Goal: Task Accomplishment & Management: Use online tool/utility

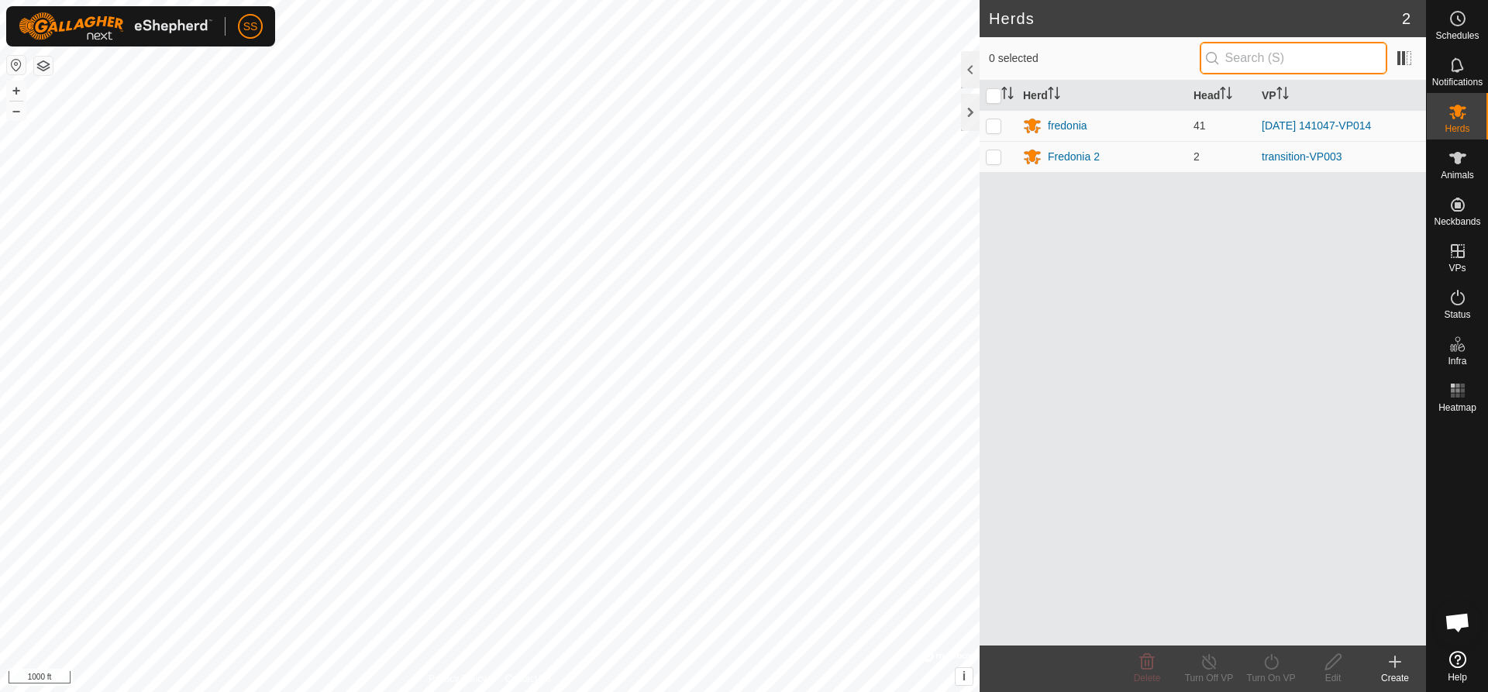
click at [1272, 64] on input "text" at bounding box center [1294, 58] width 188 height 33
type input "48"
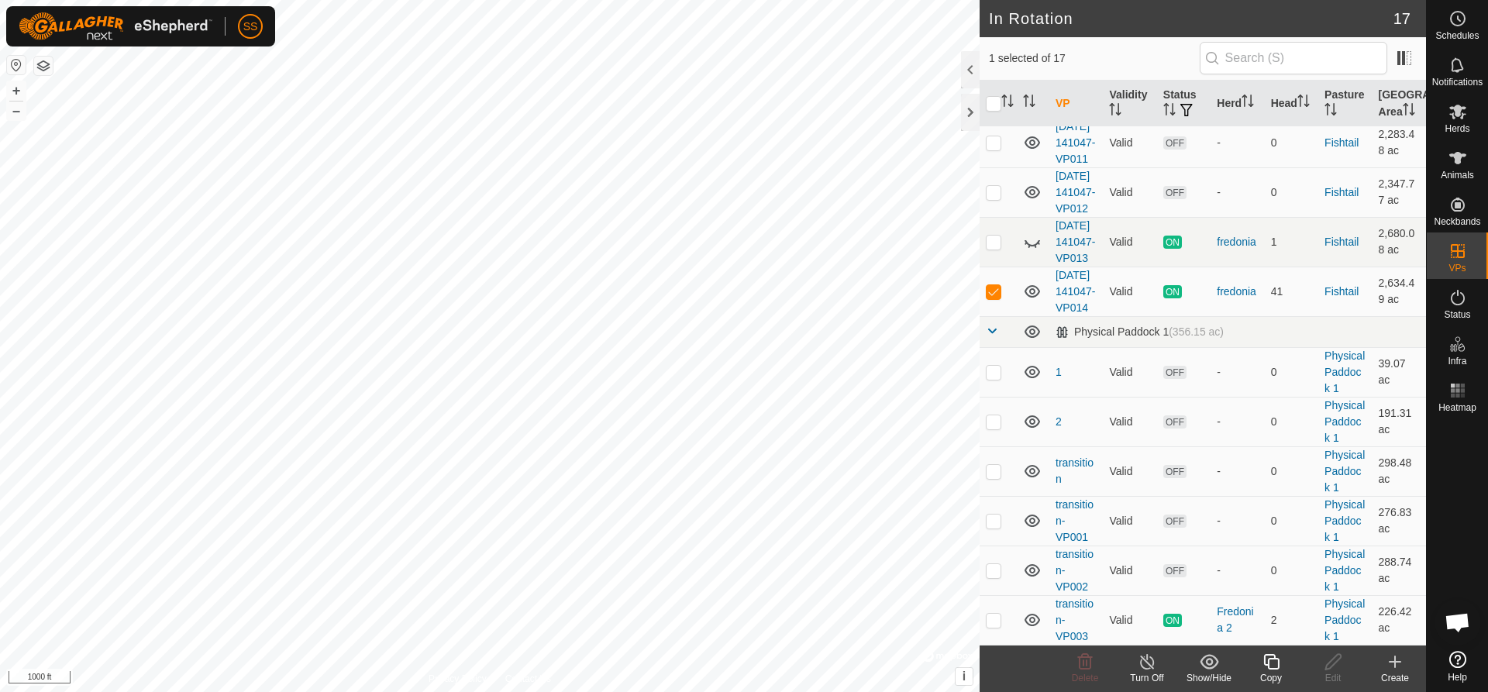
scroll to position [620, 0]
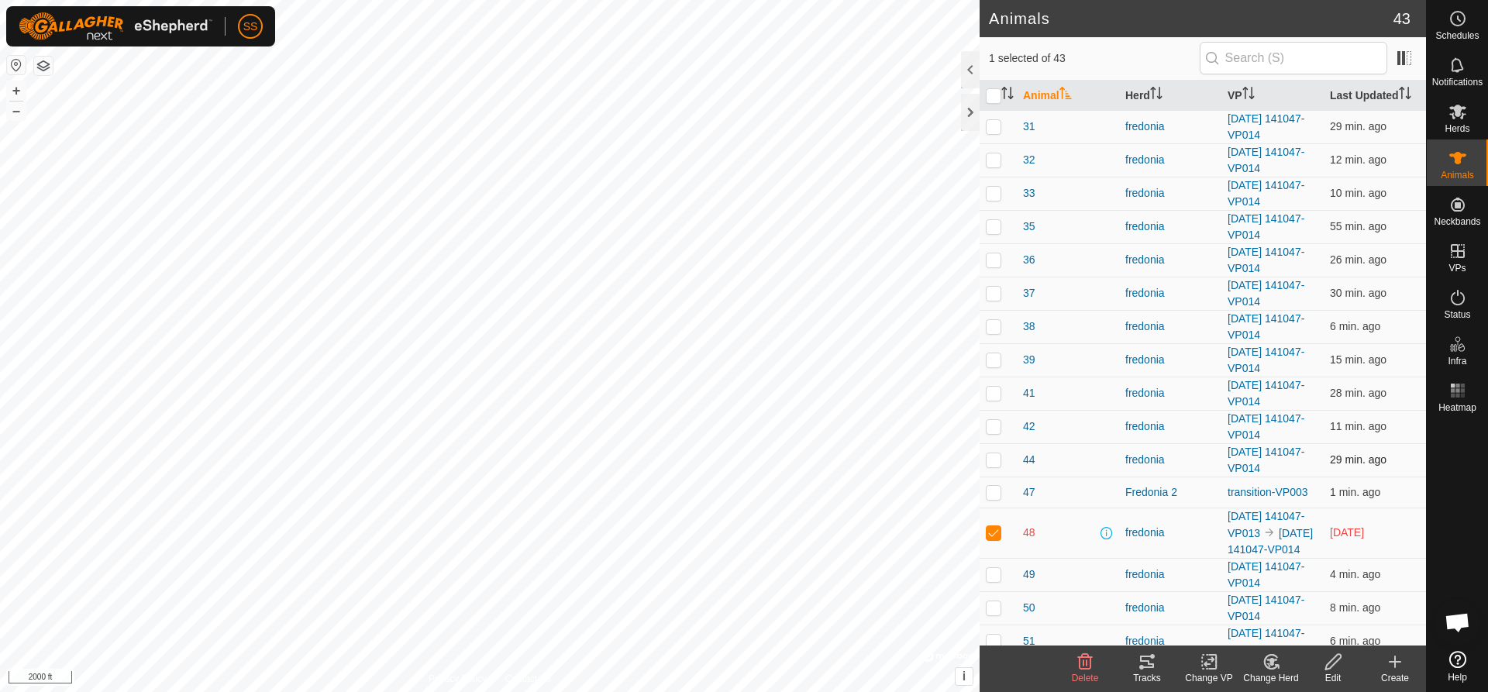
scroll to position [775, 0]
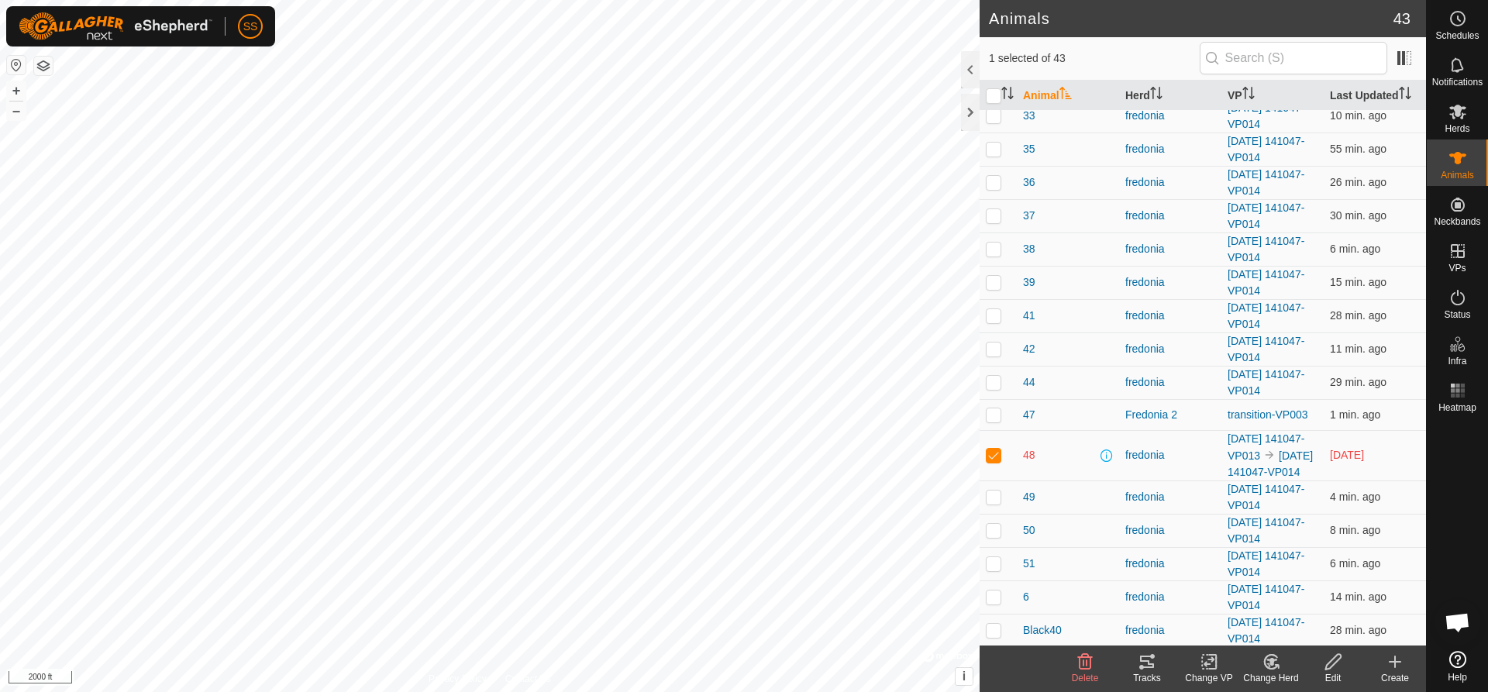
click at [1147, 678] on div "Tracks" at bounding box center [1147, 678] width 62 height 14
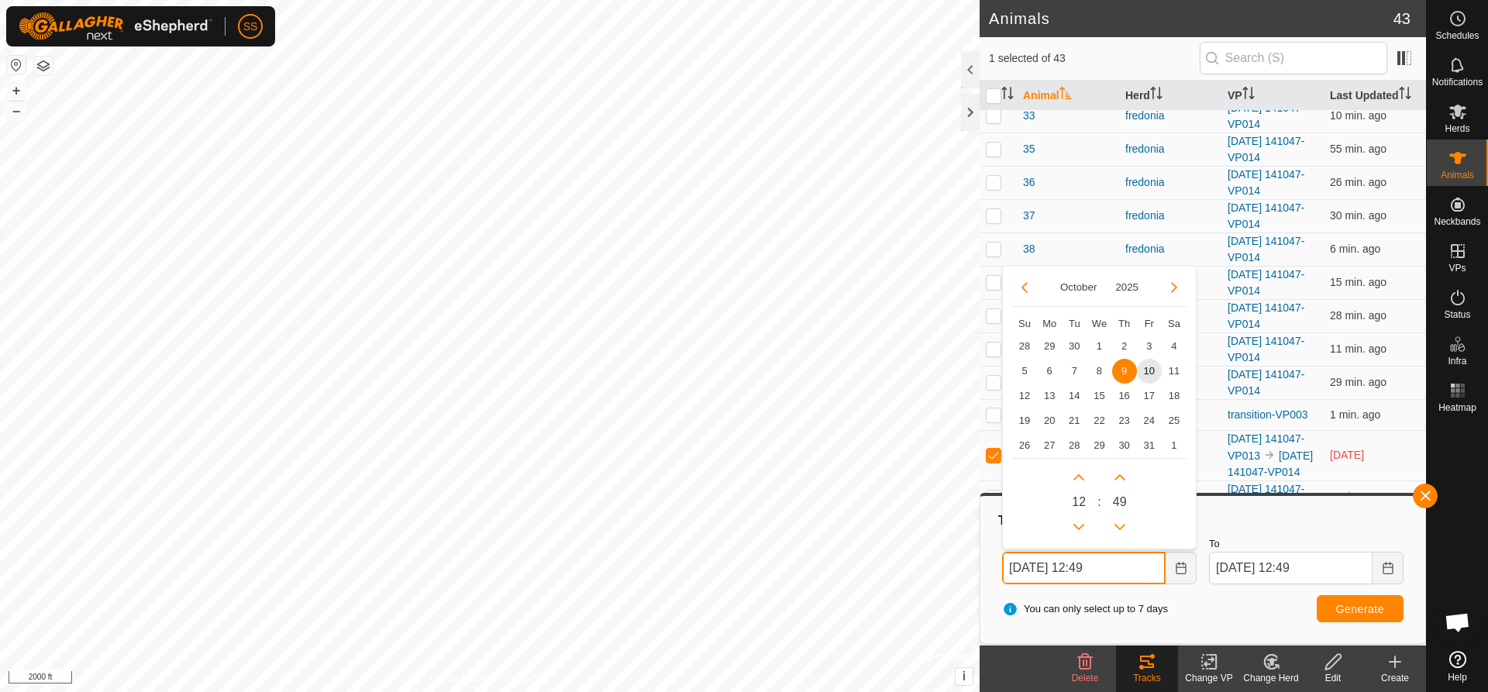
drag, startPoint x: 1047, startPoint y: 565, endPoint x: 1029, endPoint y: 571, distance: 18.6
click at [1029, 571] on input "[DATE] 12:49" at bounding box center [1084, 568] width 164 height 33
type input "[DATE] 12:49"
click at [1073, 371] on span "7" at bounding box center [1074, 371] width 25 height 25
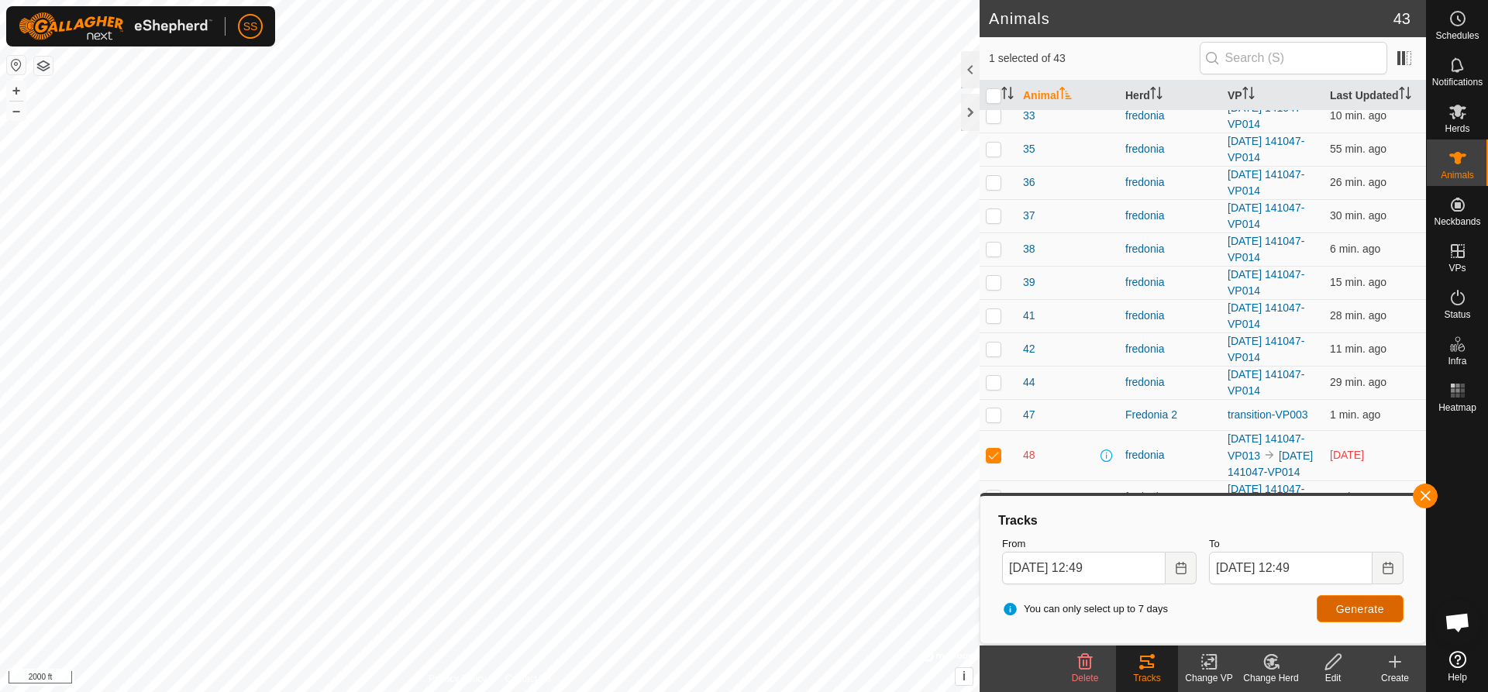
click at [1377, 616] on button "Generate" at bounding box center [1360, 608] width 87 height 27
click at [1042, 564] on input "[DATE] 12:49" at bounding box center [1084, 568] width 164 height 33
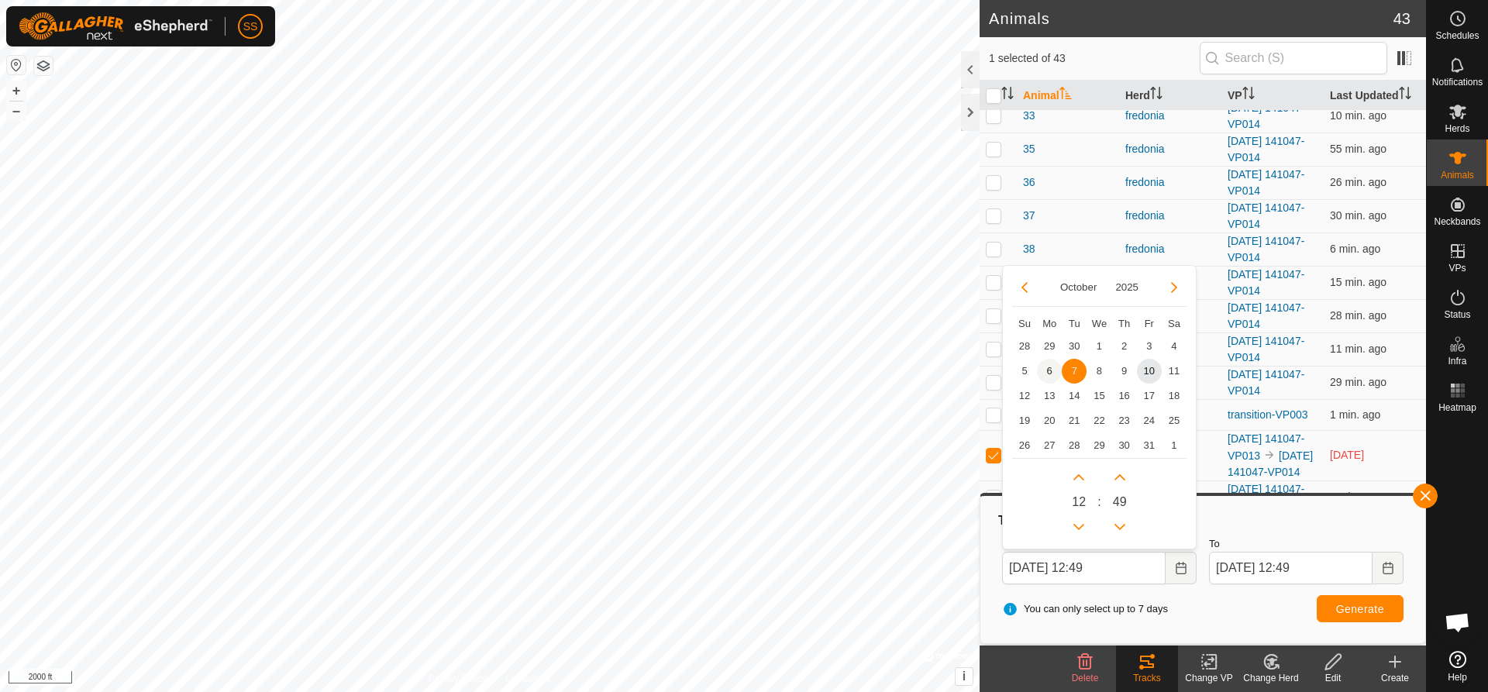
click at [1050, 368] on span "6" at bounding box center [1049, 371] width 25 height 25
type input "[DATE] 12:49"
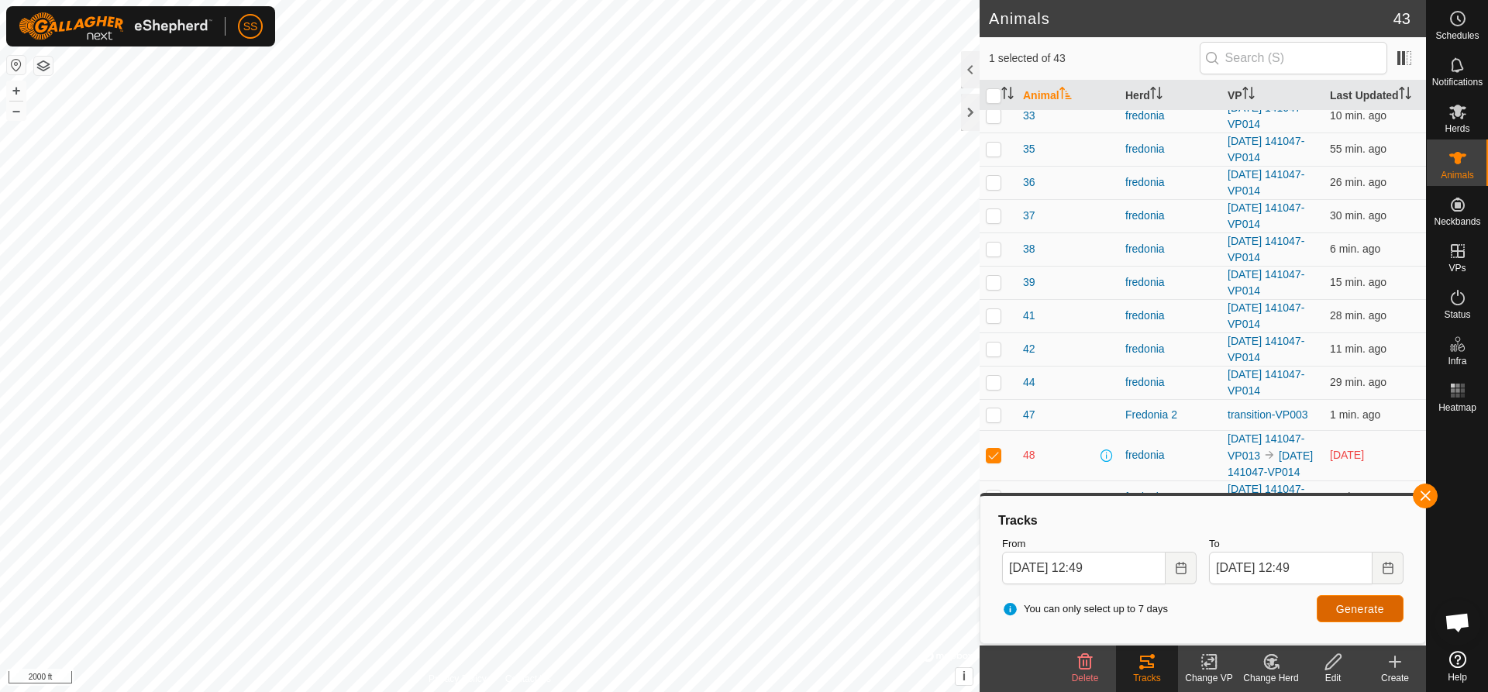
click at [1374, 606] on span "Generate" at bounding box center [1360, 609] width 48 height 12
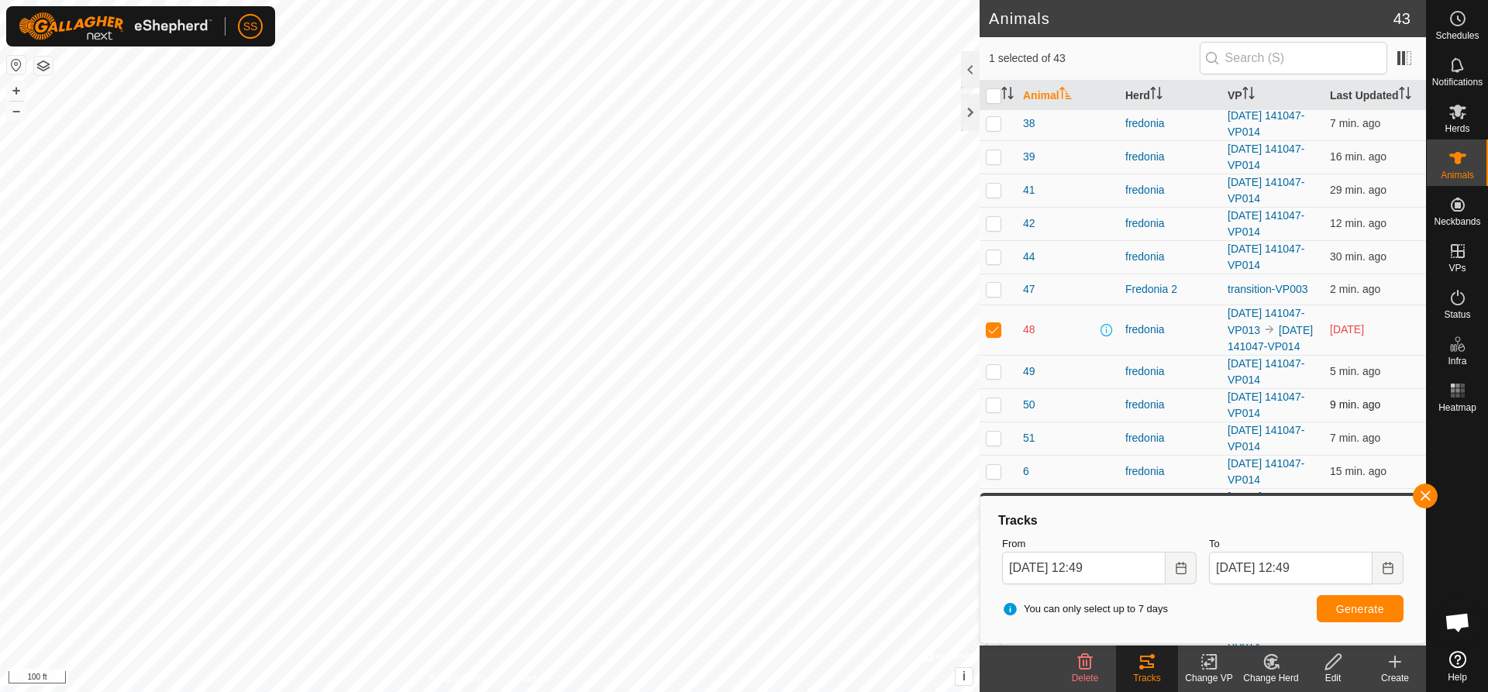
scroll to position [927, 0]
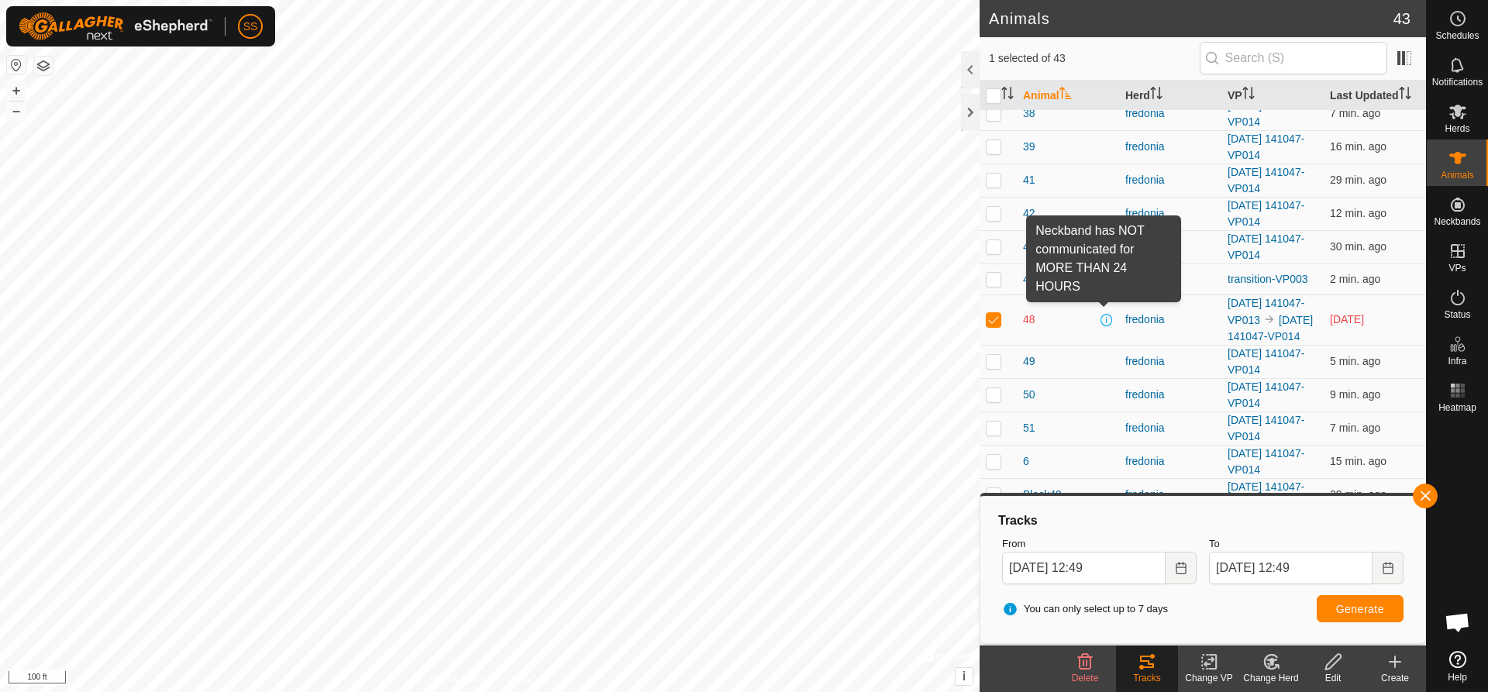
click at [1102, 314] on span at bounding box center [1107, 320] width 12 height 12
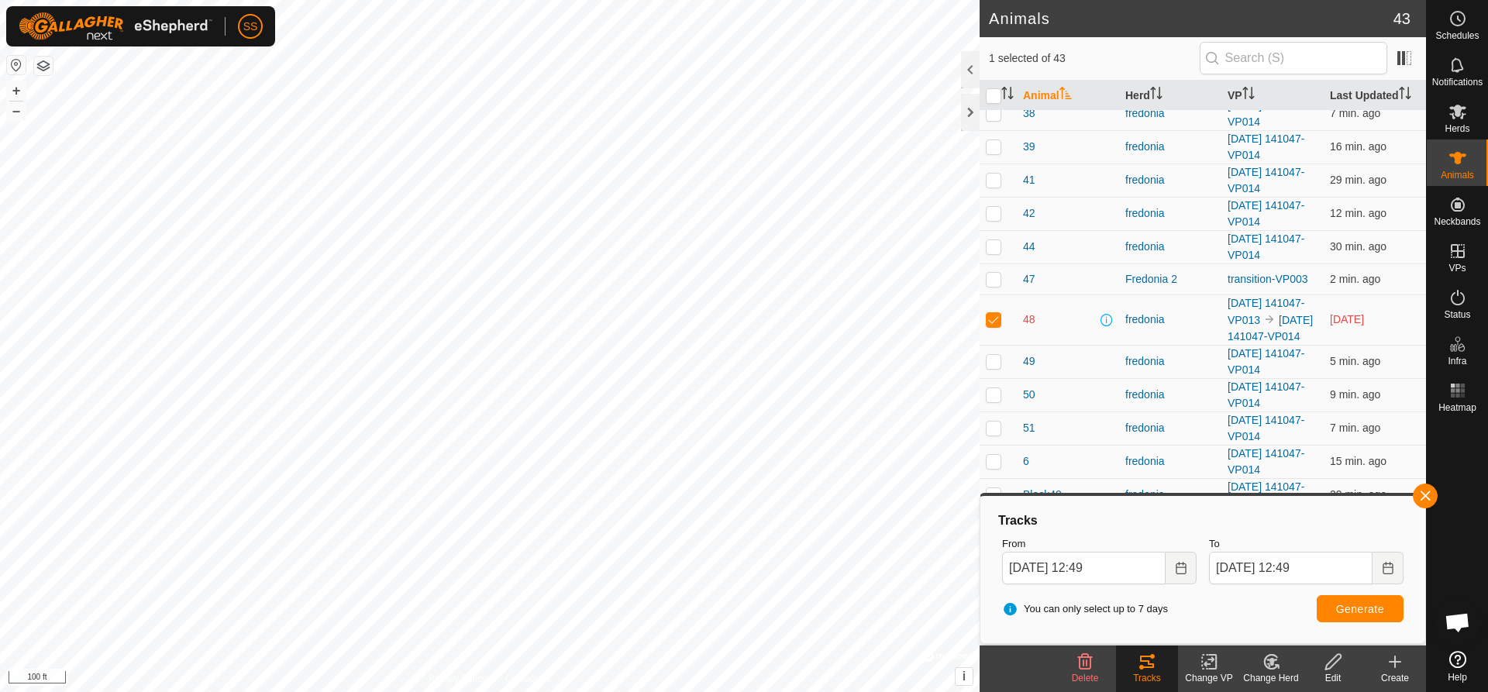
click at [1102, 314] on span at bounding box center [1107, 320] width 12 height 12
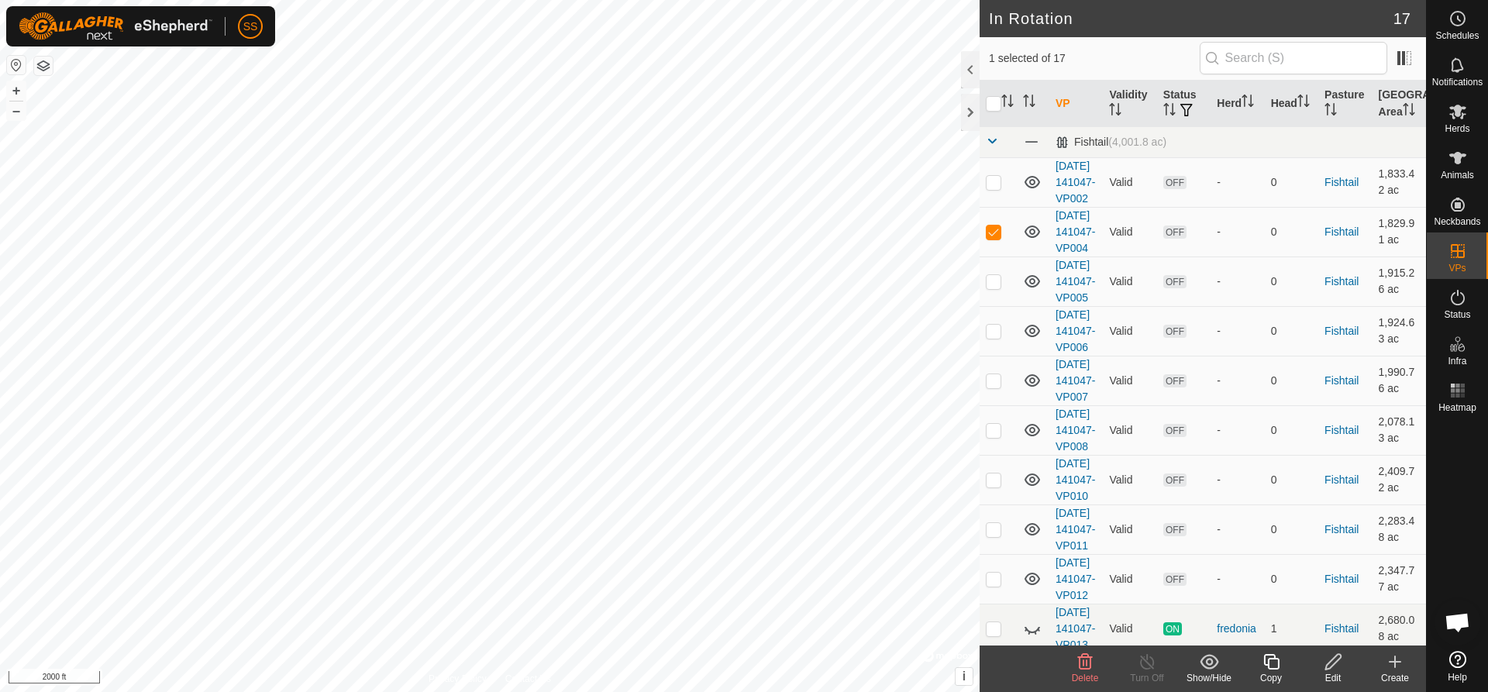
checkbox input "false"
checkbox input "true"
click at [1458, 166] on icon at bounding box center [1458, 158] width 19 height 19
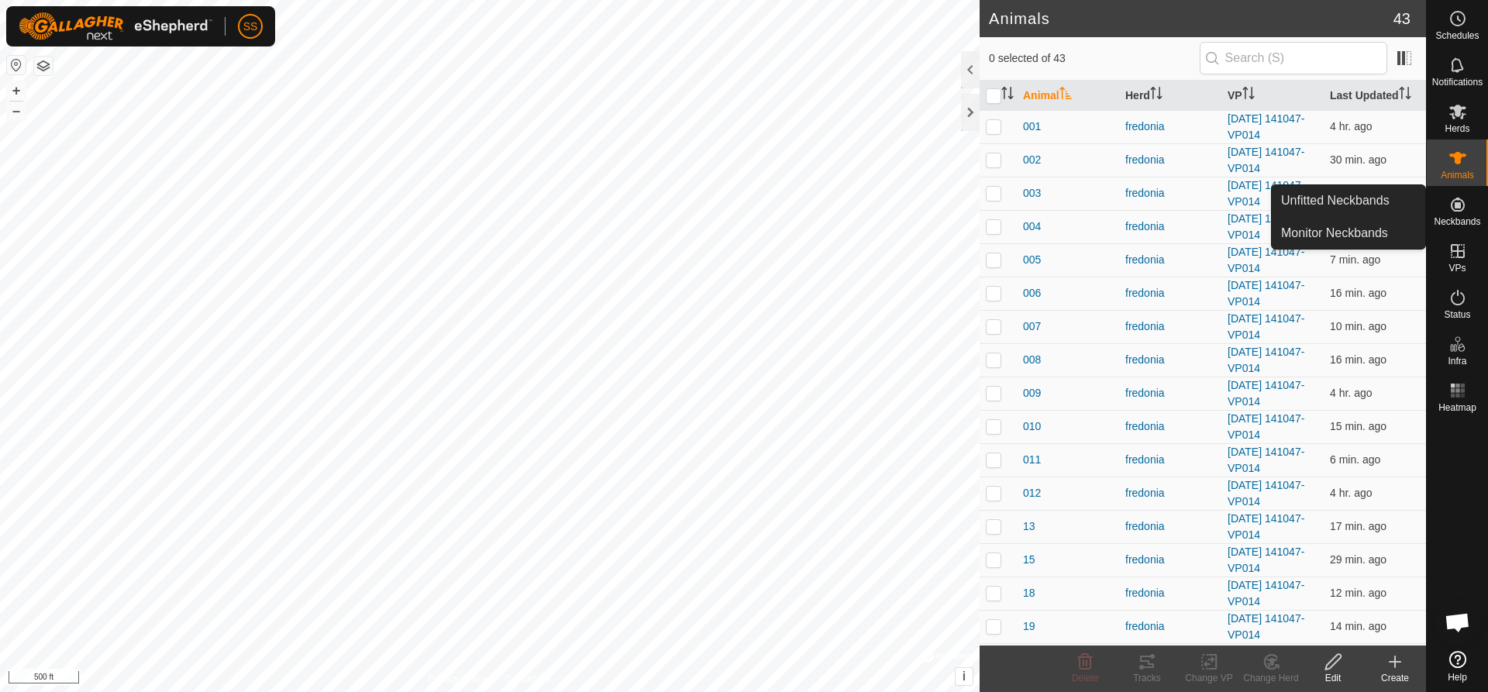
click at [1459, 209] on icon at bounding box center [1458, 205] width 14 height 14
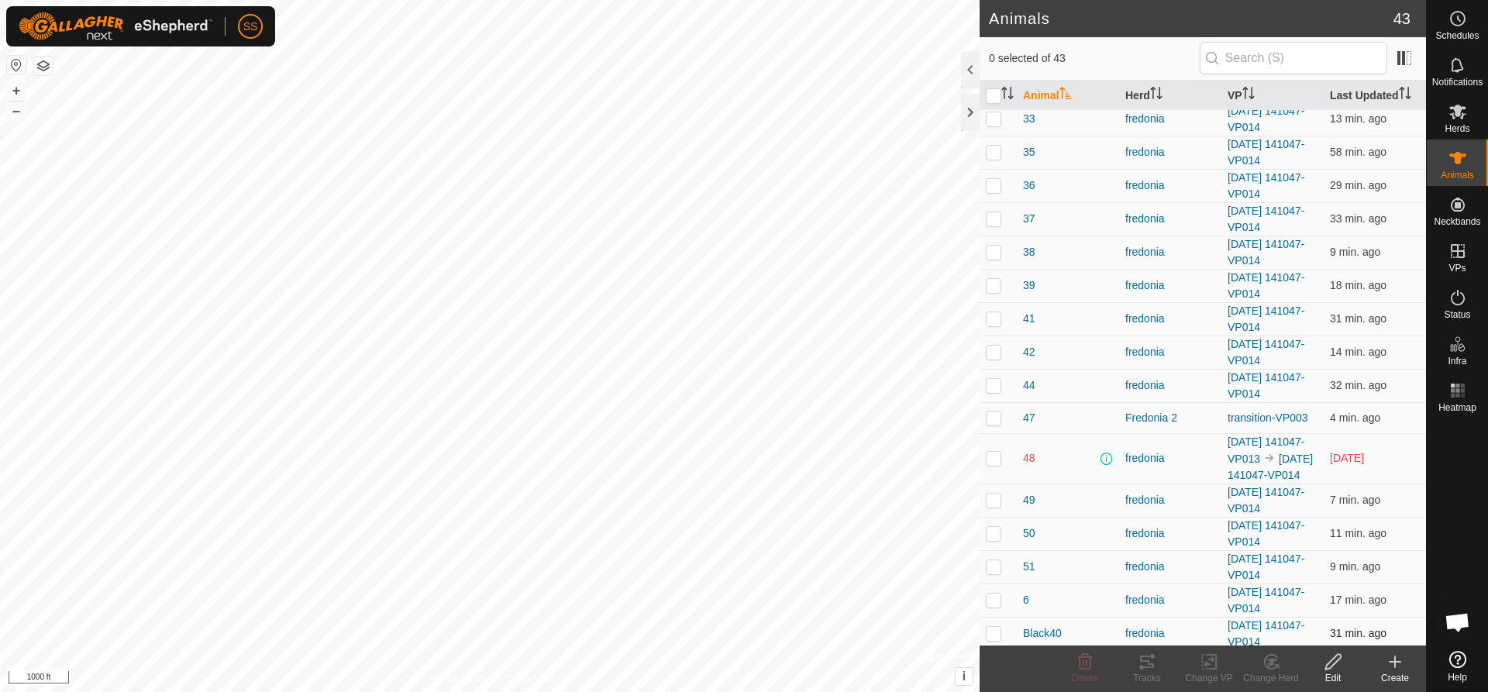
scroll to position [775, 0]
click at [1153, 671] on icon at bounding box center [1147, 662] width 19 height 19
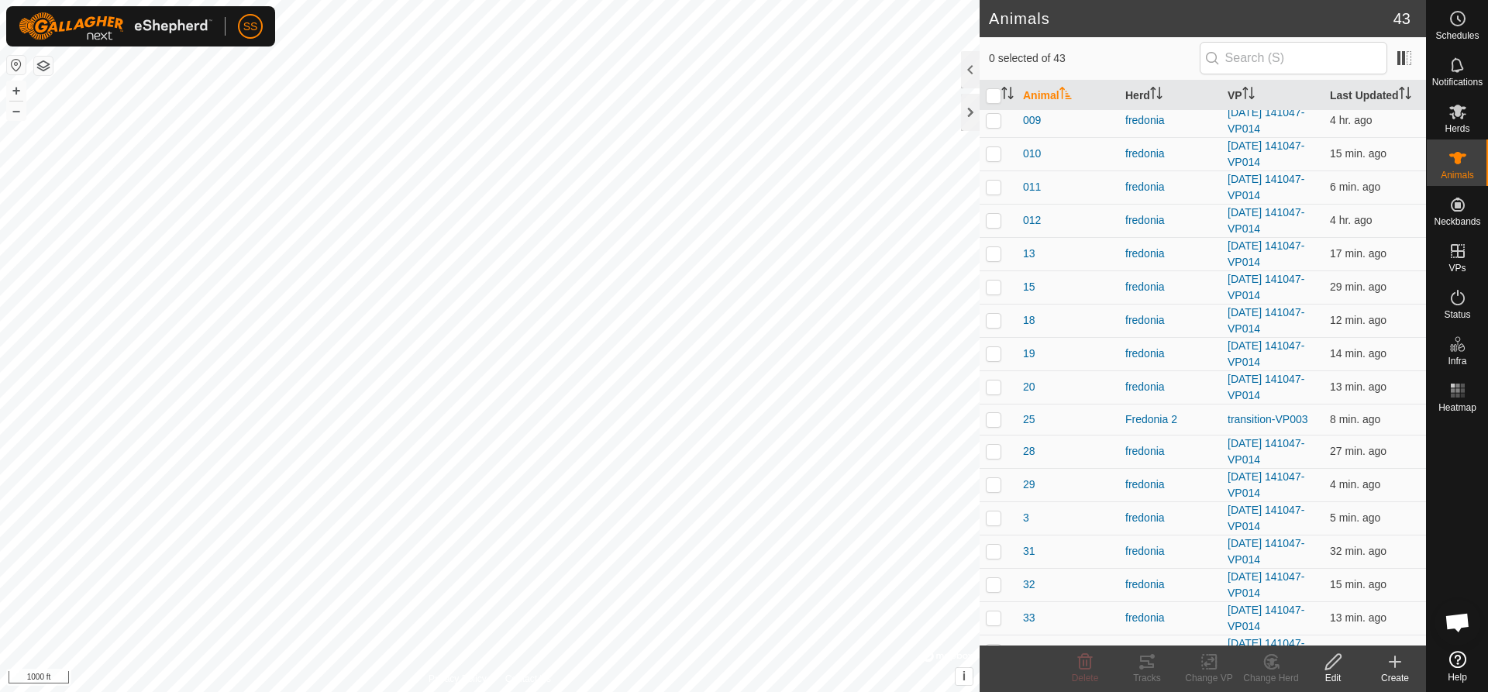
scroll to position [233, 0]
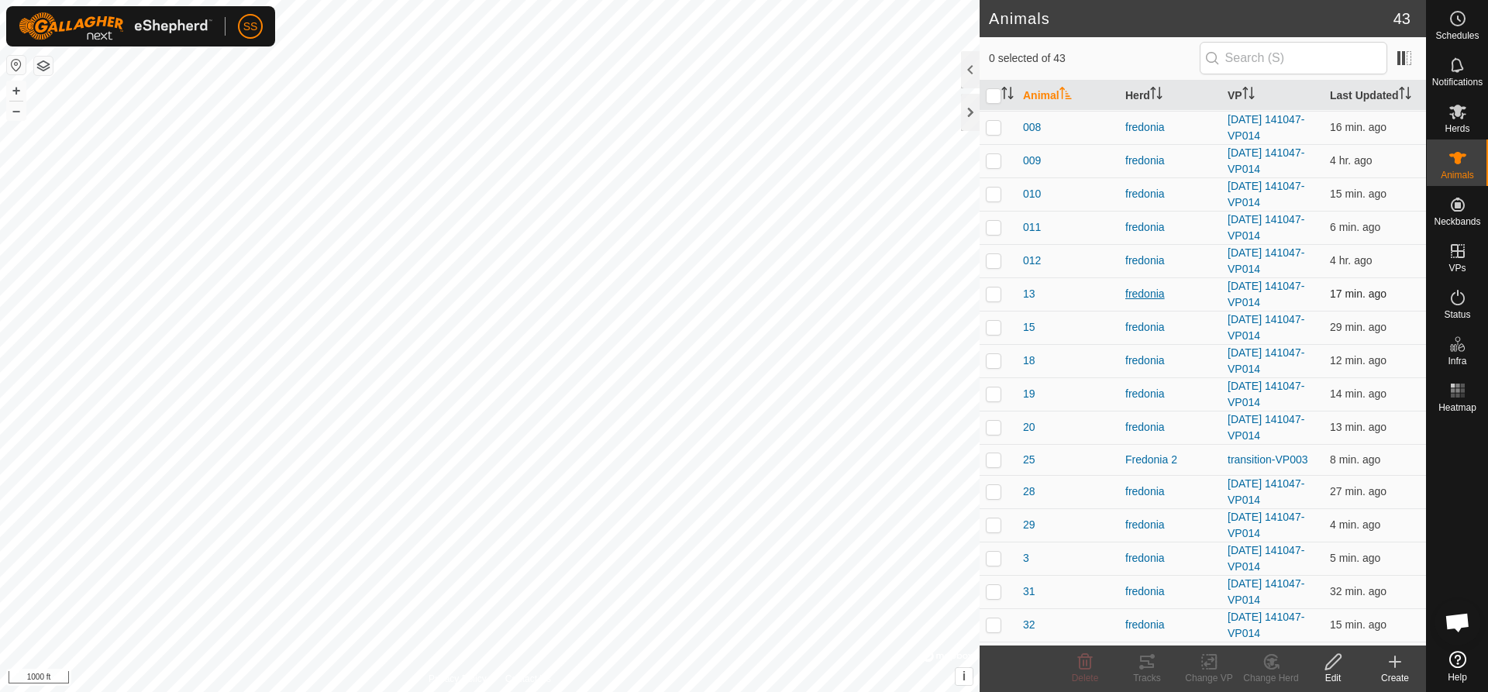
click at [1152, 295] on div "fredonia" at bounding box center [1171, 294] width 90 height 16
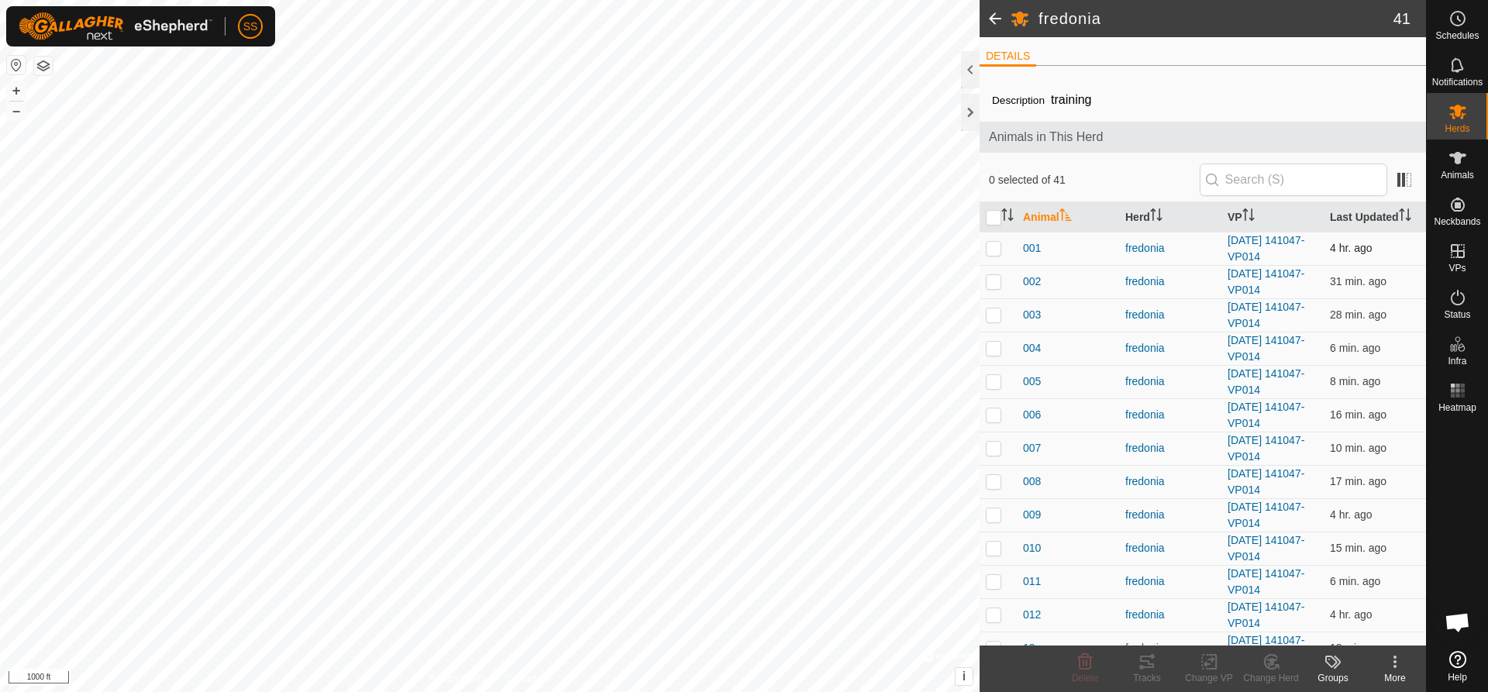
click at [998, 248] on p-checkbox at bounding box center [994, 248] width 16 height 12
checkbox input "true"
click at [1151, 665] on icon at bounding box center [1147, 662] width 14 height 12
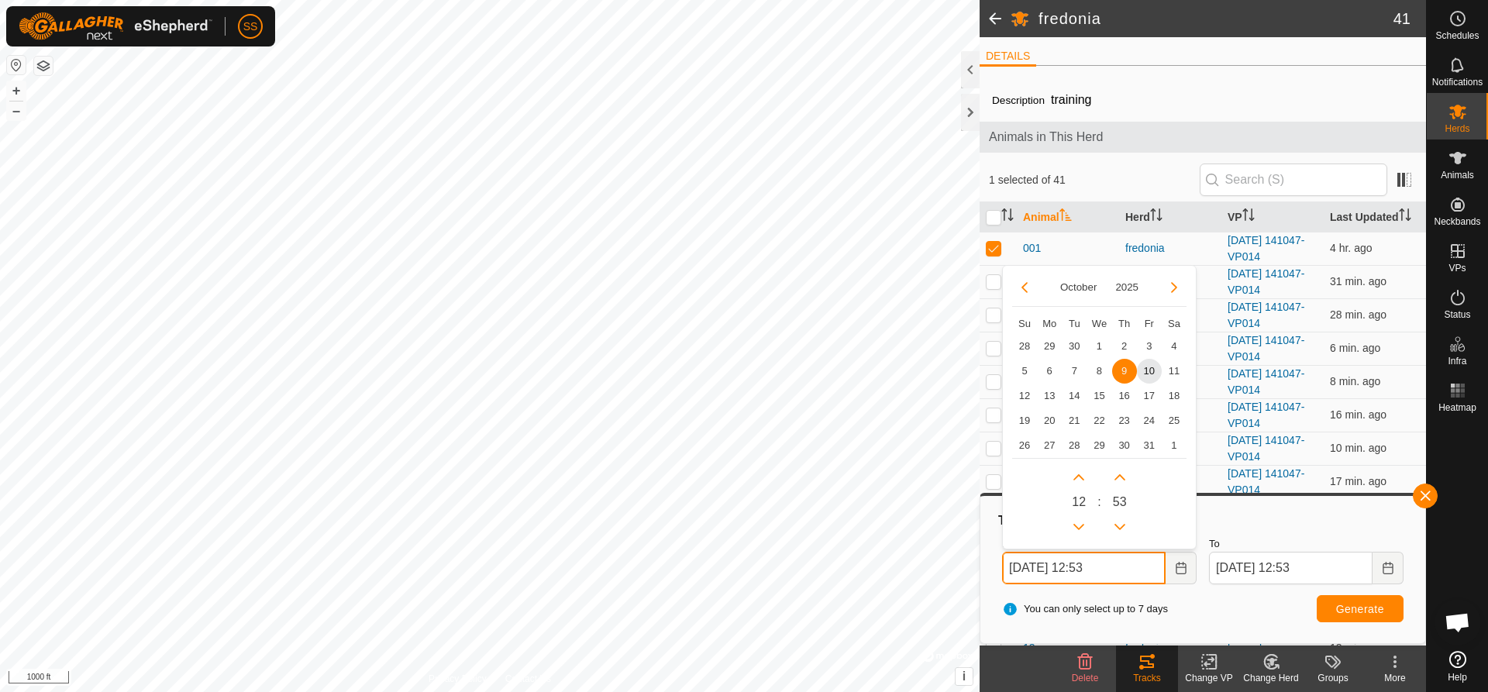
drag, startPoint x: 1040, startPoint y: 568, endPoint x: 1023, endPoint y: 571, distance: 17.3
click at [1023, 571] on input "[DATE] 12:53" at bounding box center [1084, 568] width 164 height 33
click at [1047, 368] on span "6" at bounding box center [1049, 371] width 25 height 25
type input "[DATE] 12:53"
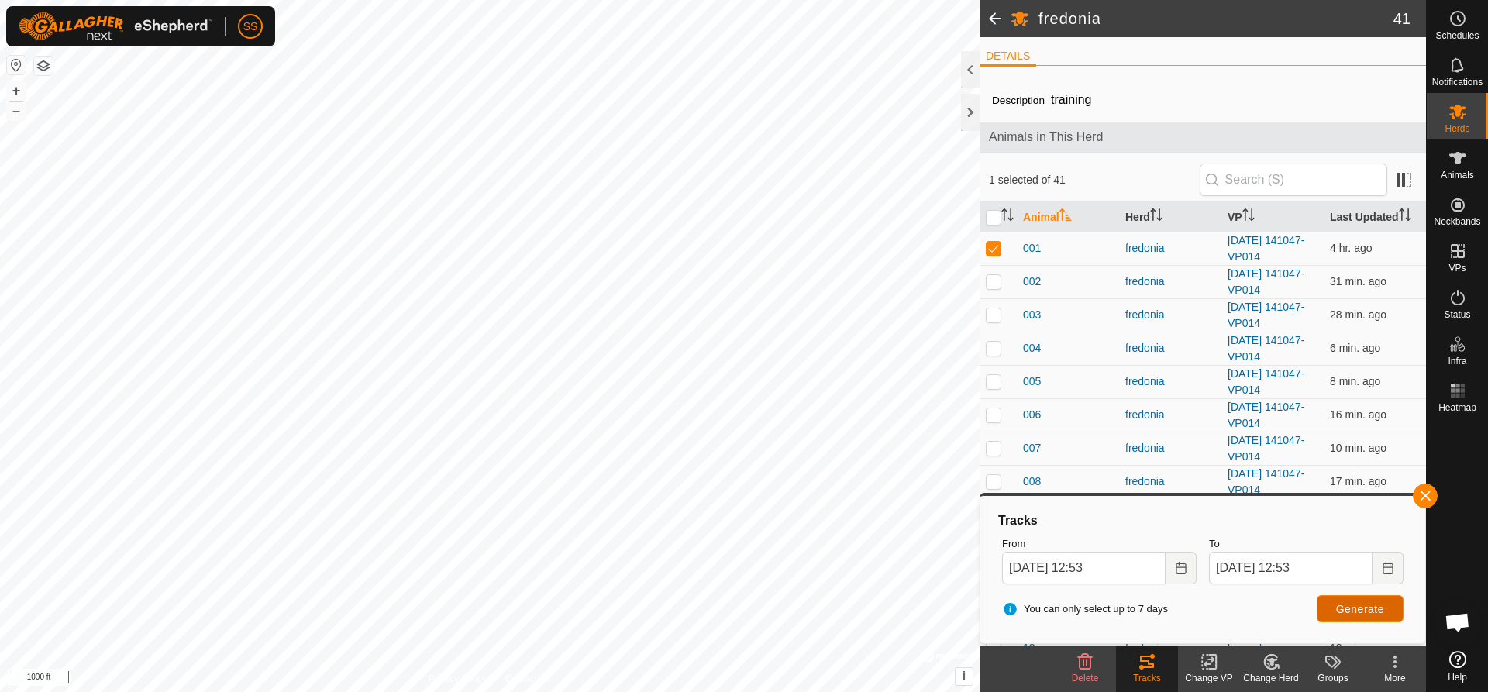
click at [1348, 608] on span "Generate" at bounding box center [1360, 609] width 48 height 12
click at [994, 246] on p-checkbox at bounding box center [994, 248] width 16 height 12
checkbox input "false"
click at [995, 316] on p-checkbox at bounding box center [994, 315] width 16 height 12
checkbox input "true"
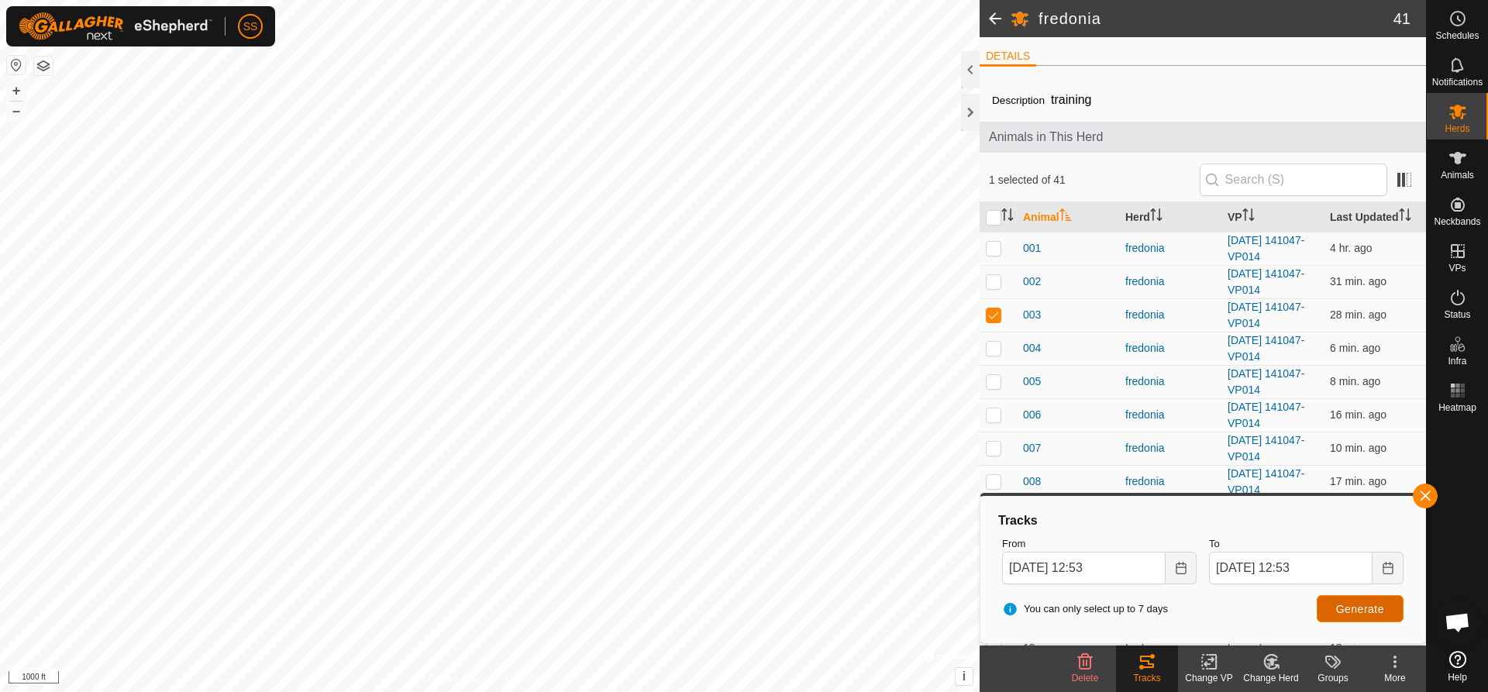
click at [1367, 608] on span "Generate" at bounding box center [1360, 609] width 48 height 12
click at [996, 381] on p-checkbox at bounding box center [994, 381] width 16 height 12
checkbox input "true"
click at [1374, 605] on span "Generate" at bounding box center [1360, 609] width 48 height 12
click at [992, 316] on p-checkbox at bounding box center [994, 315] width 16 height 12
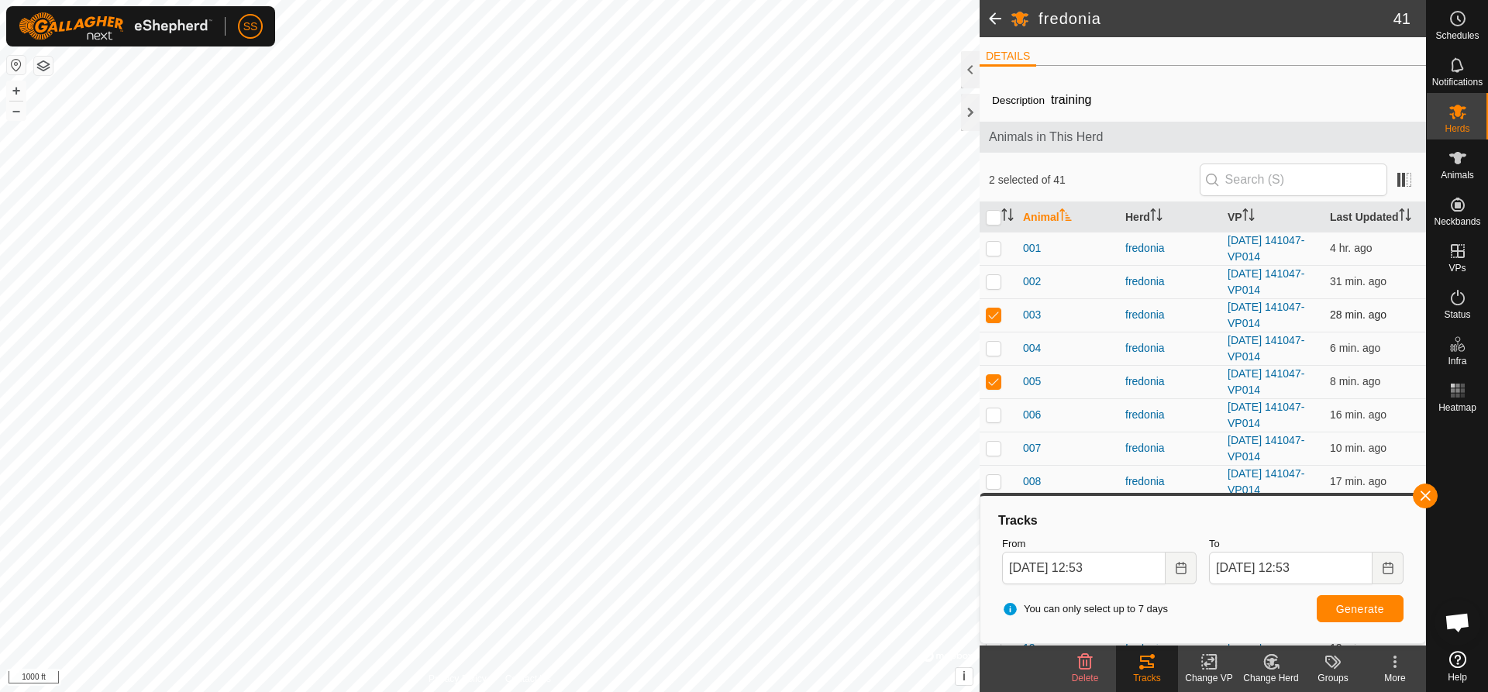
checkbox input "false"
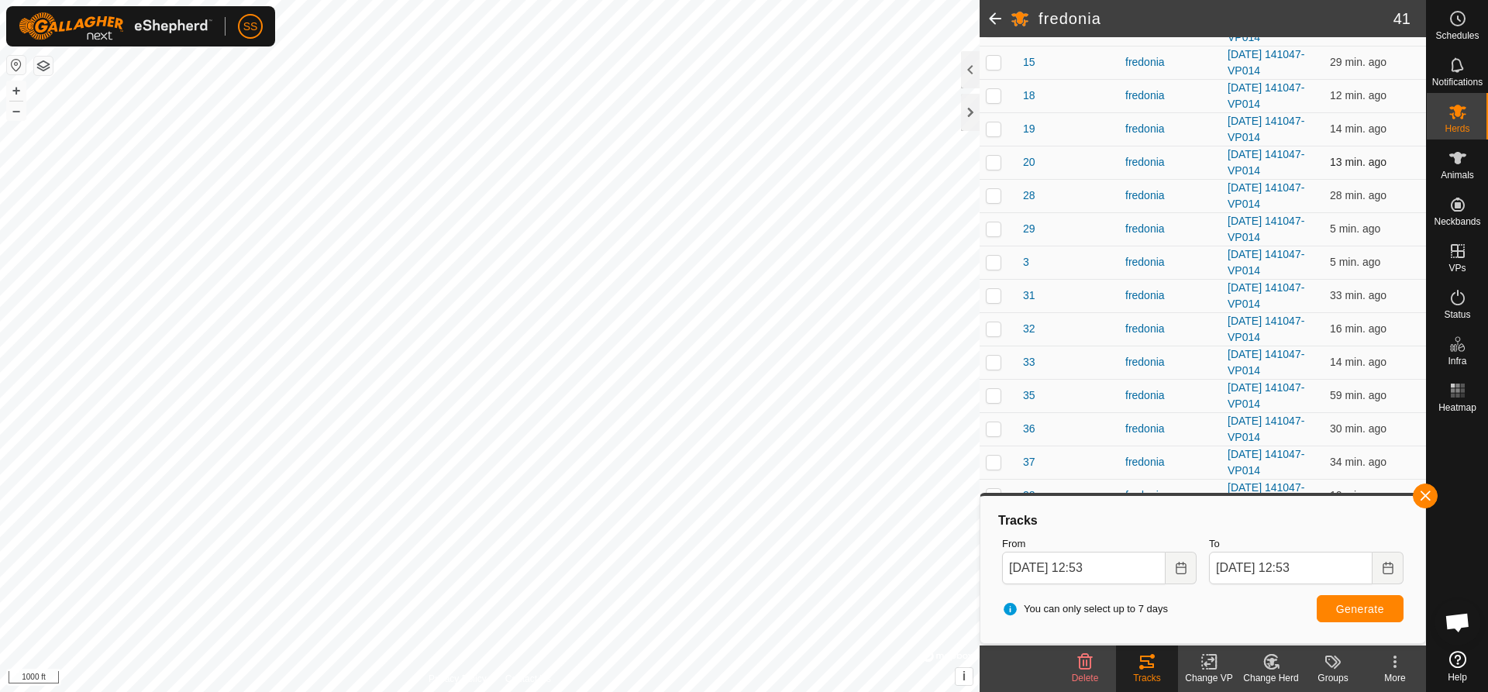
scroll to position [620, 0]
click at [989, 427] on p-checkbox at bounding box center [994, 428] width 16 height 12
checkbox input "true"
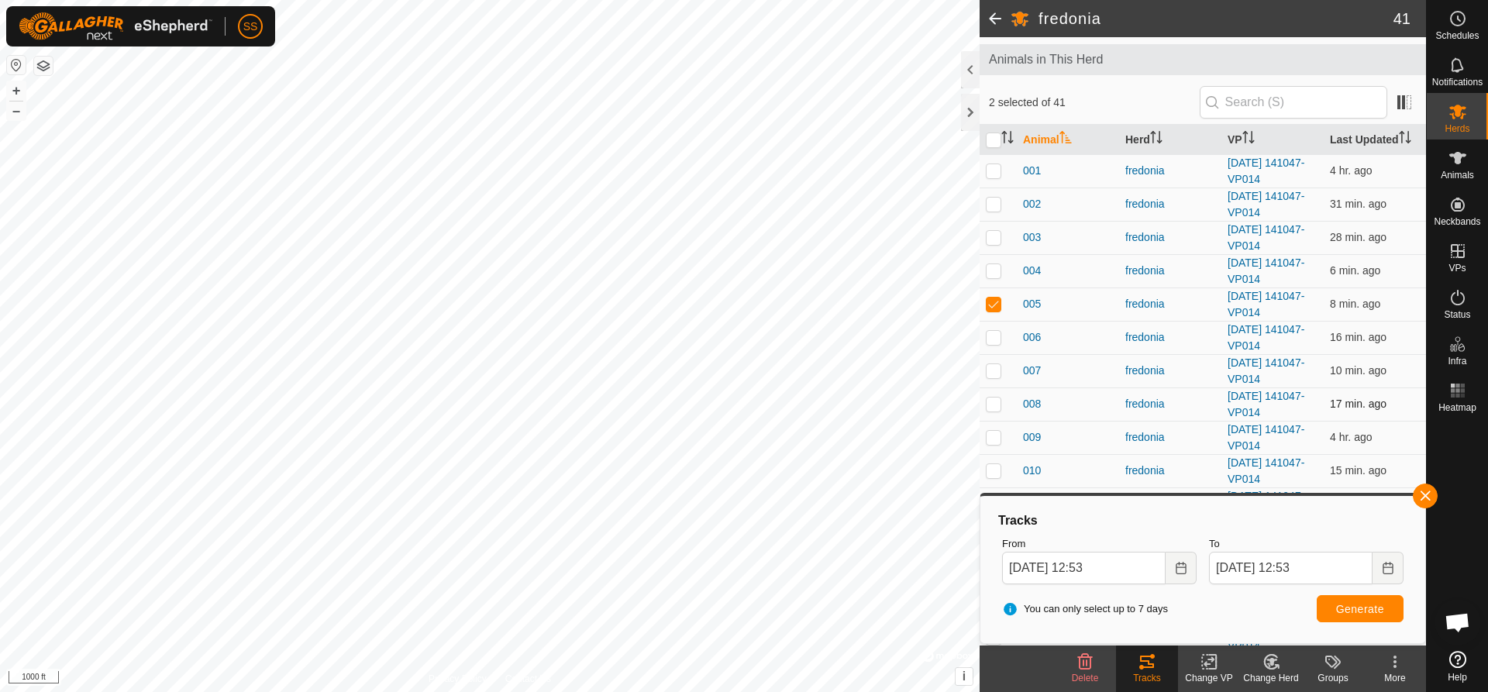
scroll to position [0, 0]
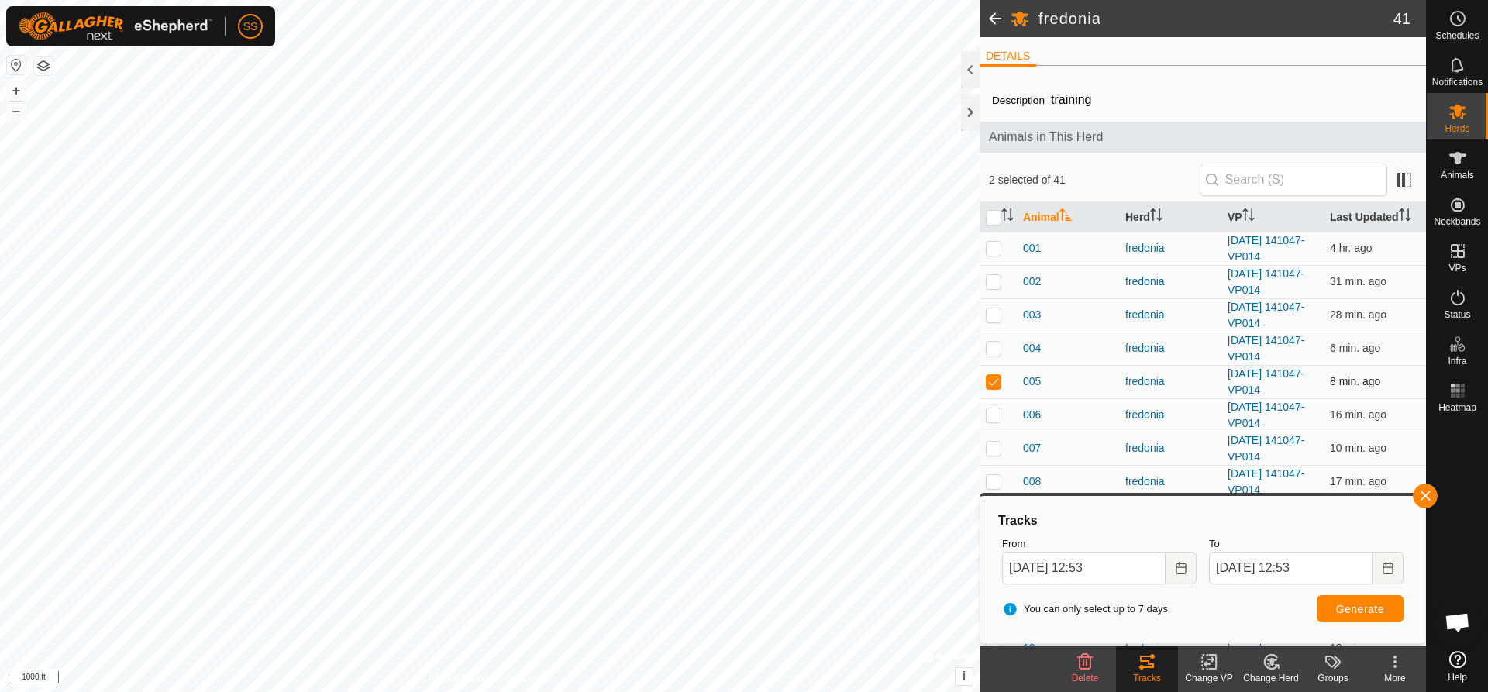
click at [993, 384] on p-checkbox at bounding box center [994, 381] width 16 height 12
checkbox input "false"
click at [1353, 607] on span "Generate" at bounding box center [1360, 609] width 48 height 12
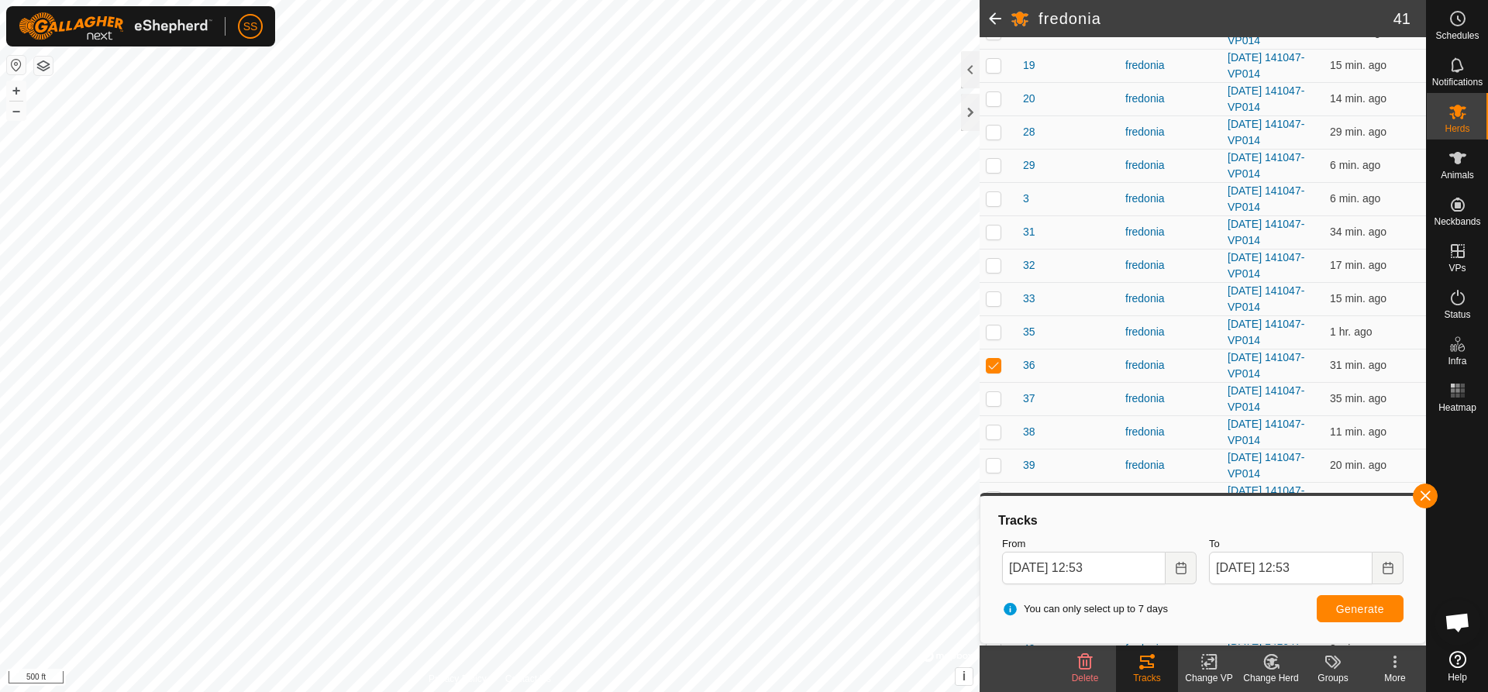
scroll to position [775, 0]
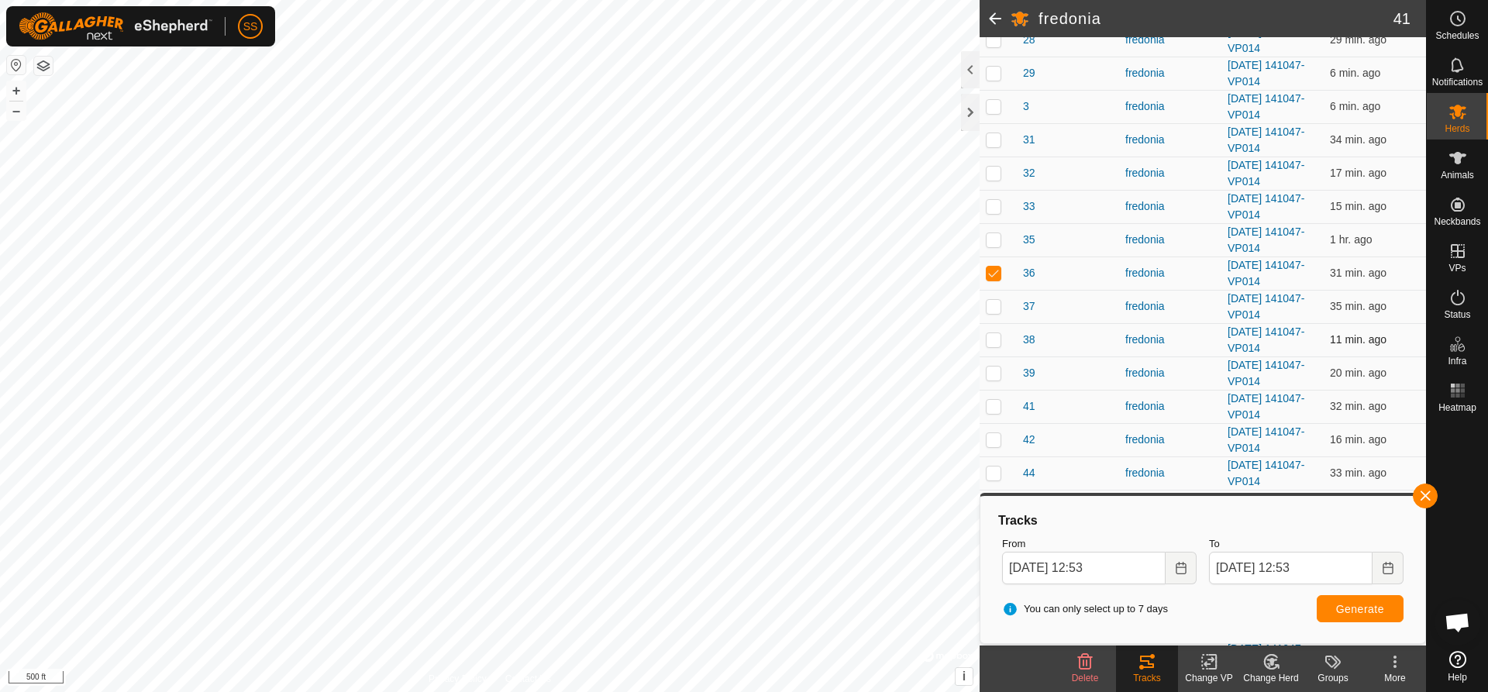
click at [992, 338] on p-checkbox at bounding box center [994, 339] width 16 height 12
checkbox input "true"
click at [997, 274] on p-checkbox at bounding box center [994, 273] width 16 height 12
checkbox input "false"
click at [1359, 613] on span "Generate" at bounding box center [1360, 609] width 48 height 12
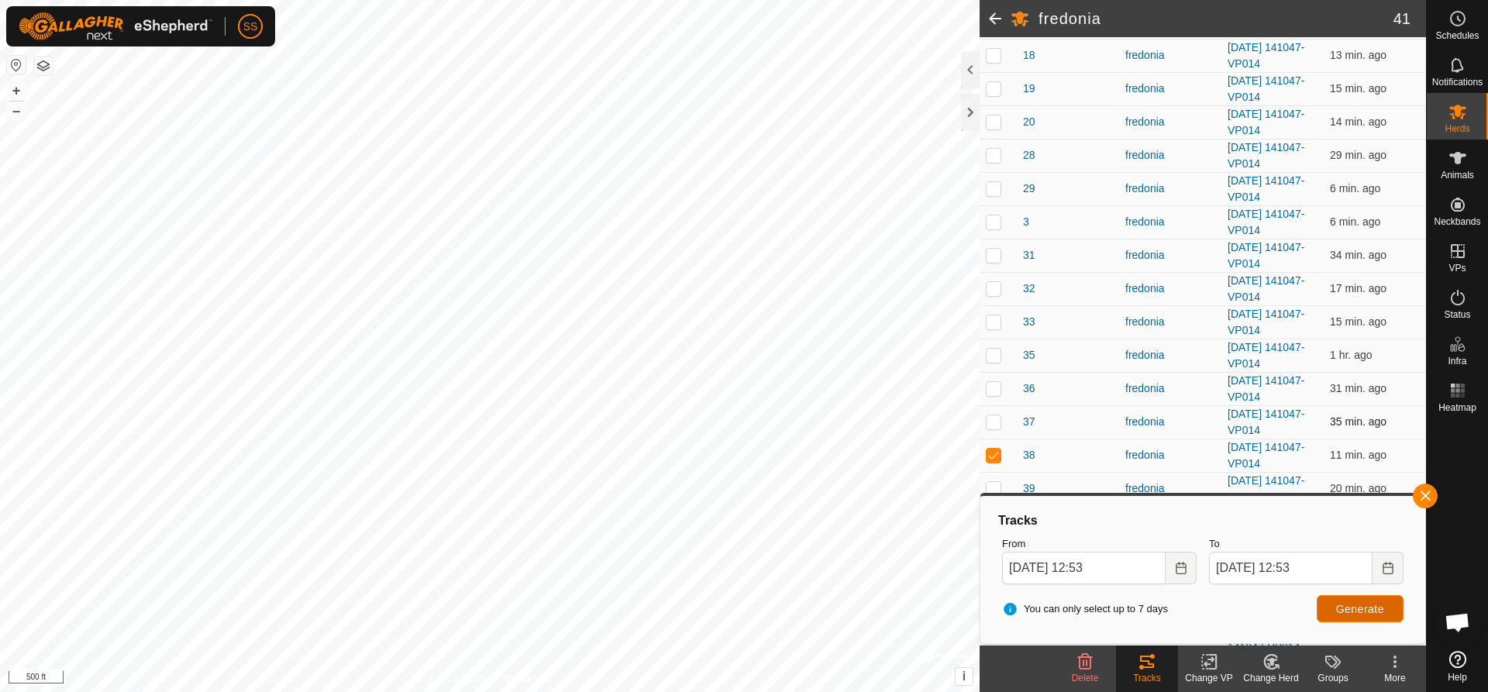
scroll to position [698, 0]
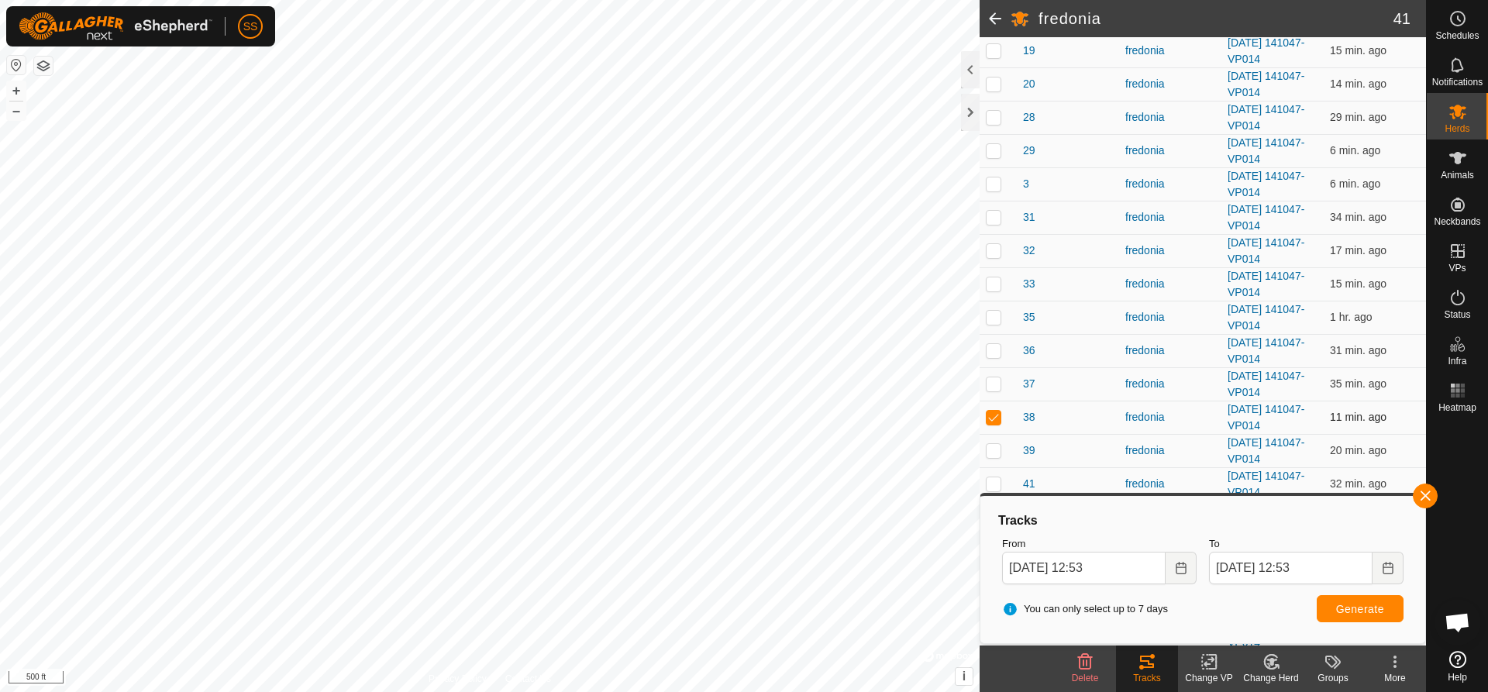
click at [991, 415] on p-checkbox at bounding box center [994, 417] width 16 height 12
checkbox input "false"
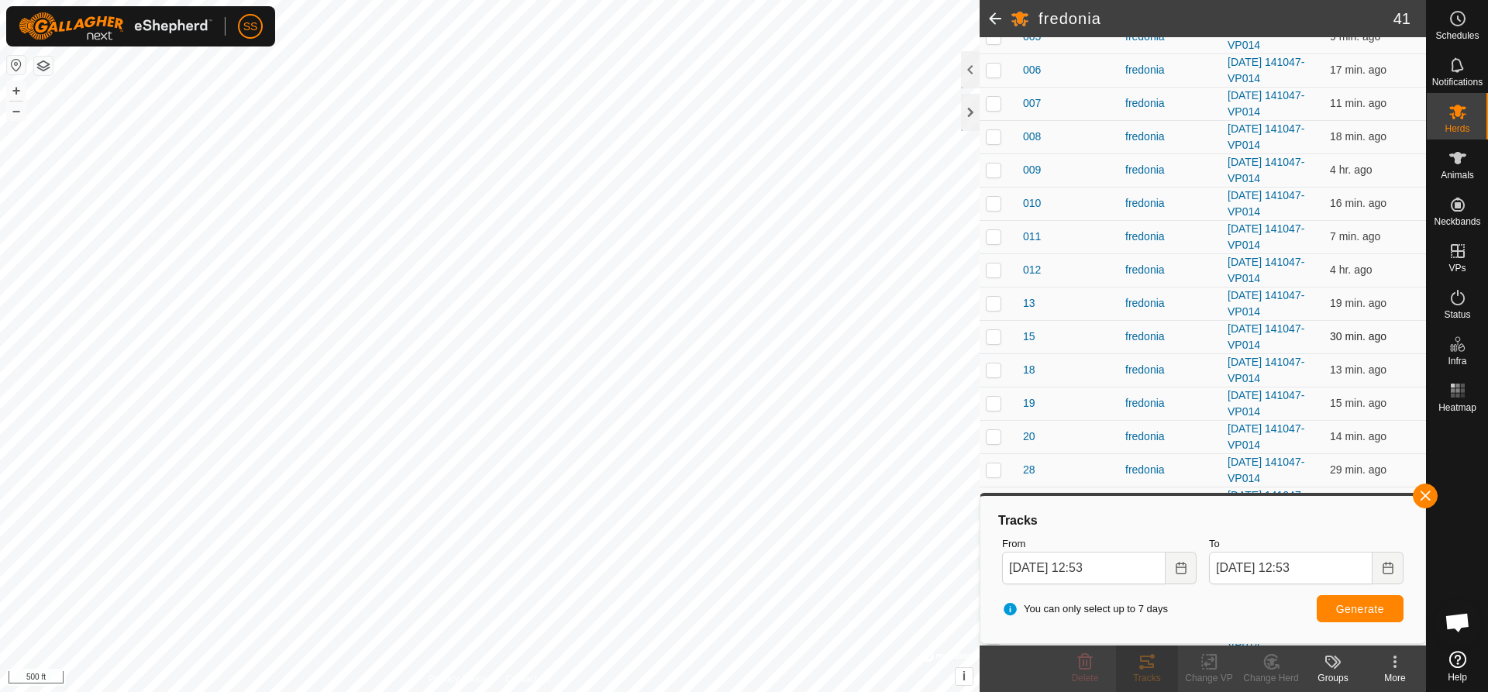
scroll to position [310, 0]
click at [995, 336] on p-checkbox at bounding box center [994, 338] width 16 height 12
click at [1341, 597] on button "Generate" at bounding box center [1360, 608] width 87 height 27
click at [993, 341] on p-checkbox at bounding box center [994, 338] width 16 height 12
checkbox input "false"
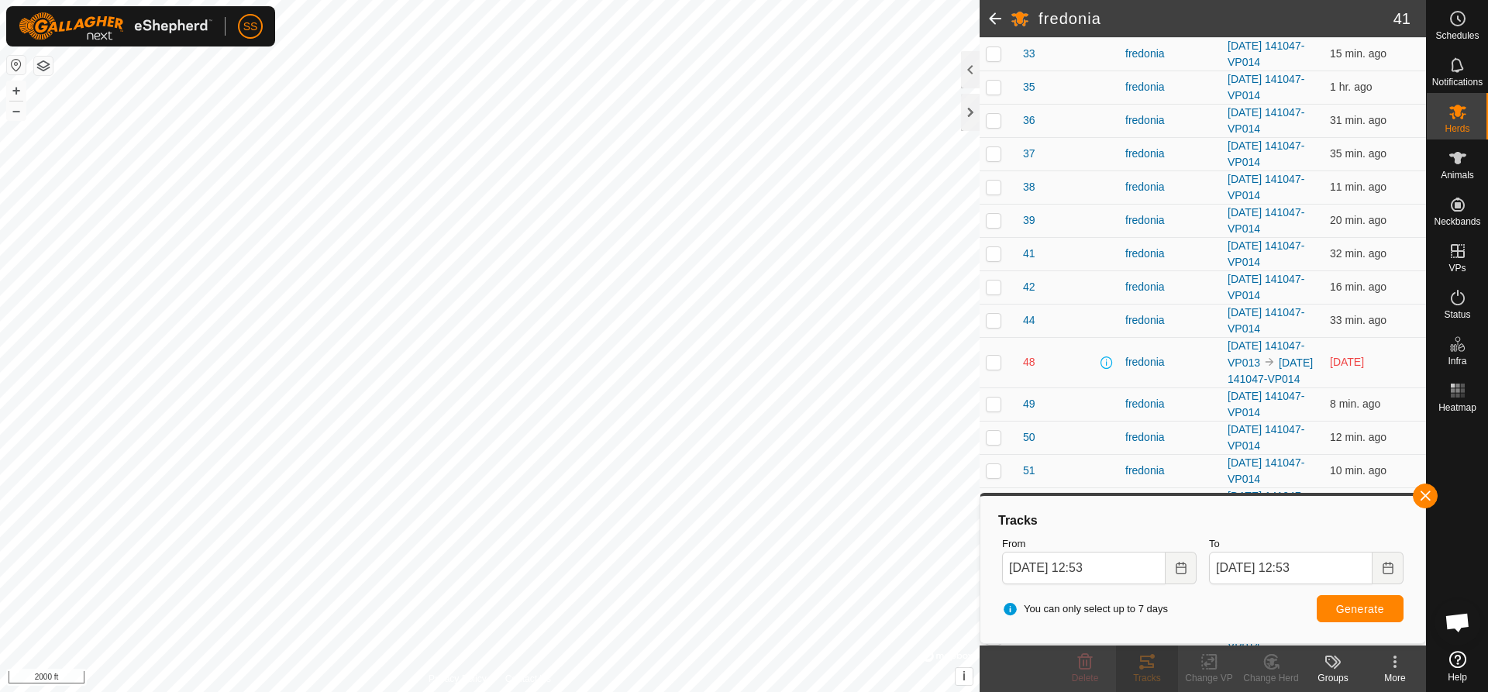
scroll to position [987, 0]
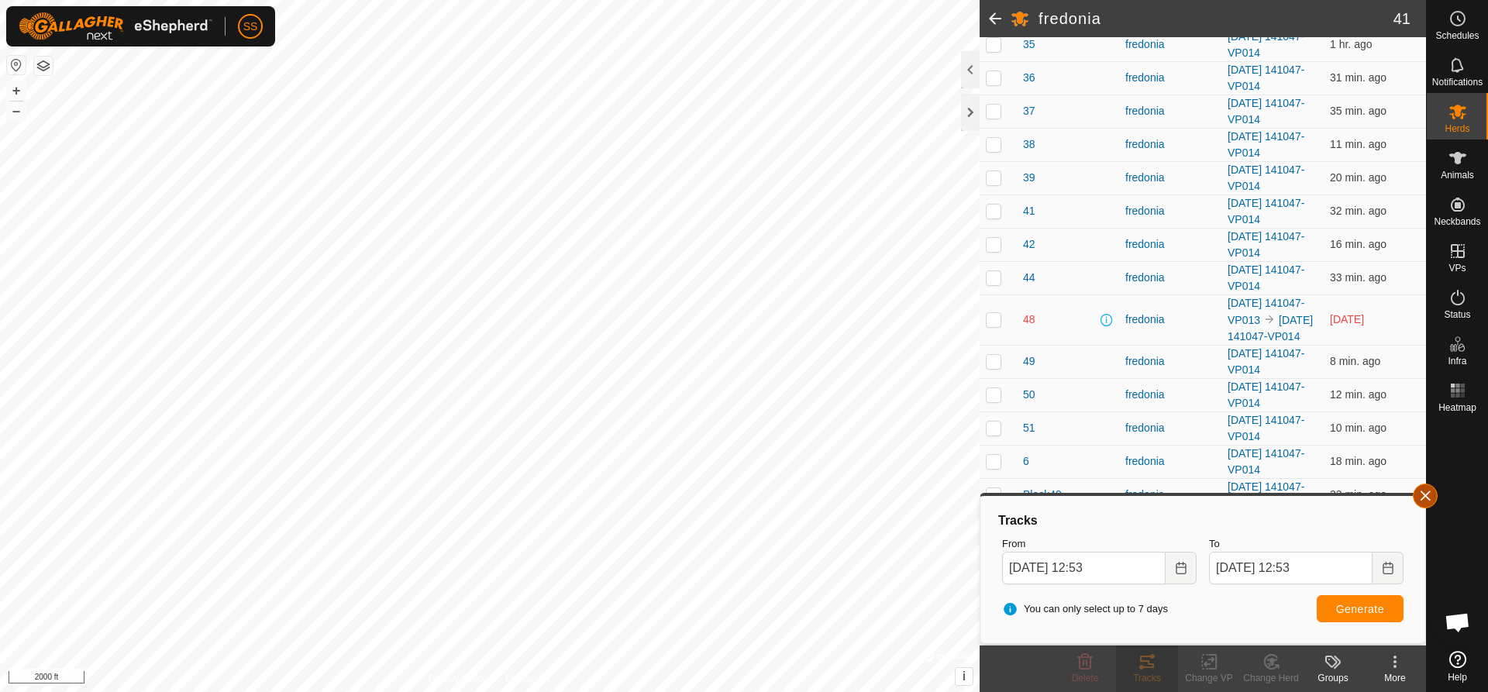
click at [1427, 493] on button "button" at bounding box center [1425, 496] width 25 height 25
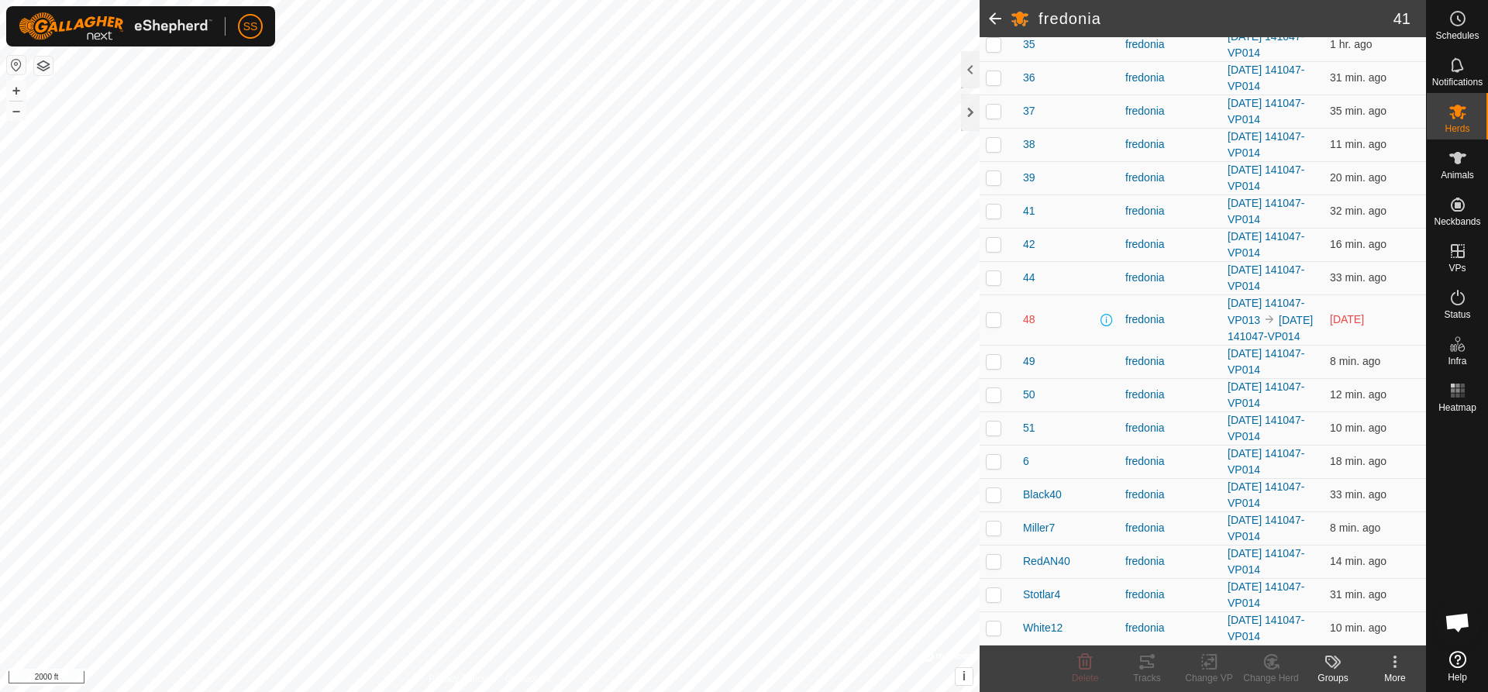
click at [991, 313] on p-checkbox at bounding box center [994, 319] width 16 height 12
checkbox input "true"
click at [1154, 665] on icon at bounding box center [1147, 662] width 14 height 12
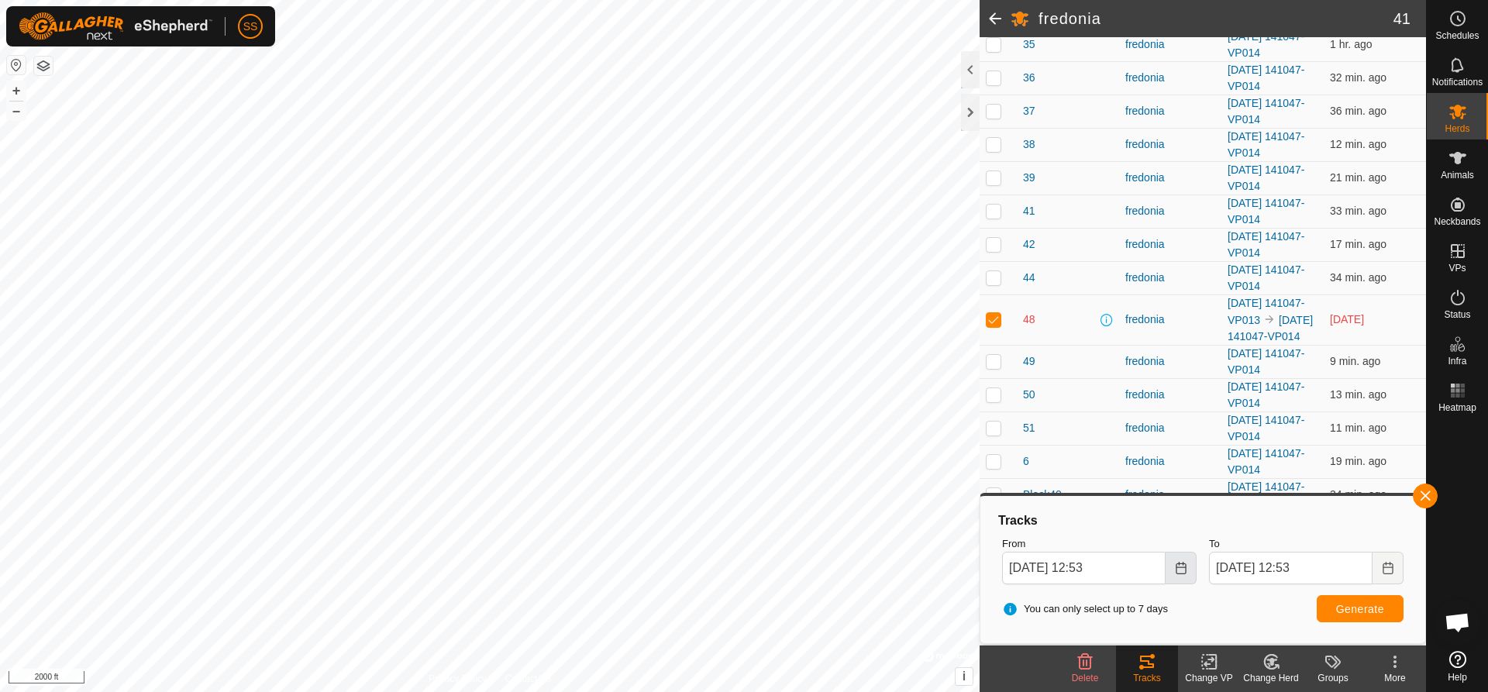
click at [1187, 565] on icon "Choose Date" at bounding box center [1181, 568] width 12 height 12
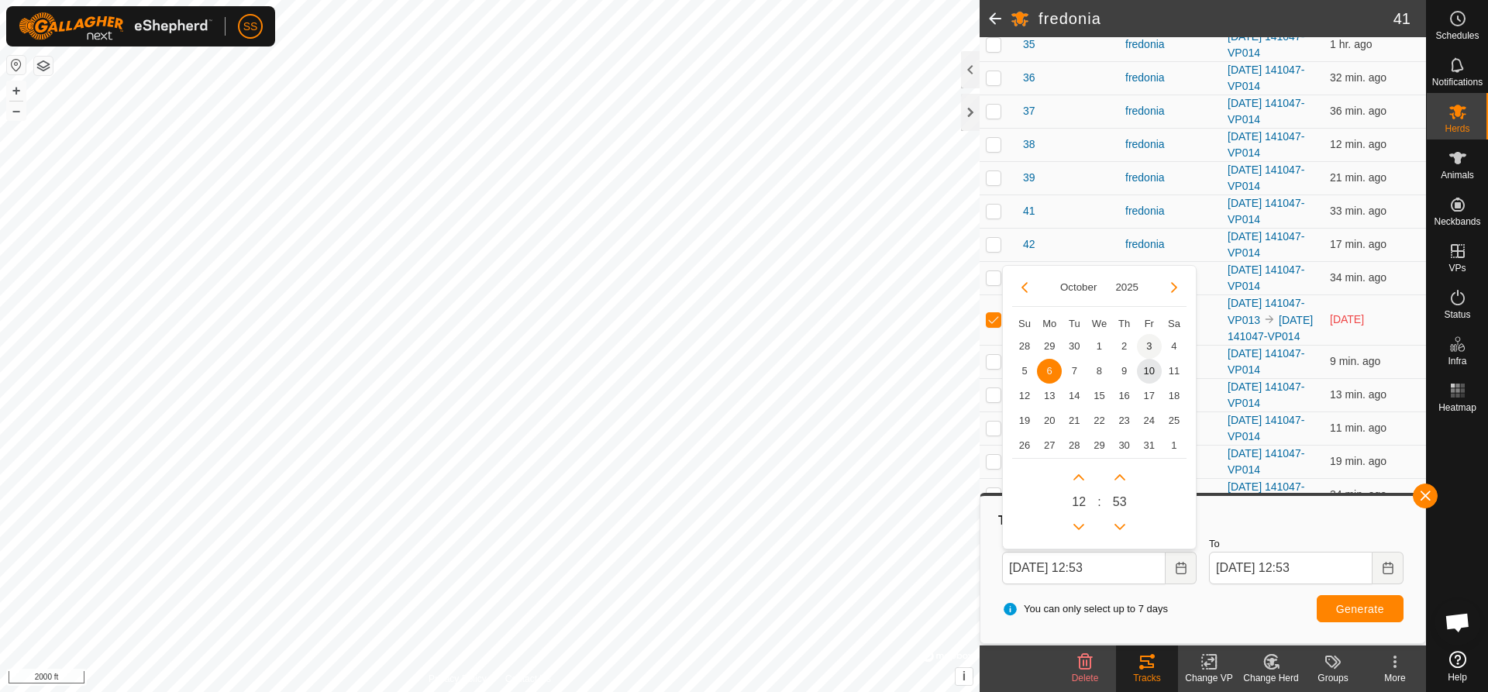
click at [1153, 343] on span "3" at bounding box center [1149, 346] width 25 height 25
type input "[DATE] 12:53"
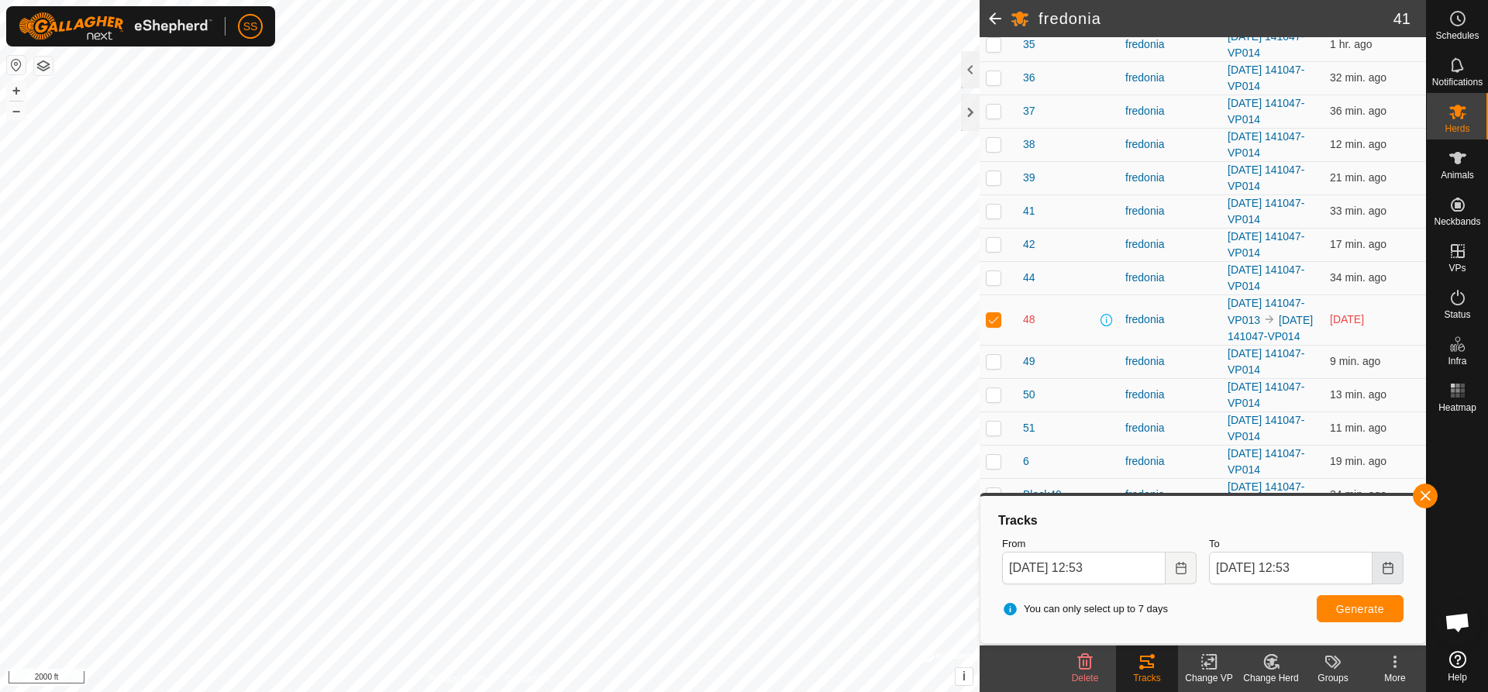
click at [1392, 565] on icon "Choose Date" at bounding box center [1388, 568] width 12 height 12
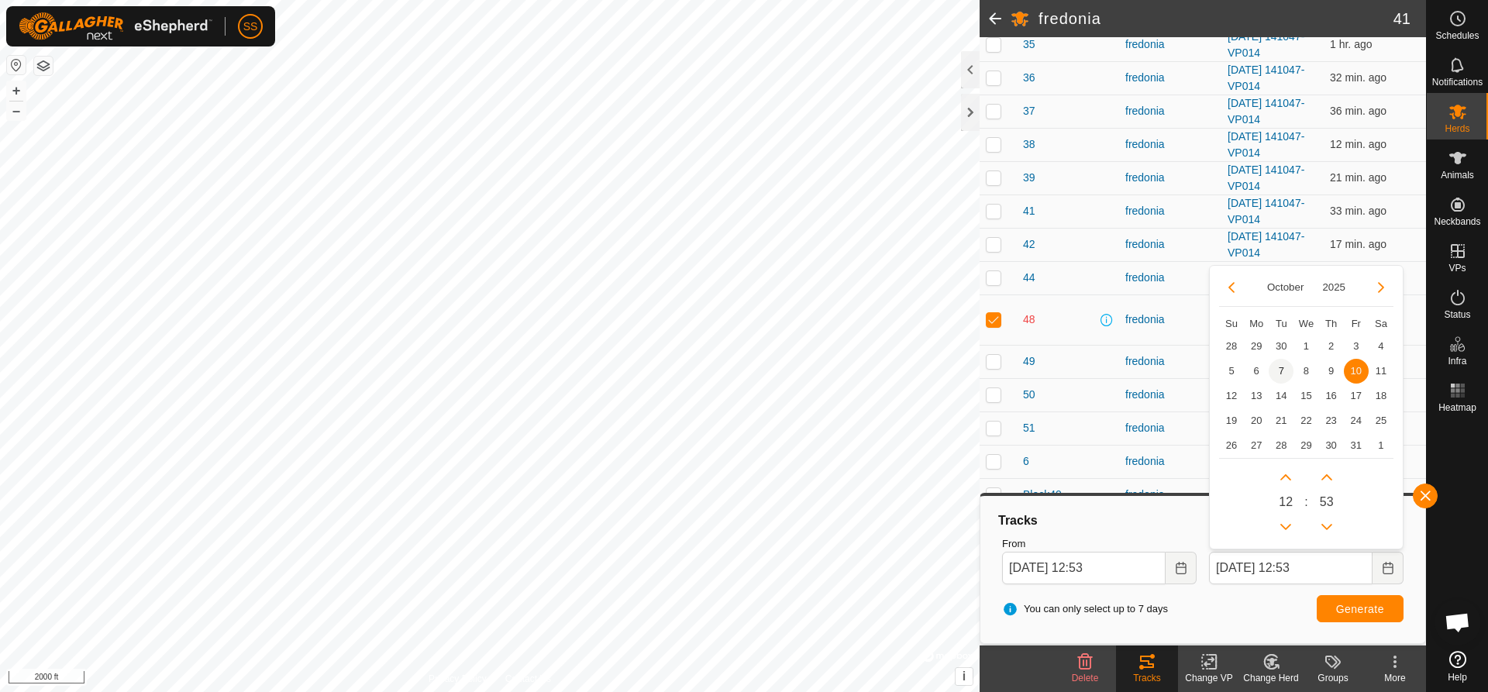
click at [1281, 369] on span "7" at bounding box center [1281, 371] width 25 height 25
type input "[DATE] 12:53"
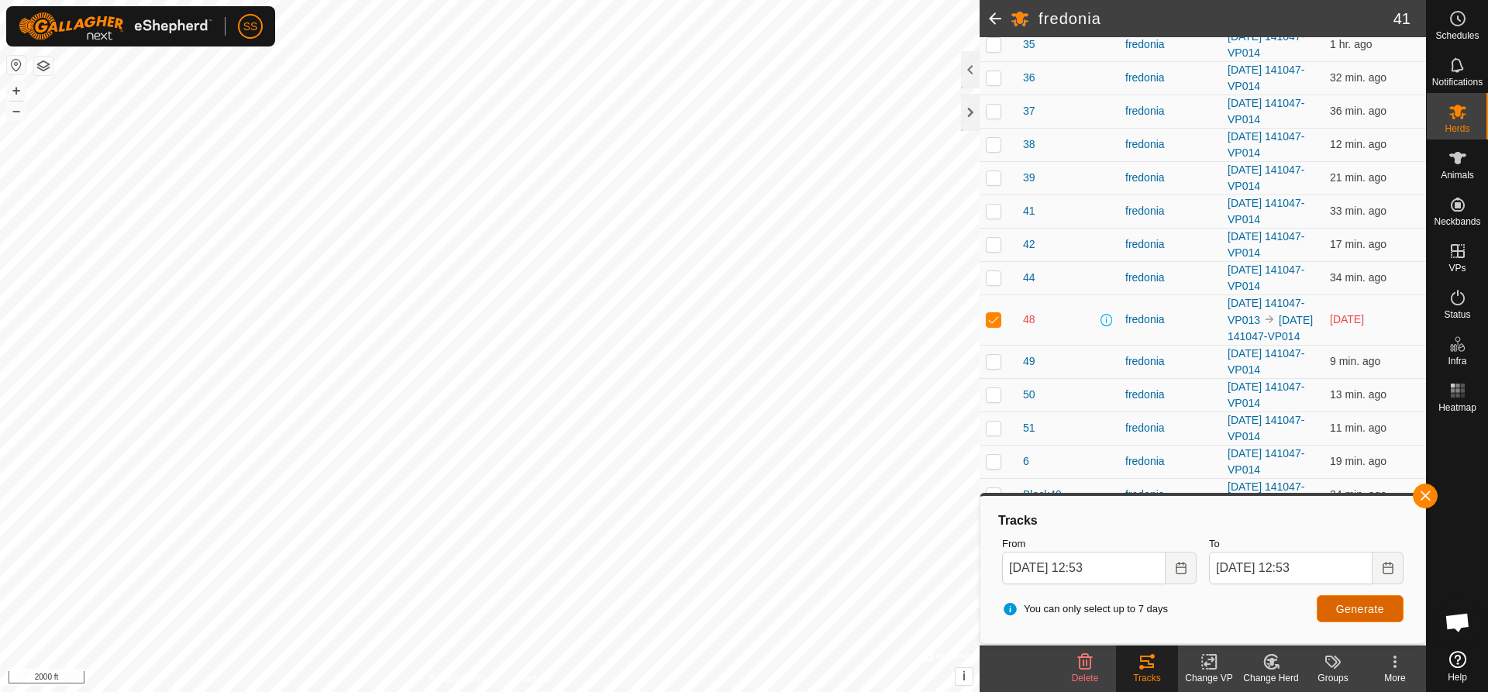
click at [1379, 605] on span "Generate" at bounding box center [1360, 609] width 48 height 12
click at [995, 313] on p-checkbox at bounding box center [994, 319] width 16 height 12
checkbox input "false"
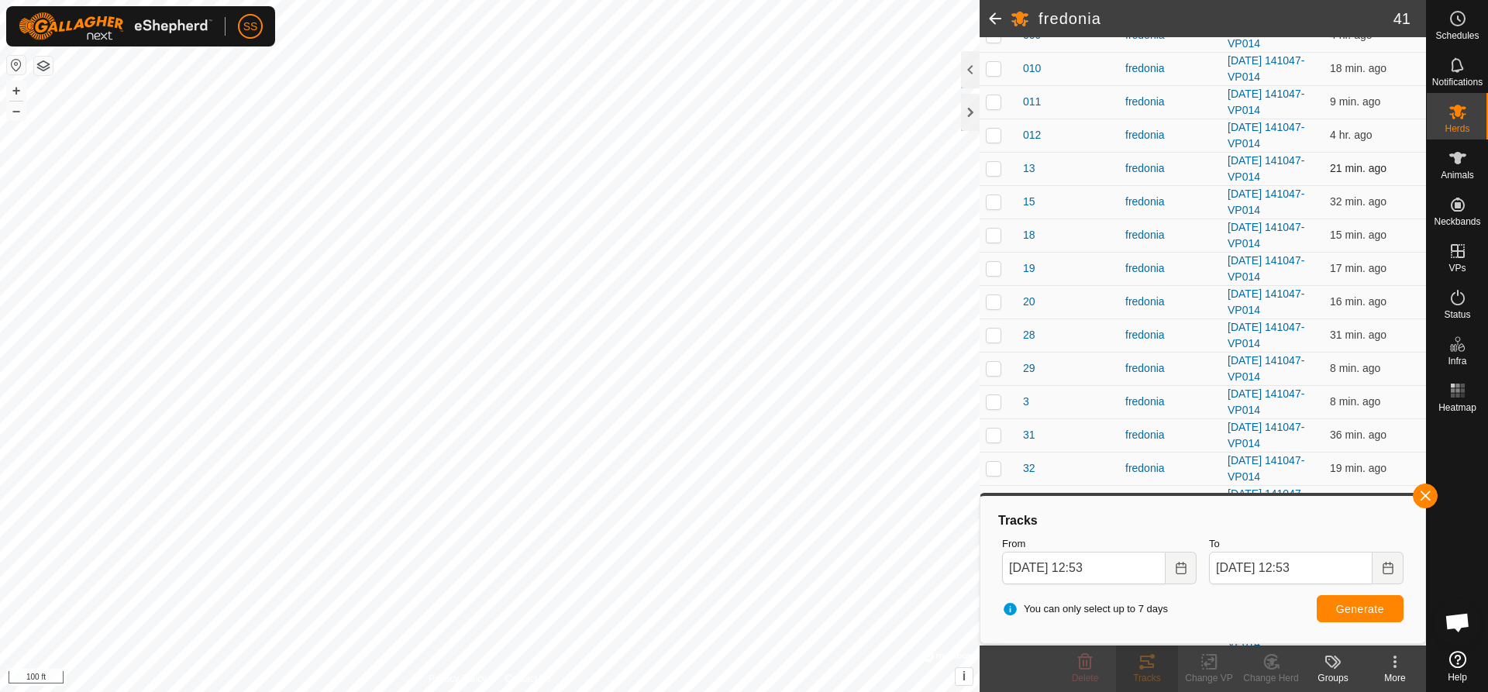
scroll to position [444, 0]
click at [988, 98] on p-checkbox at bounding box center [994, 104] width 16 height 12
click at [1357, 612] on span "Generate" at bounding box center [1360, 609] width 48 height 12
click at [991, 105] on p-checkbox at bounding box center [994, 104] width 16 height 12
checkbox input "false"
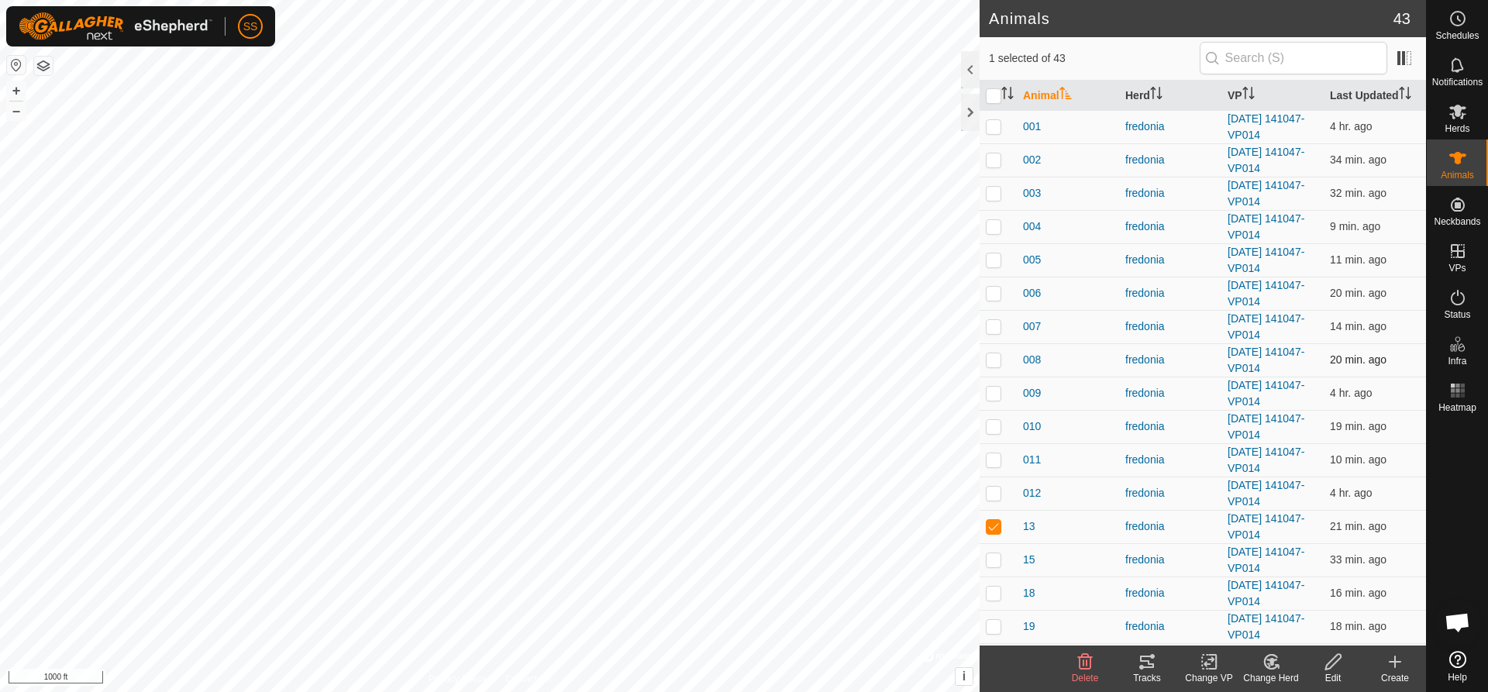
checkbox input "true"
click at [1138, 671] on div "Tracks" at bounding box center [1147, 678] width 62 height 14
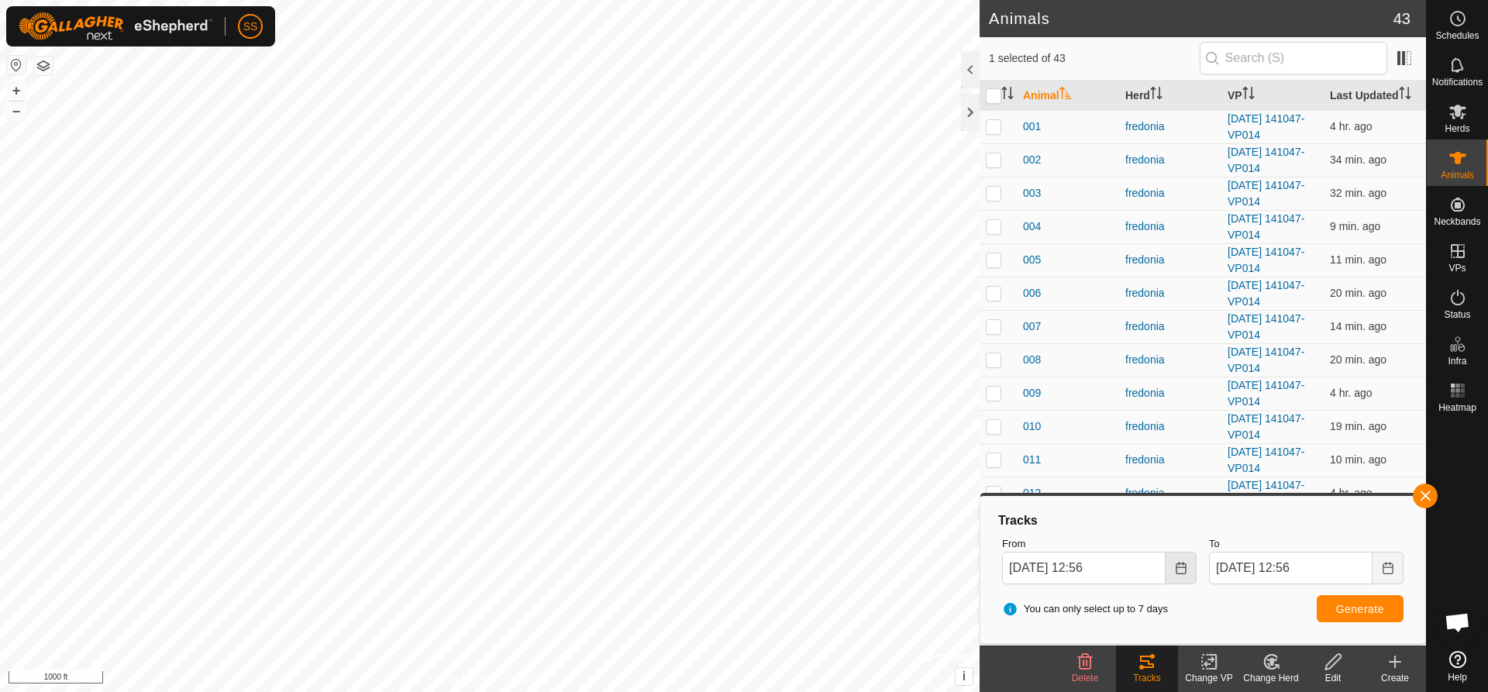
click at [1181, 566] on icon "Choose Date" at bounding box center [1181, 568] width 12 height 12
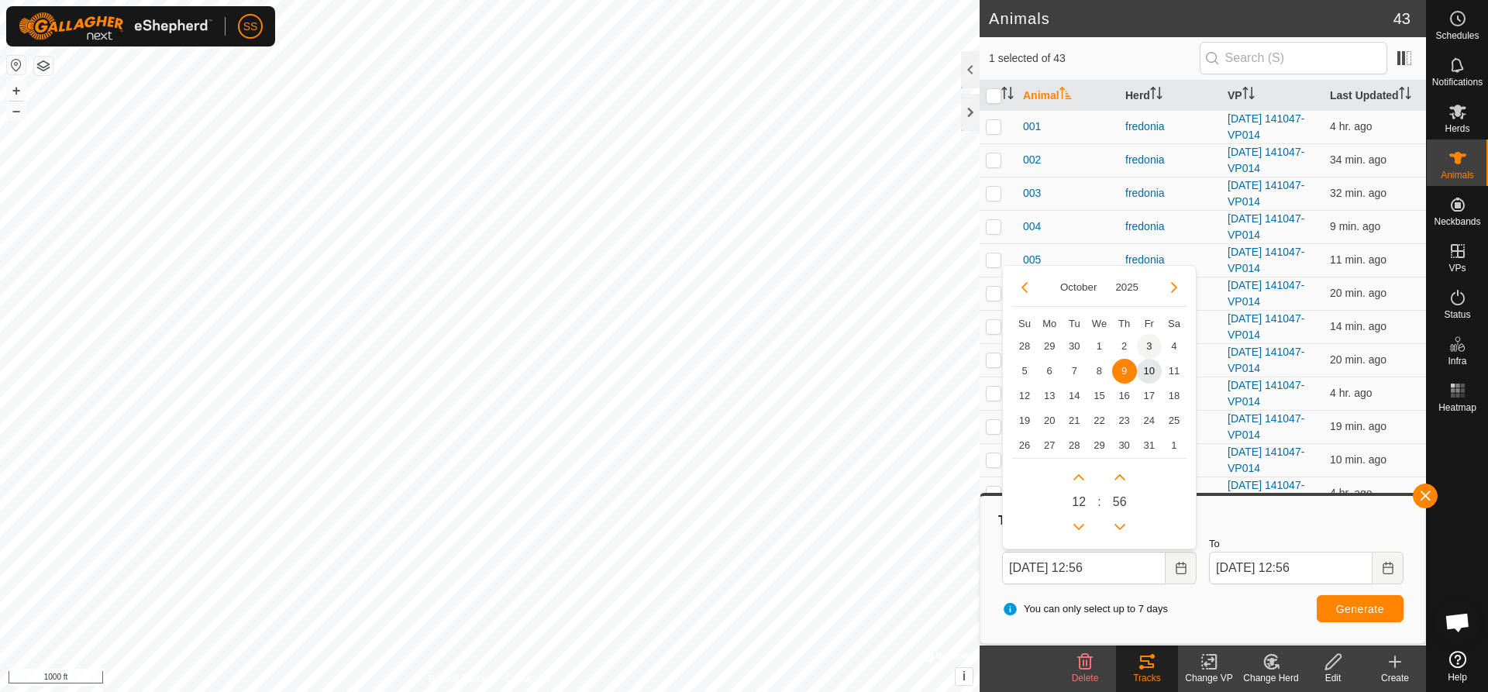
click at [1148, 343] on span "3" at bounding box center [1149, 346] width 25 height 25
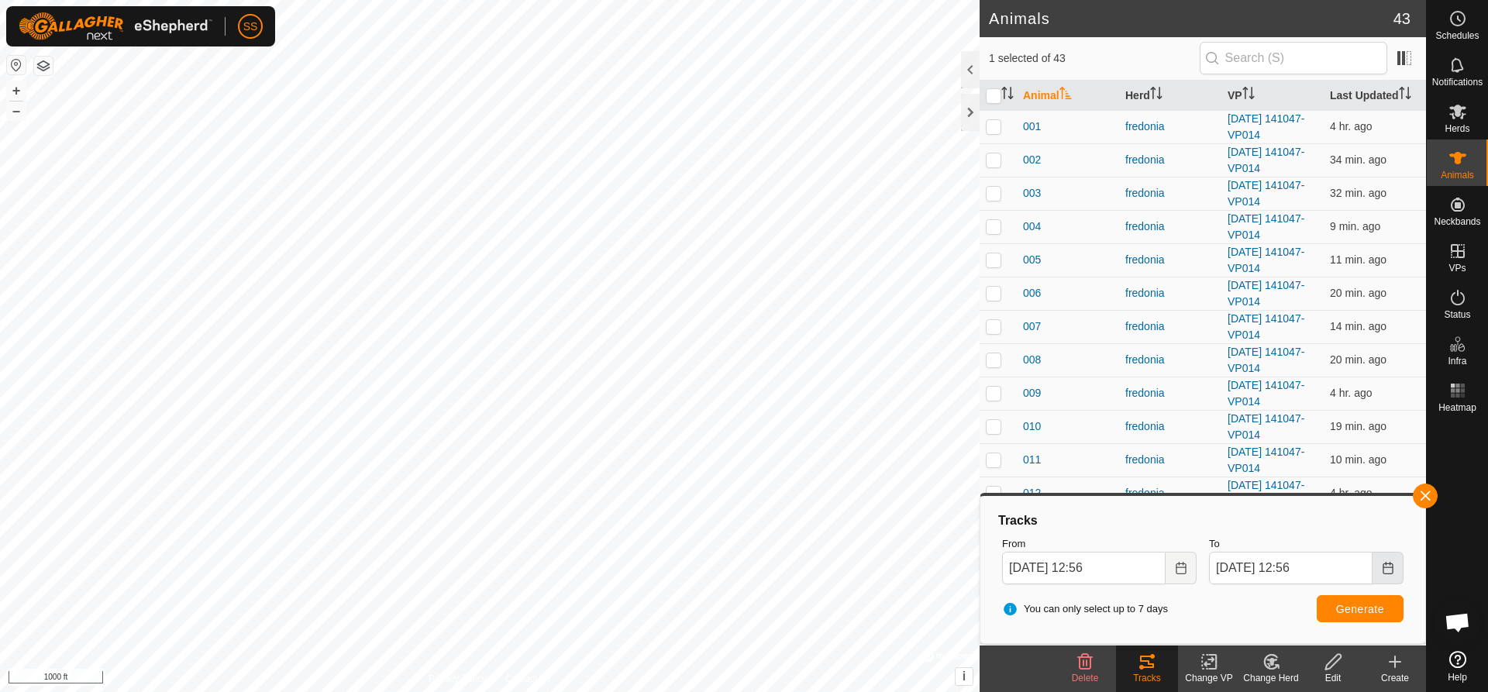
click at [1396, 570] on button "Choose Date" at bounding box center [1388, 568] width 31 height 33
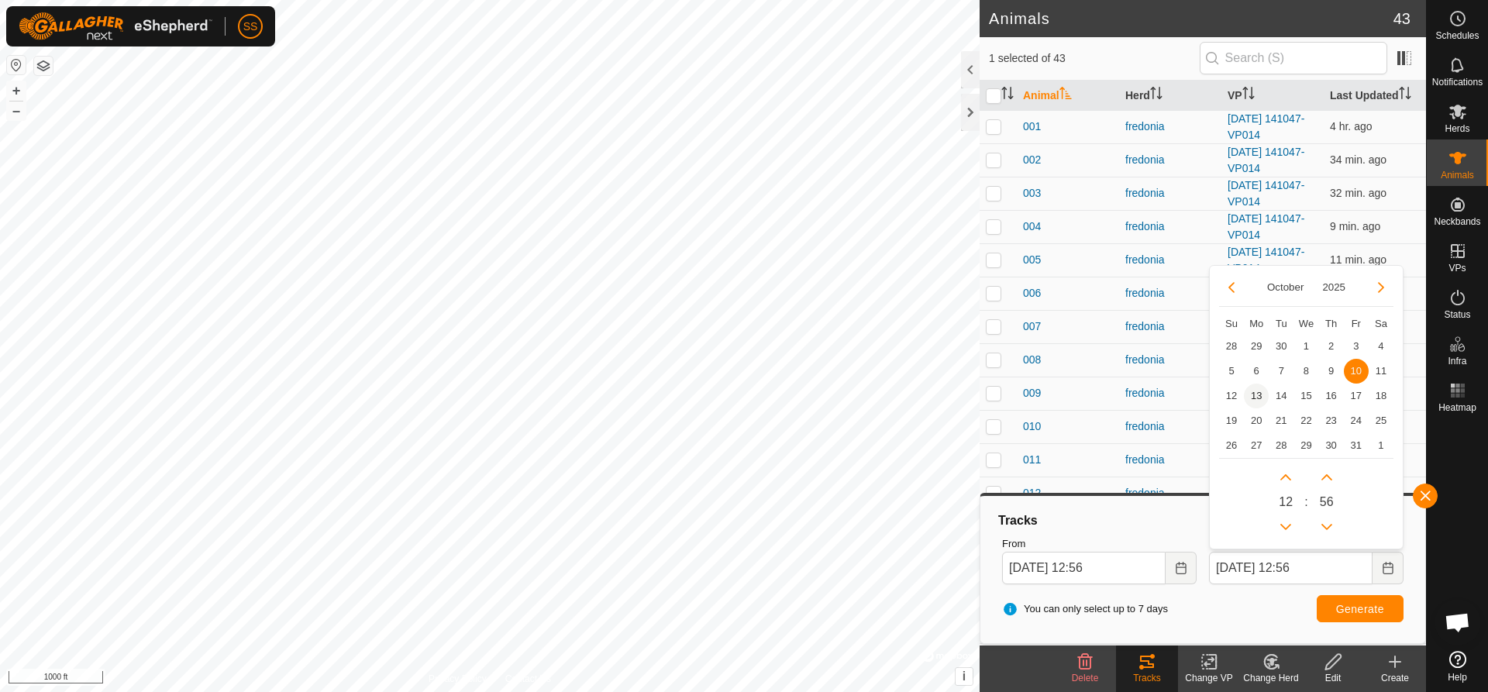
click at [1254, 396] on span "13" at bounding box center [1256, 396] width 25 height 25
type input "[DATE] 12:56"
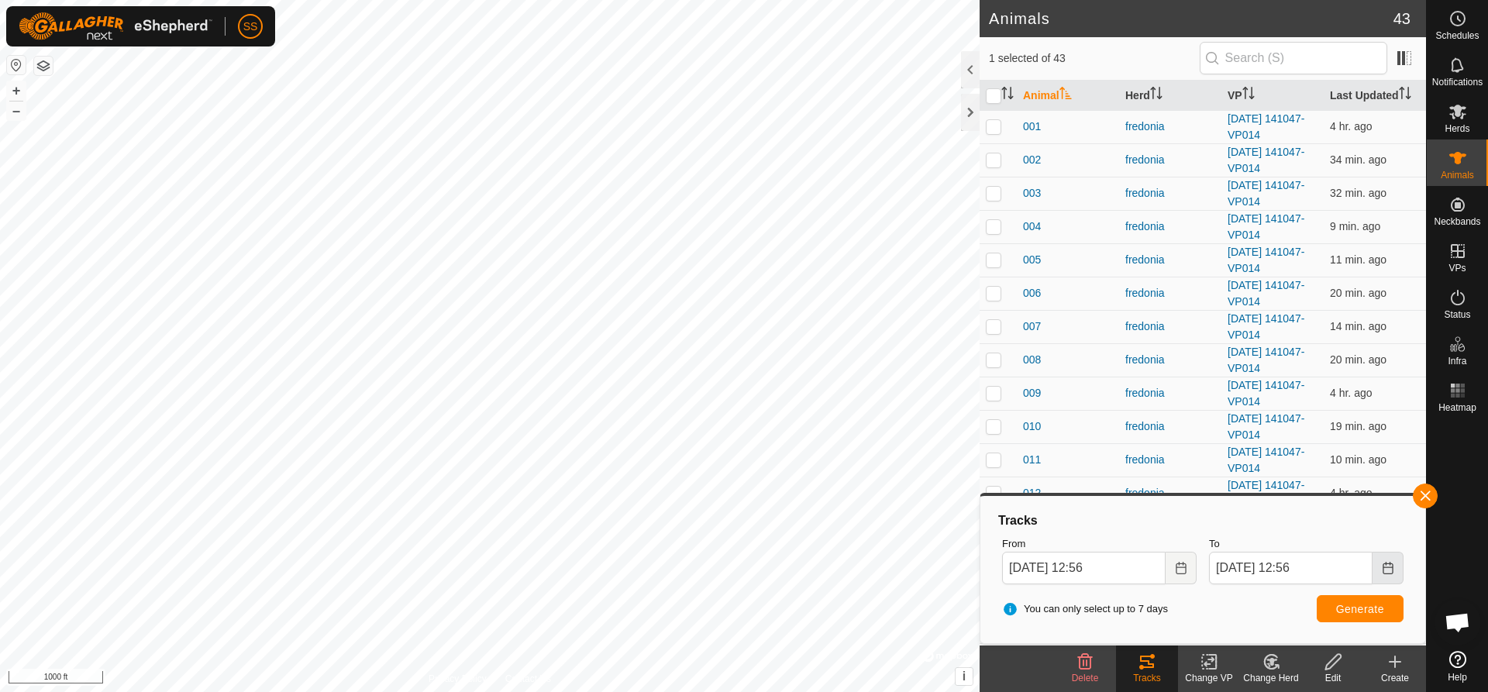
click at [1387, 564] on icon "Choose Date" at bounding box center [1388, 568] width 10 height 12
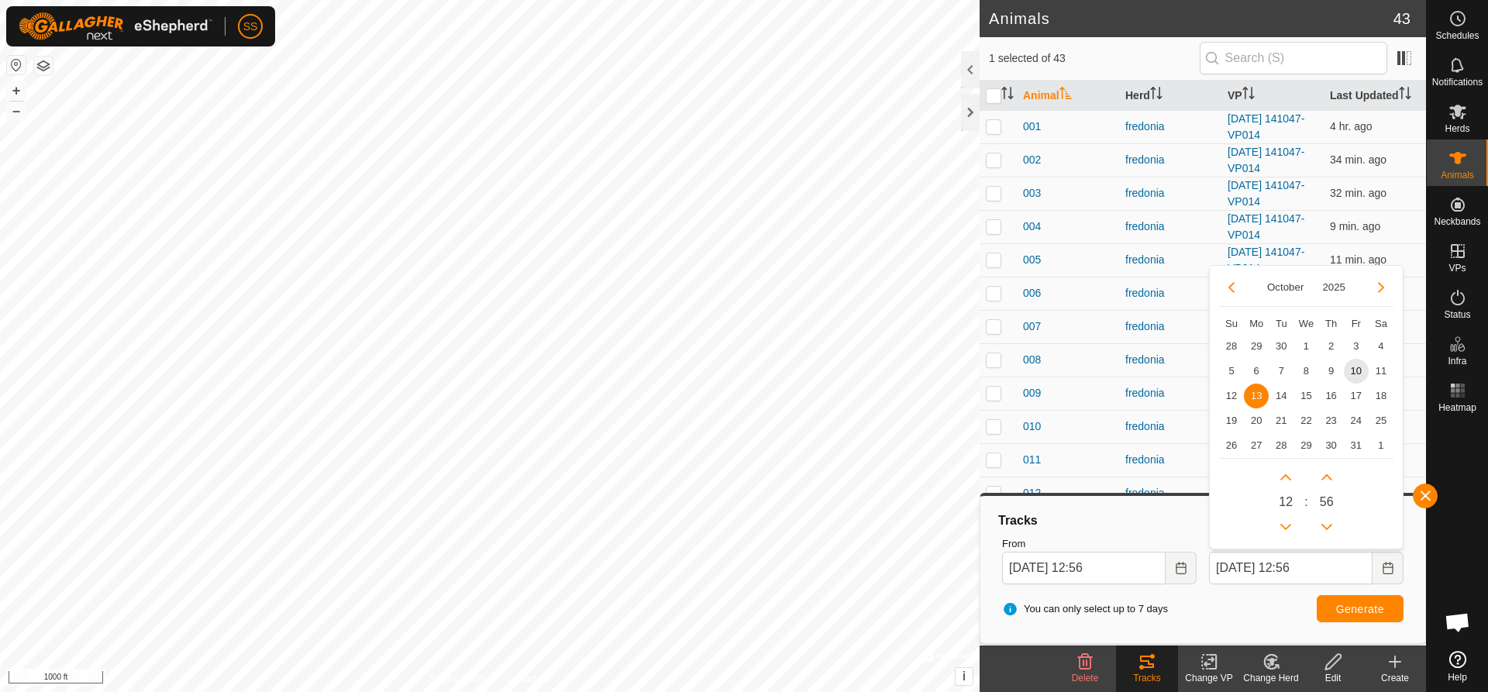
drag, startPoint x: 1283, startPoint y: 372, endPoint x: 1320, endPoint y: 404, distance: 48.9
click at [1289, 371] on span "7" at bounding box center [1281, 371] width 25 height 25
type input "[DATE] 12:56"
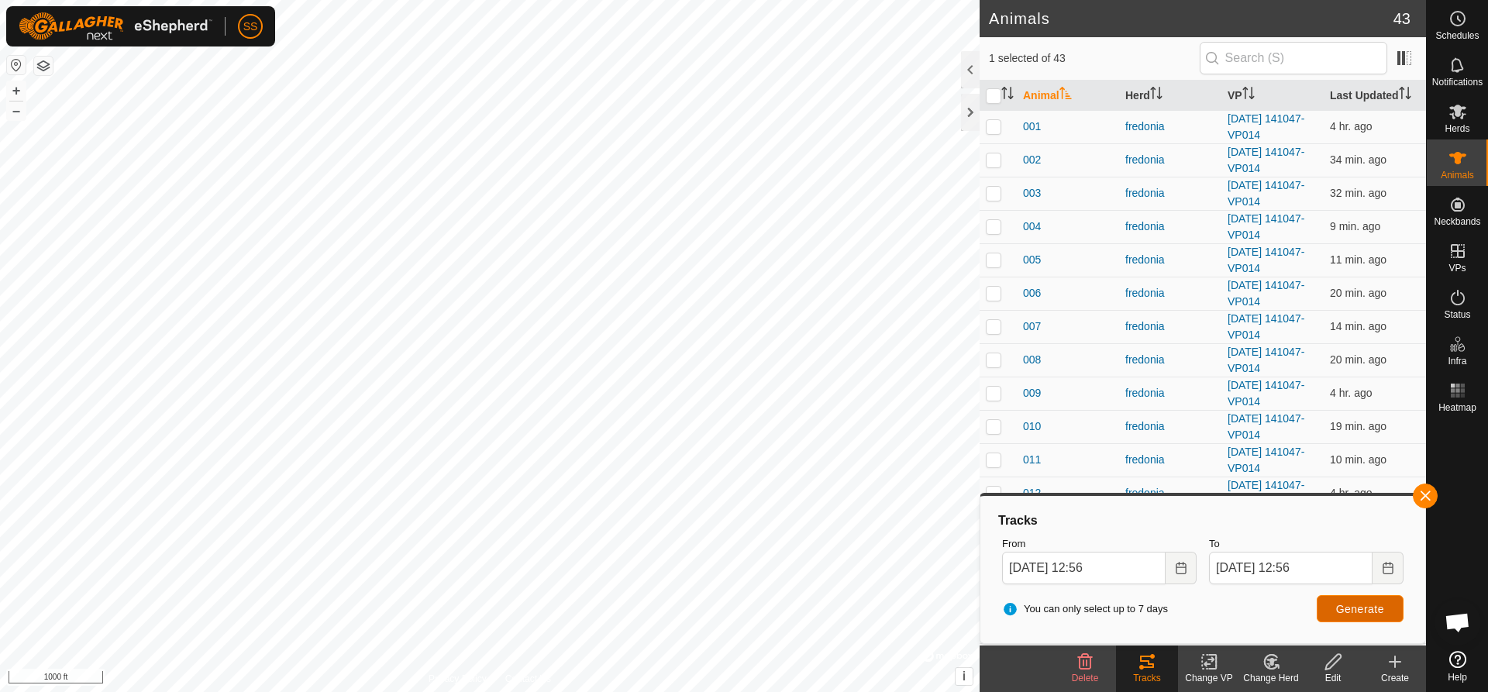
click at [1362, 605] on span "Generate" at bounding box center [1360, 609] width 48 height 12
click at [1183, 566] on icon "Choose Date" at bounding box center [1181, 568] width 12 height 12
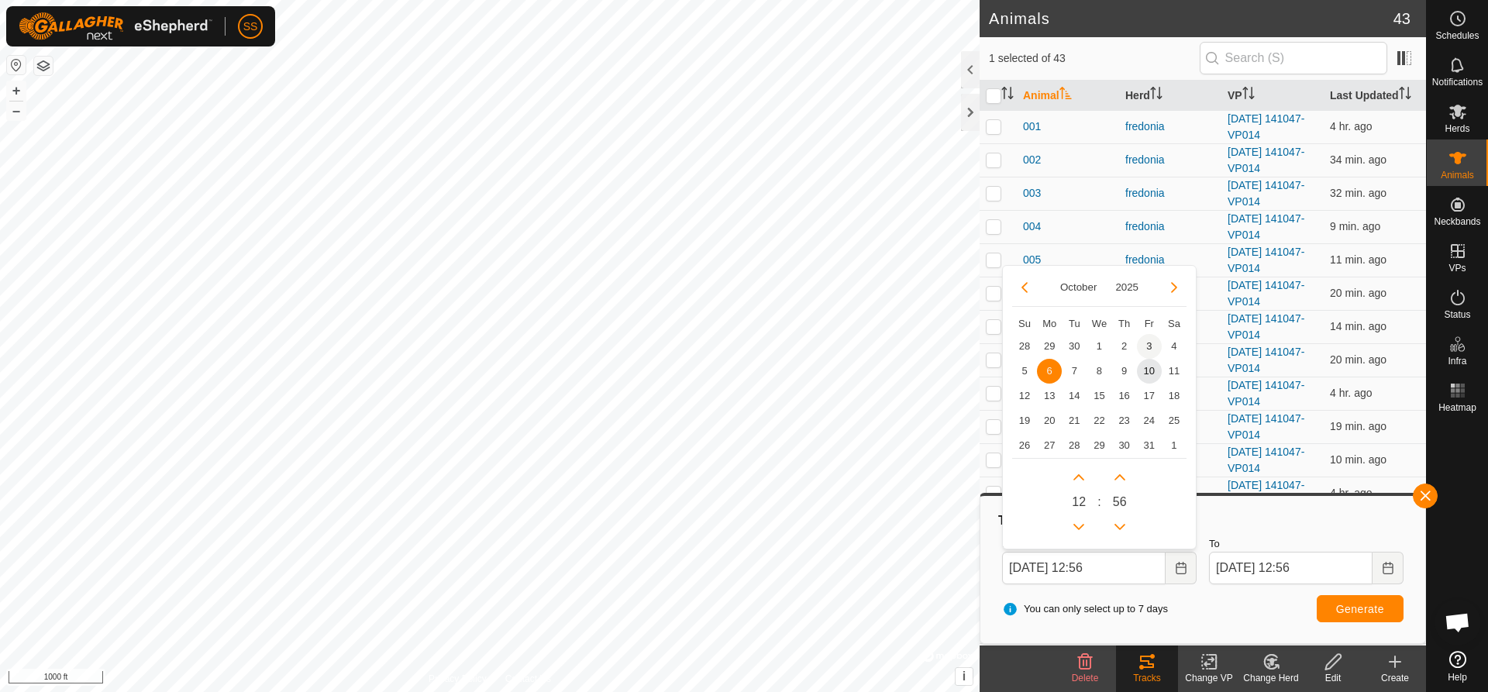
click at [1147, 341] on span "3" at bounding box center [1149, 346] width 25 height 25
type input "[DATE] 12:56"
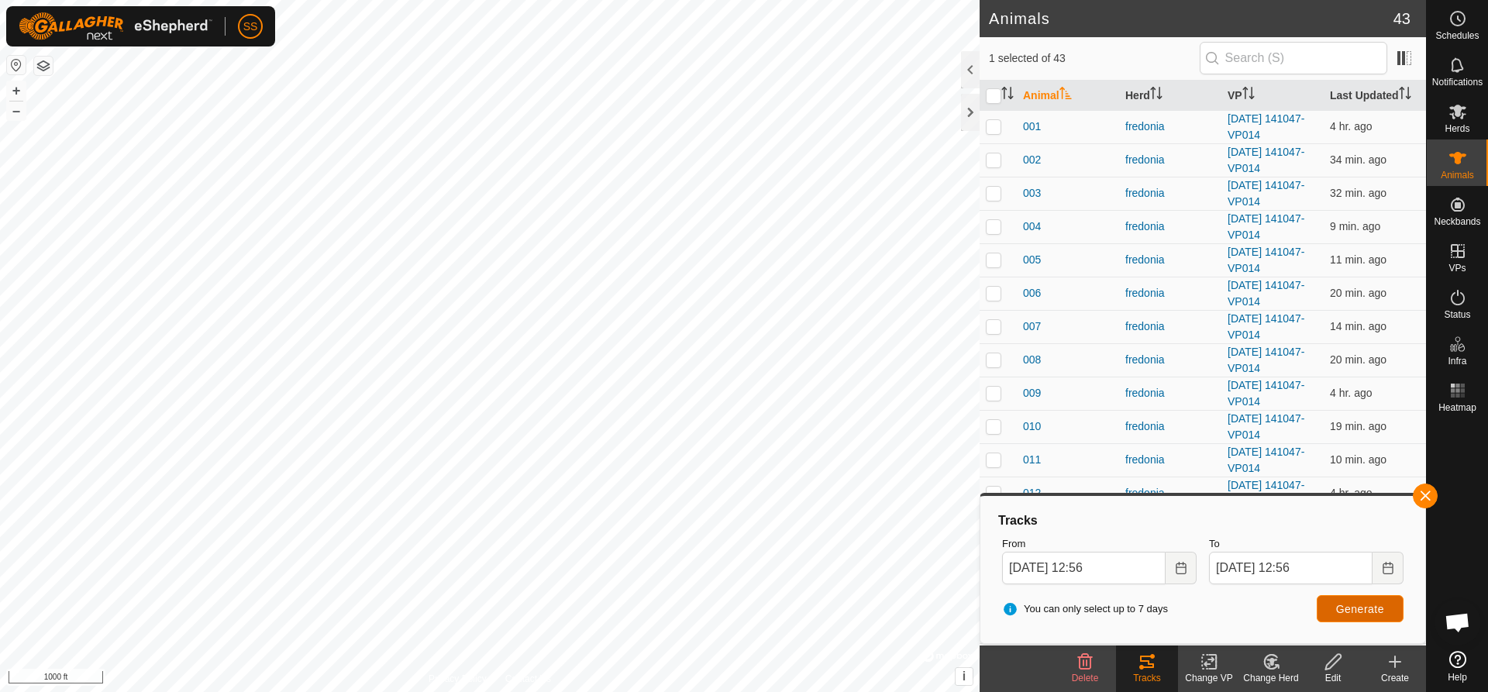
click at [1354, 617] on button "Generate" at bounding box center [1360, 608] width 87 height 27
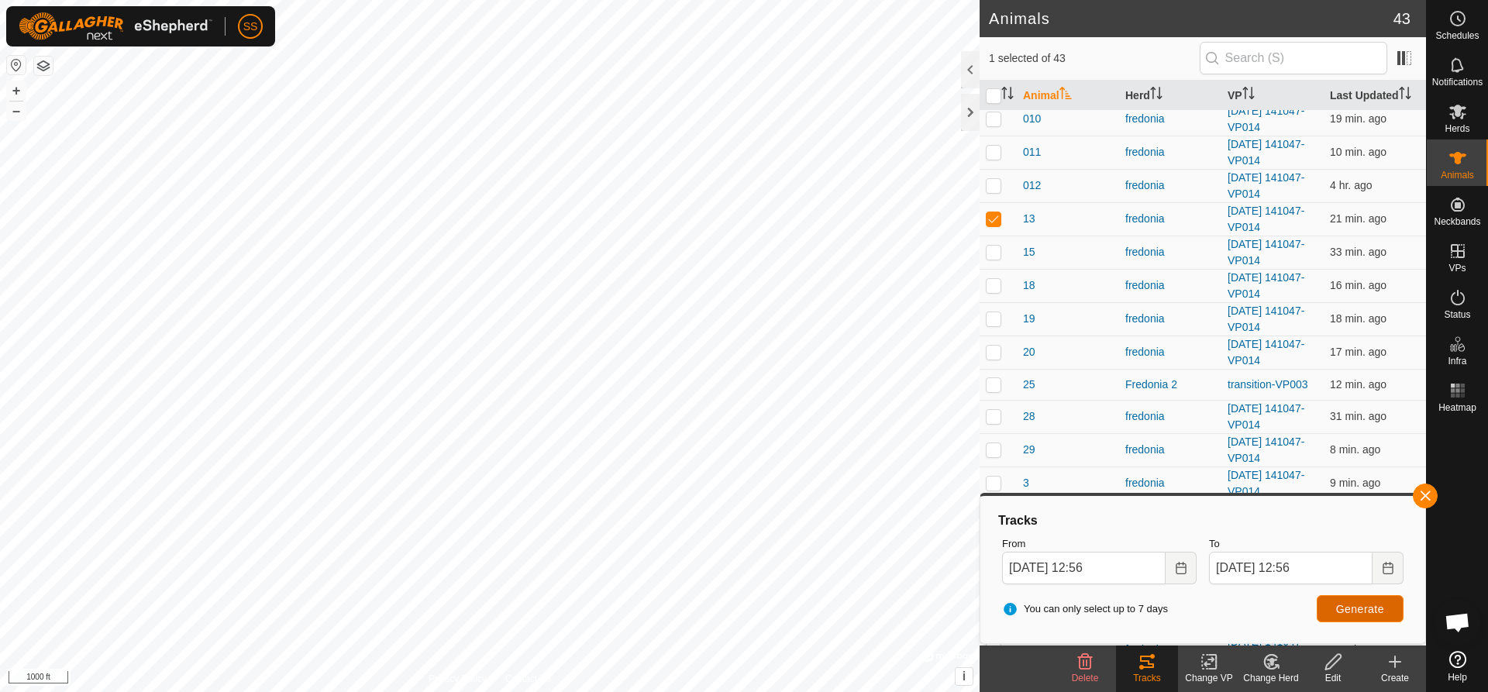
scroll to position [310, 0]
click at [992, 212] on p-checkbox at bounding box center [994, 216] width 16 height 12
checkbox input "false"
click at [999, 251] on p-checkbox at bounding box center [994, 249] width 16 height 12
click at [1340, 605] on span "Generate" at bounding box center [1360, 609] width 48 height 12
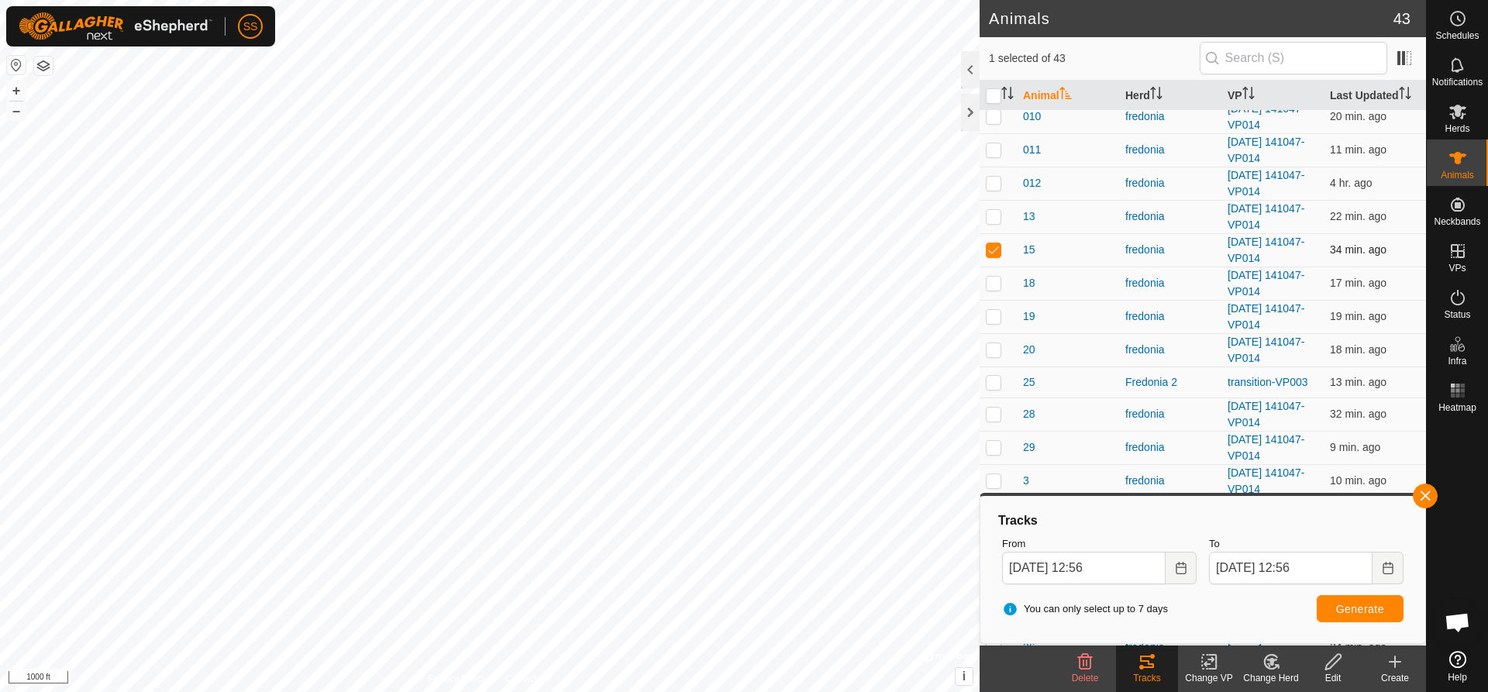
click at [995, 249] on p-checkbox at bounding box center [994, 249] width 16 height 12
checkbox input "false"
click at [998, 278] on p-checkbox at bounding box center [994, 283] width 16 height 12
click at [1374, 604] on span "Generate" at bounding box center [1360, 609] width 48 height 12
click at [996, 285] on p-checkbox at bounding box center [994, 283] width 16 height 12
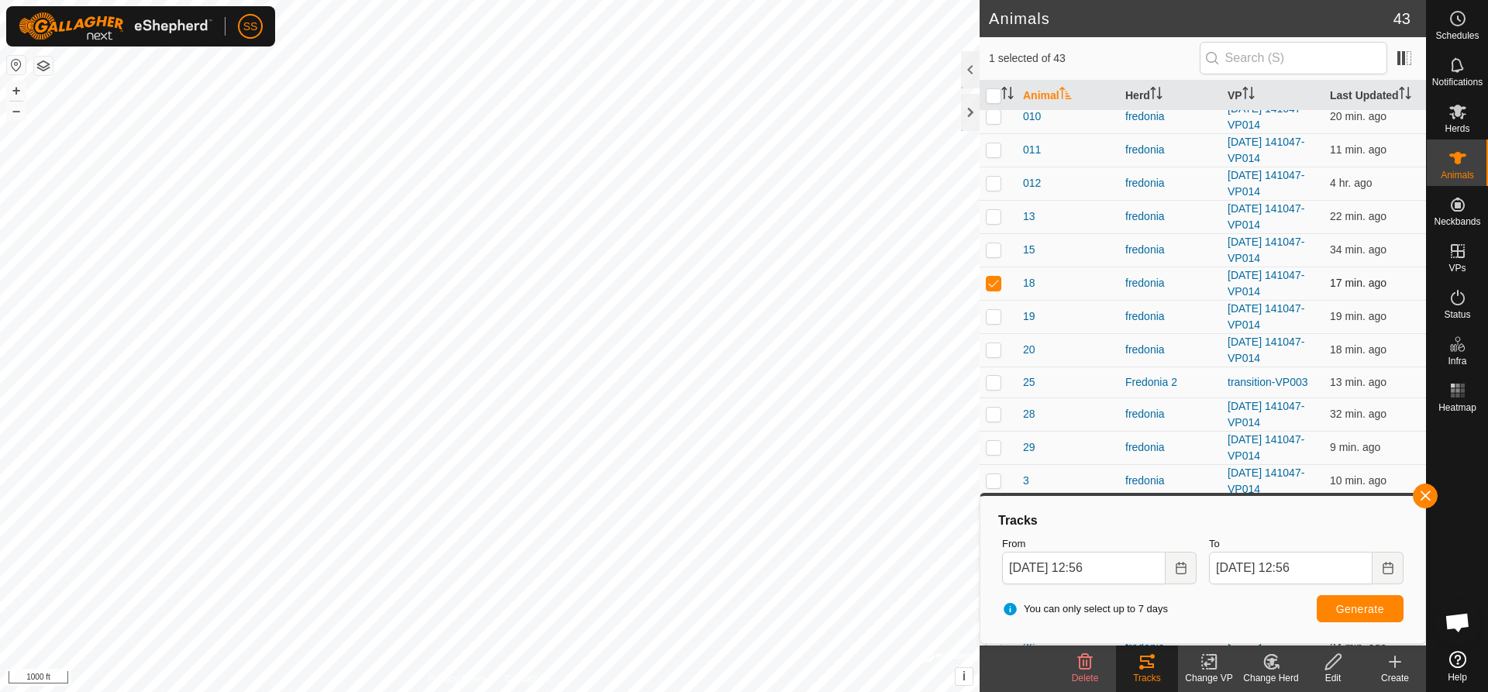
checkbox input "false"
click at [997, 312] on p-checkbox at bounding box center [994, 316] width 16 height 12
click at [1360, 613] on span "Generate" at bounding box center [1360, 609] width 48 height 12
click at [993, 317] on p-checkbox at bounding box center [994, 316] width 16 height 12
checkbox input "false"
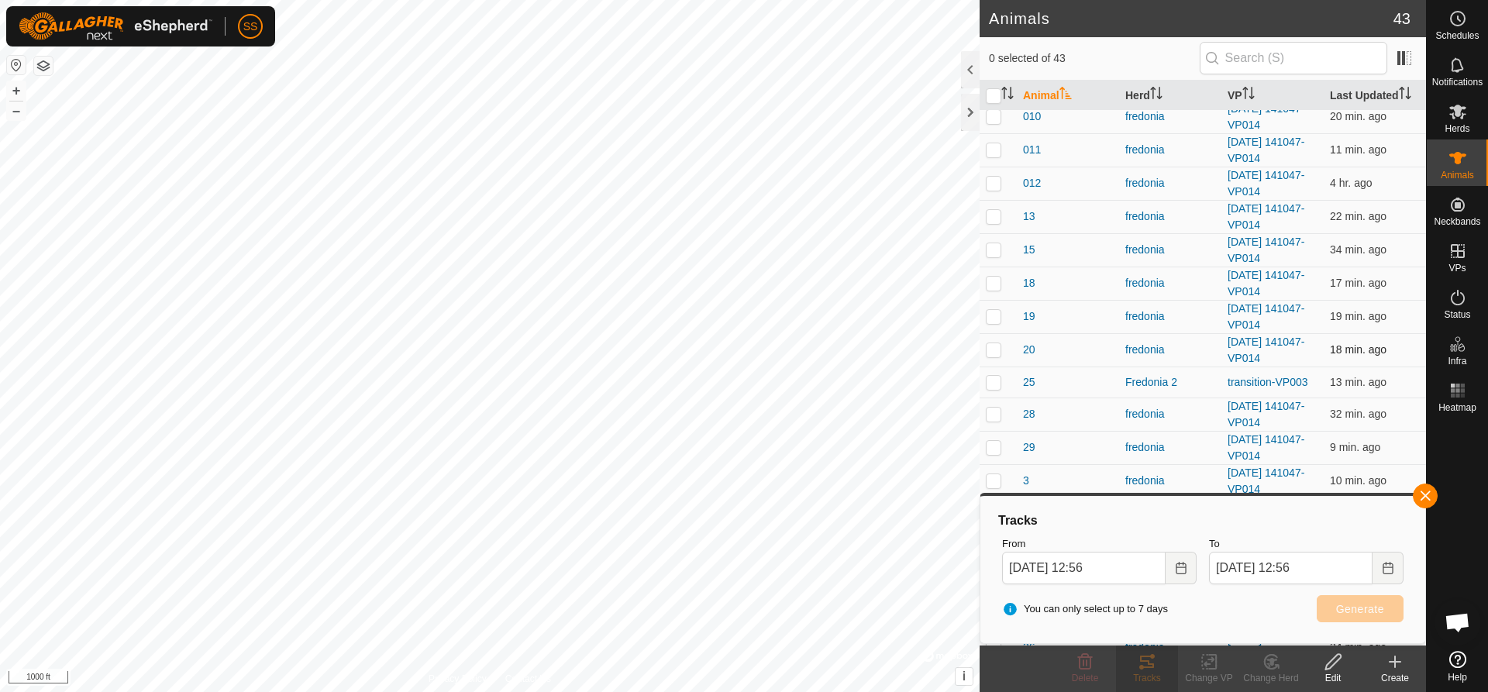
click at [1000, 347] on p-checkbox at bounding box center [994, 349] width 16 height 12
click at [1370, 609] on span "Generate" at bounding box center [1360, 609] width 48 height 12
click at [992, 350] on p-checkbox at bounding box center [994, 349] width 16 height 12
checkbox input "false"
click at [997, 385] on p-checkbox at bounding box center [994, 382] width 16 height 12
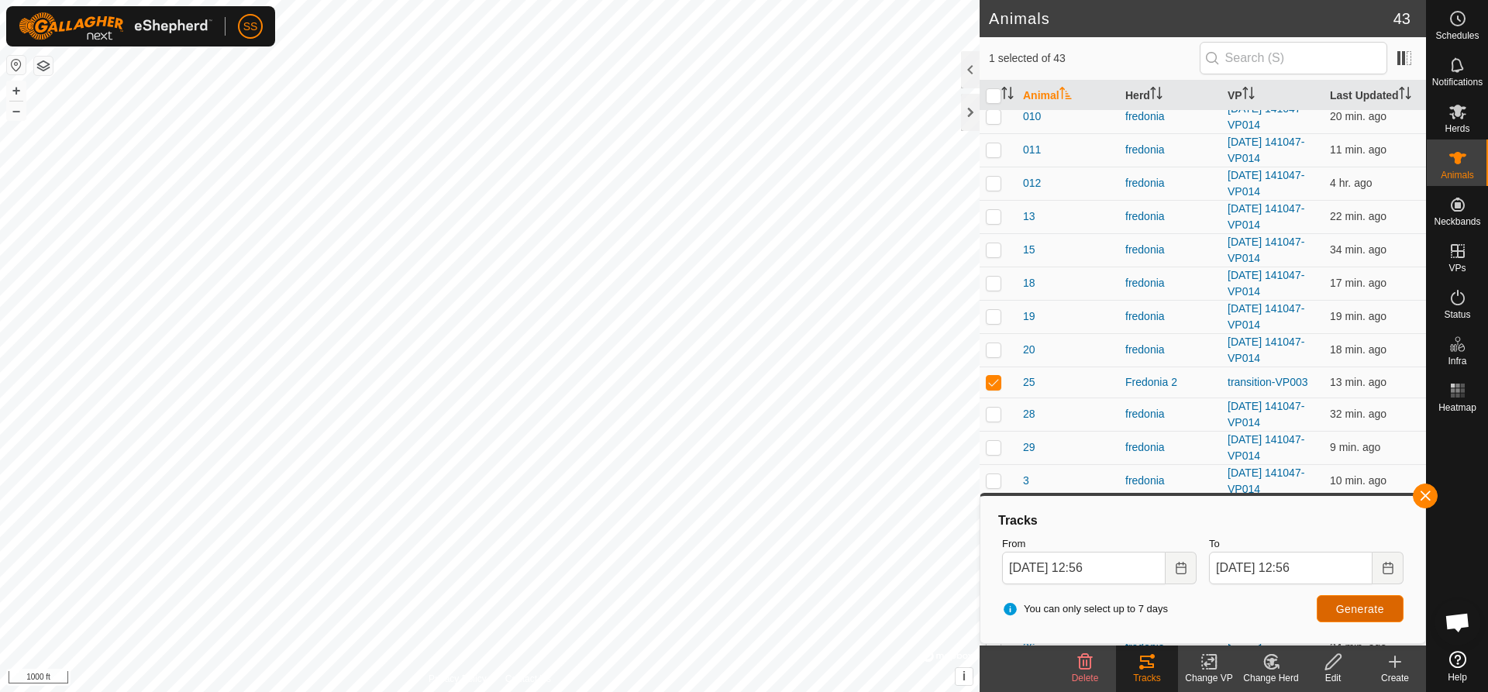
click at [1372, 612] on span "Generate" at bounding box center [1360, 609] width 48 height 12
click at [993, 383] on p-checkbox at bounding box center [994, 382] width 16 height 12
checkbox input "false"
click at [1001, 414] on p-checkbox at bounding box center [994, 414] width 16 height 12
click at [1377, 615] on span "Generate" at bounding box center [1360, 609] width 48 height 12
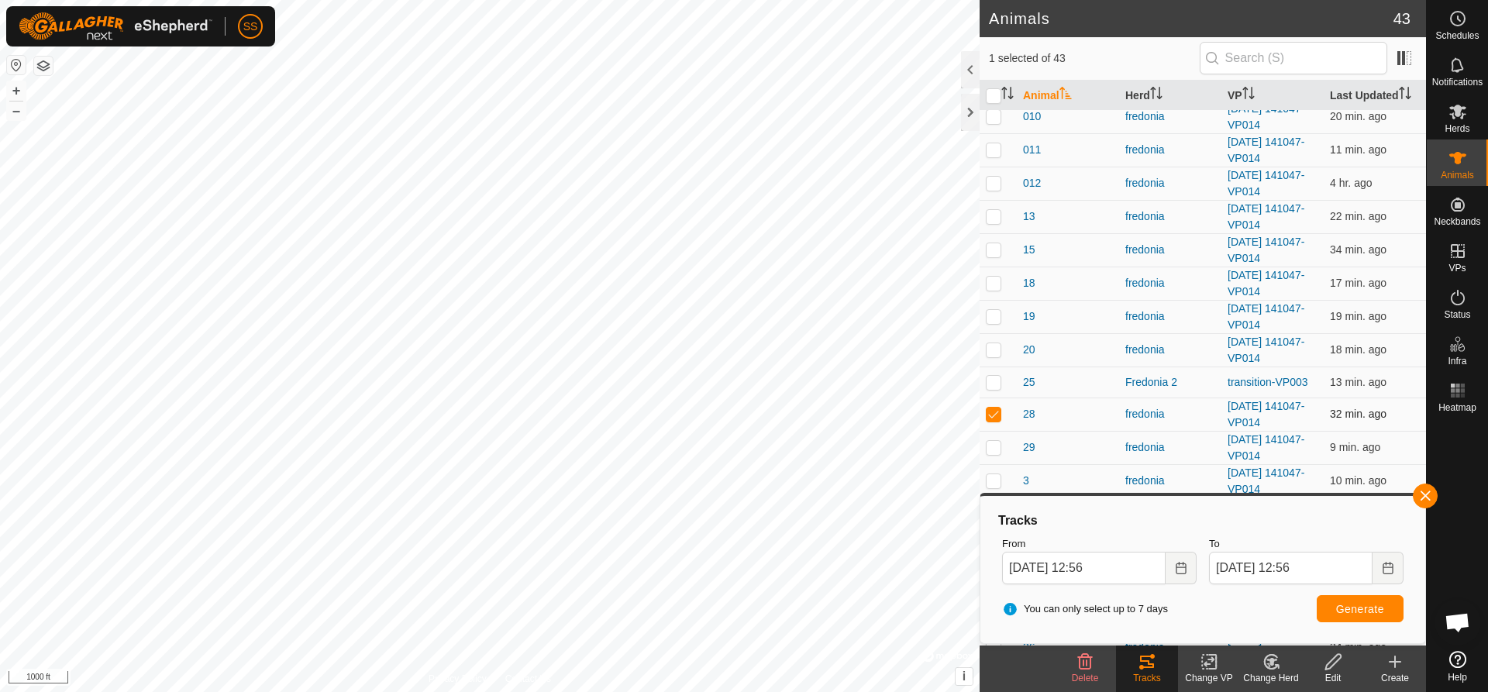
click at [1001, 412] on p-checkbox at bounding box center [994, 414] width 16 height 12
checkbox input "false"
click at [993, 441] on p-checkbox at bounding box center [994, 447] width 16 height 12
click at [1343, 603] on span "Generate" at bounding box center [1360, 609] width 48 height 12
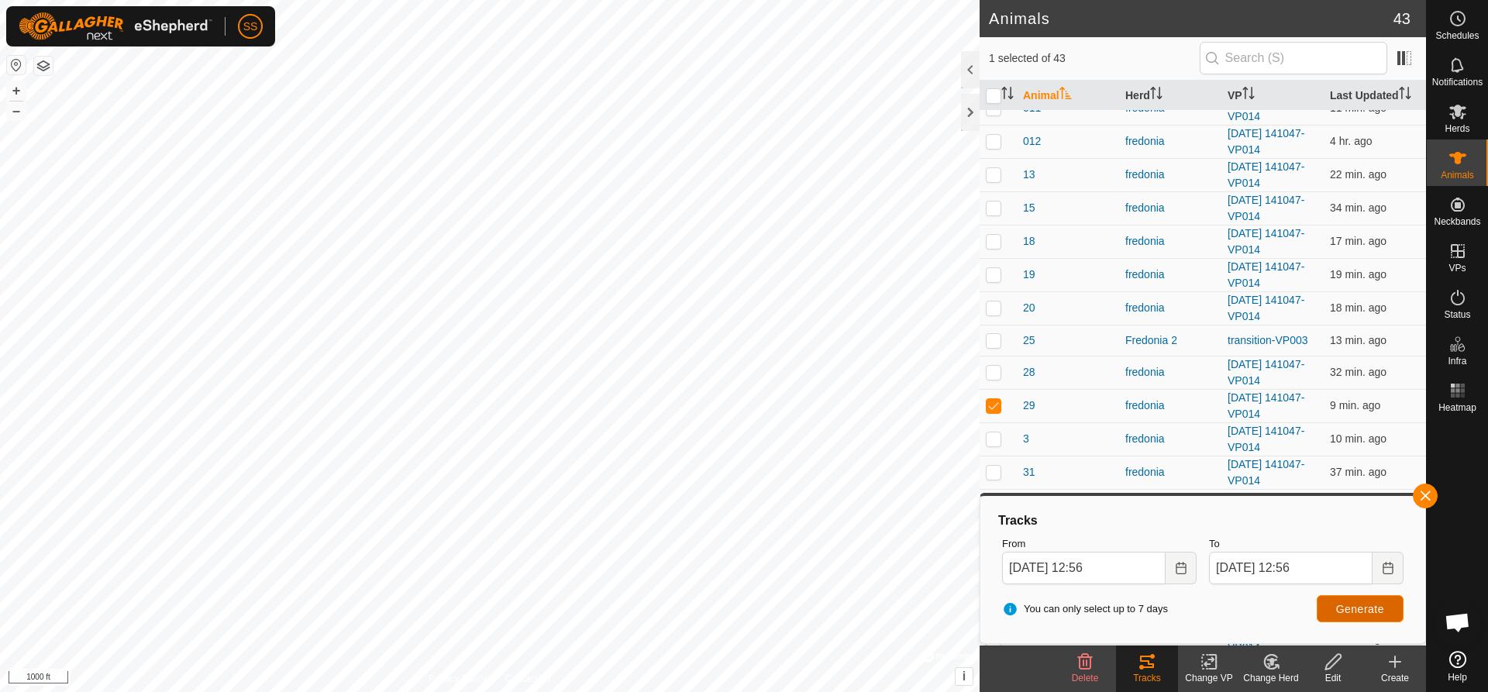
scroll to position [465, 0]
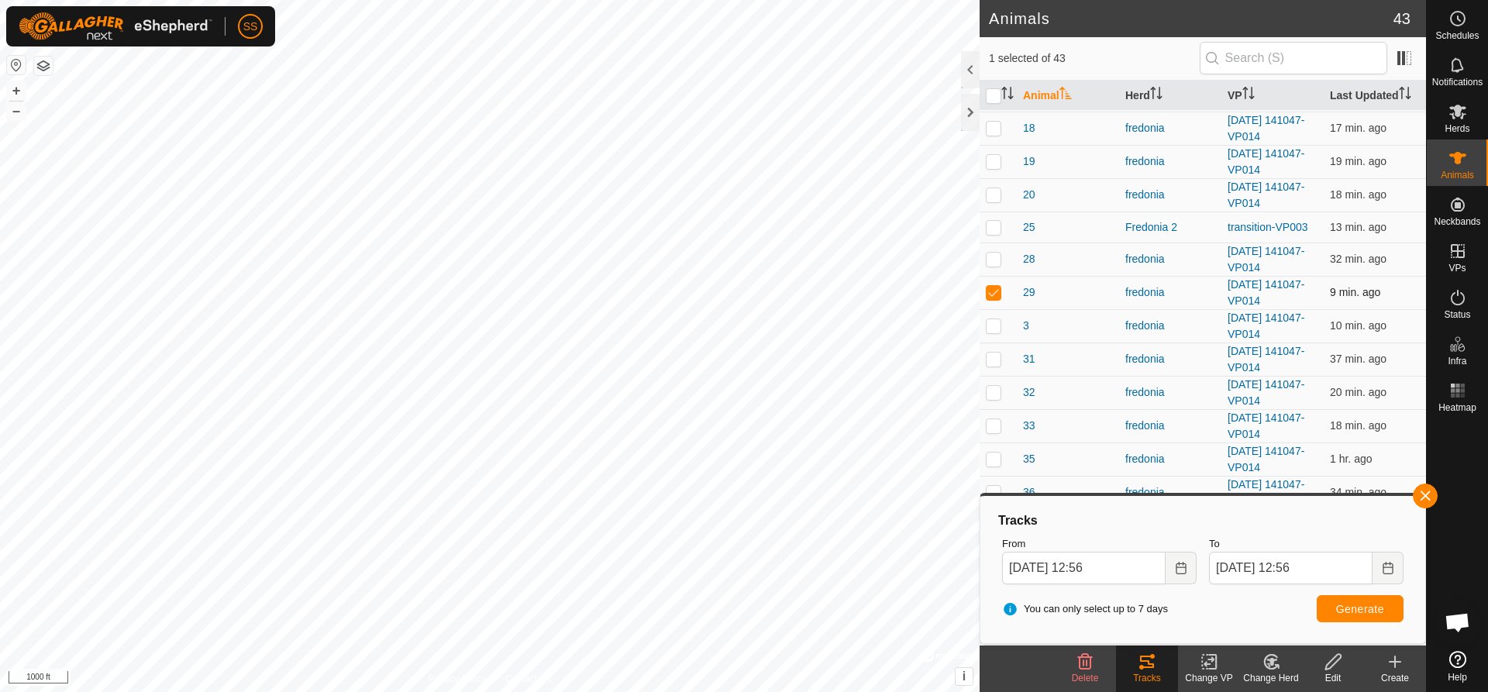
click at [991, 296] on p-checkbox at bounding box center [994, 292] width 16 height 12
checkbox input "false"
click at [995, 330] on p-checkbox at bounding box center [994, 325] width 16 height 12
click at [1376, 605] on span "Generate" at bounding box center [1360, 609] width 48 height 12
click at [989, 322] on p-checkbox at bounding box center [994, 325] width 16 height 12
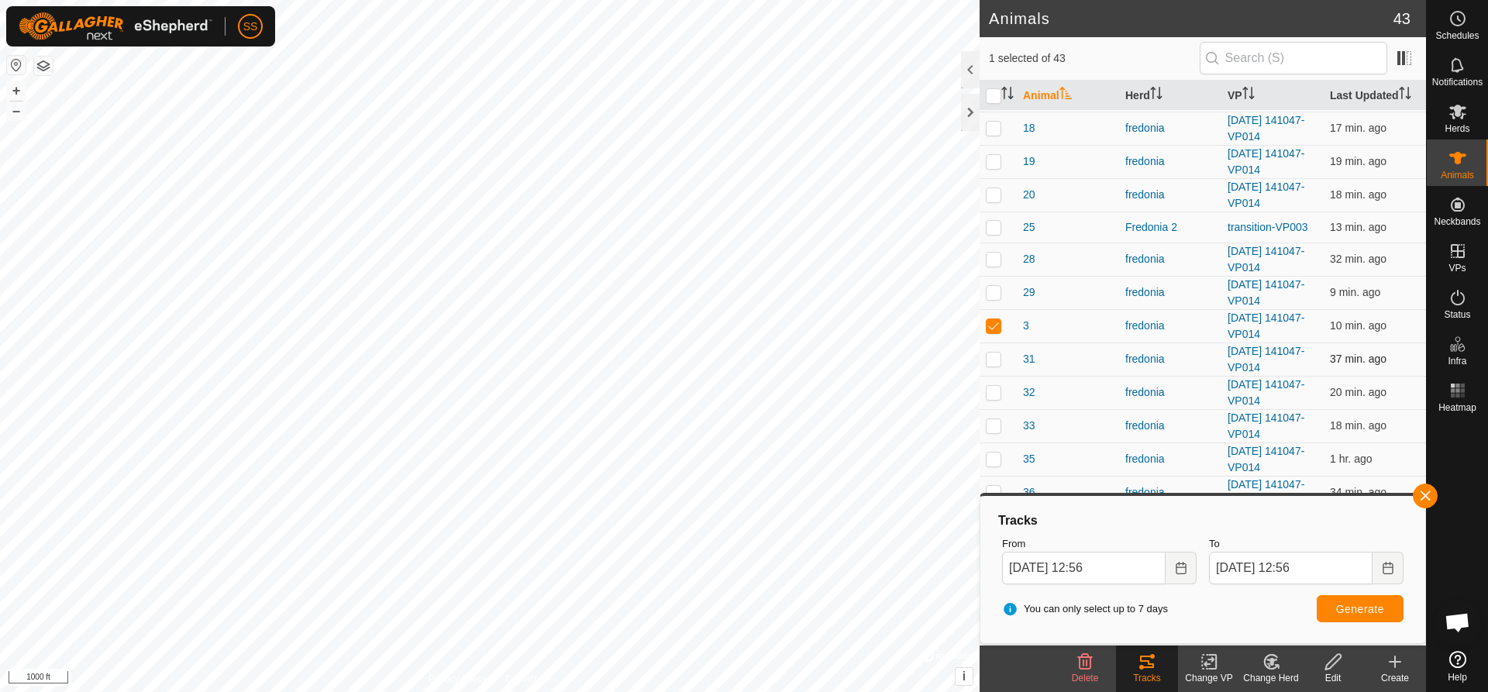
checkbox input "false"
click at [998, 358] on p-checkbox at bounding box center [994, 359] width 16 height 12
click at [1361, 606] on span "Generate" at bounding box center [1360, 609] width 48 height 12
click at [995, 356] on p-checkbox at bounding box center [994, 359] width 16 height 12
checkbox input "false"
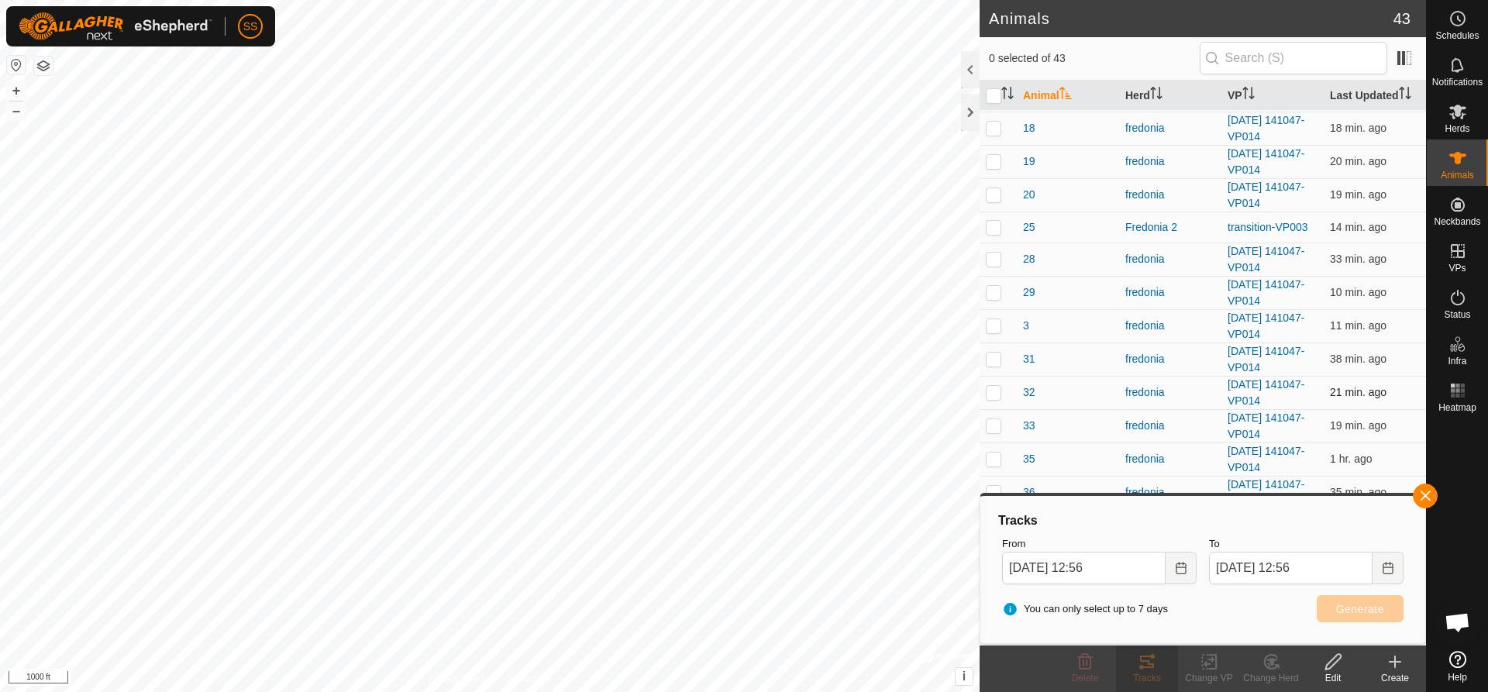
click at [994, 391] on p-checkbox at bounding box center [994, 392] width 16 height 12
click at [1341, 600] on button "Generate" at bounding box center [1360, 608] width 87 height 27
click at [992, 398] on p-tablecheckbox at bounding box center [994, 392] width 16 height 12
checkbox input "false"
click at [999, 424] on p-checkbox at bounding box center [994, 425] width 16 height 12
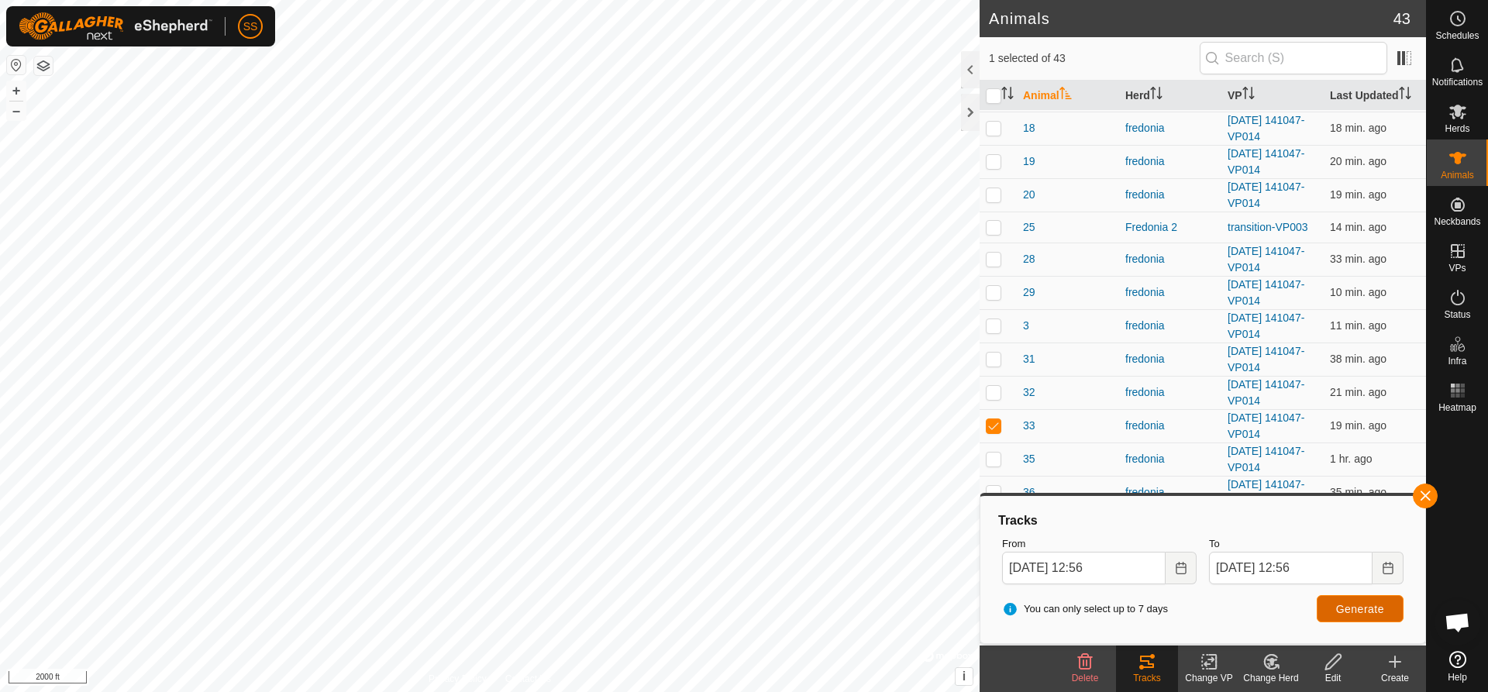
click at [1359, 614] on span "Generate" at bounding box center [1360, 609] width 48 height 12
click at [995, 426] on p-checkbox at bounding box center [994, 425] width 16 height 12
checkbox input "false"
click at [998, 461] on p-checkbox at bounding box center [994, 459] width 16 height 12
click at [1356, 609] on span "Generate" at bounding box center [1360, 609] width 48 height 12
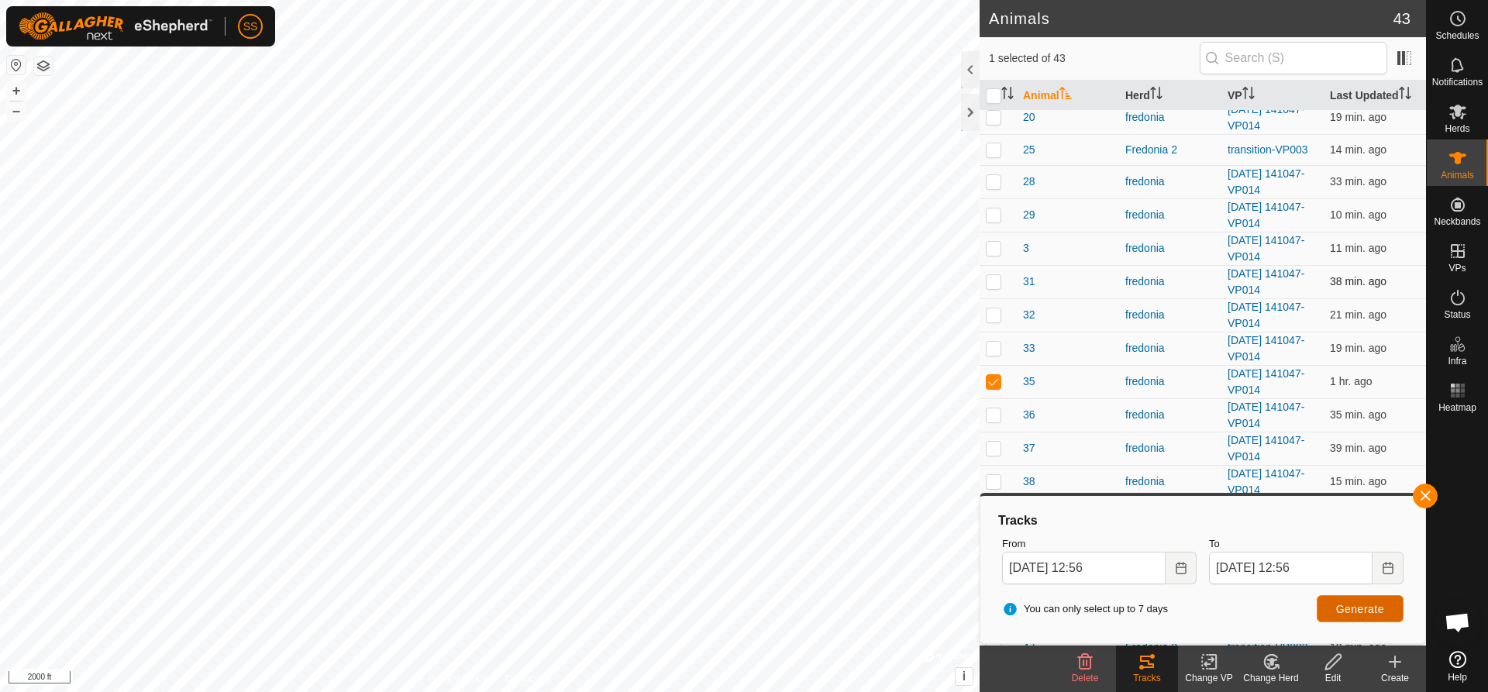
scroll to position [620, 0]
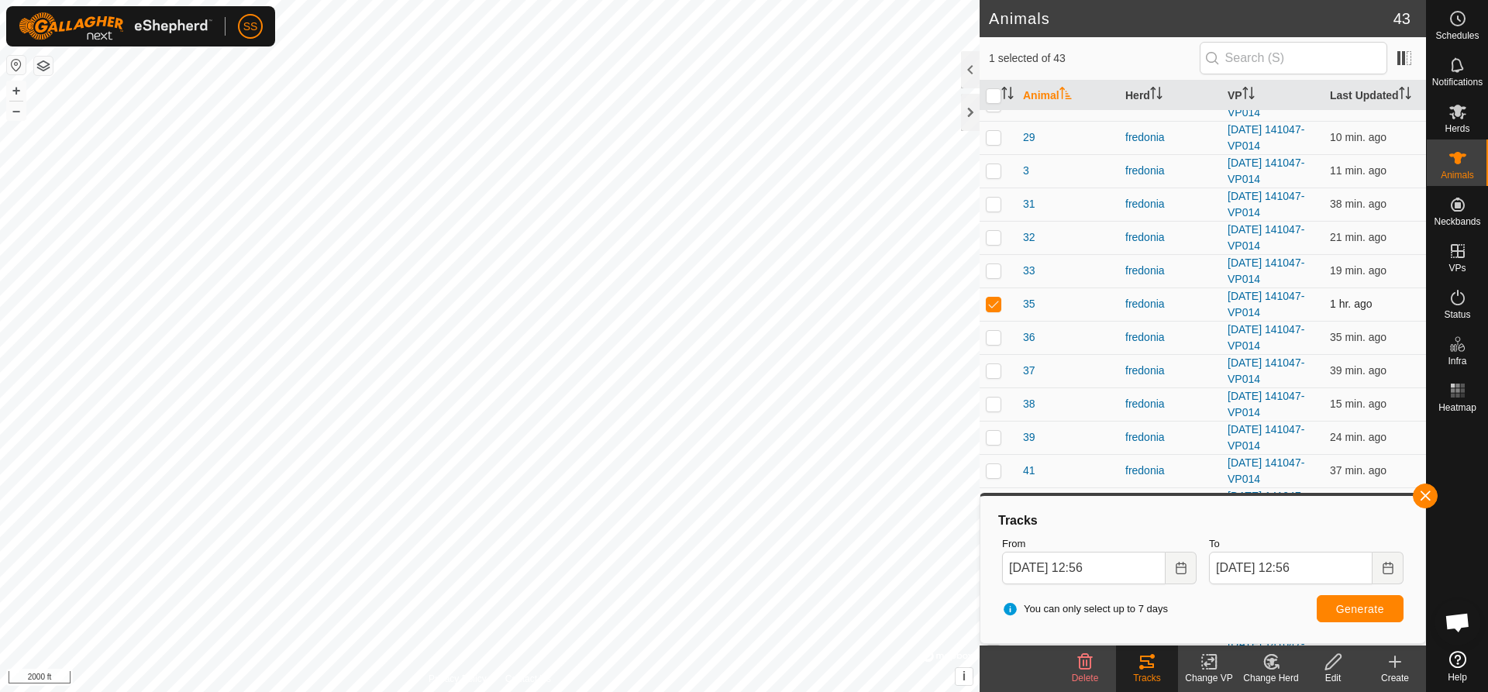
click at [994, 303] on p-checkbox at bounding box center [994, 304] width 16 height 12
checkbox input "false"
click at [994, 336] on p-checkbox at bounding box center [994, 337] width 16 height 12
click at [1366, 608] on span "Generate" at bounding box center [1360, 609] width 48 height 12
click at [995, 339] on p-checkbox at bounding box center [994, 337] width 16 height 12
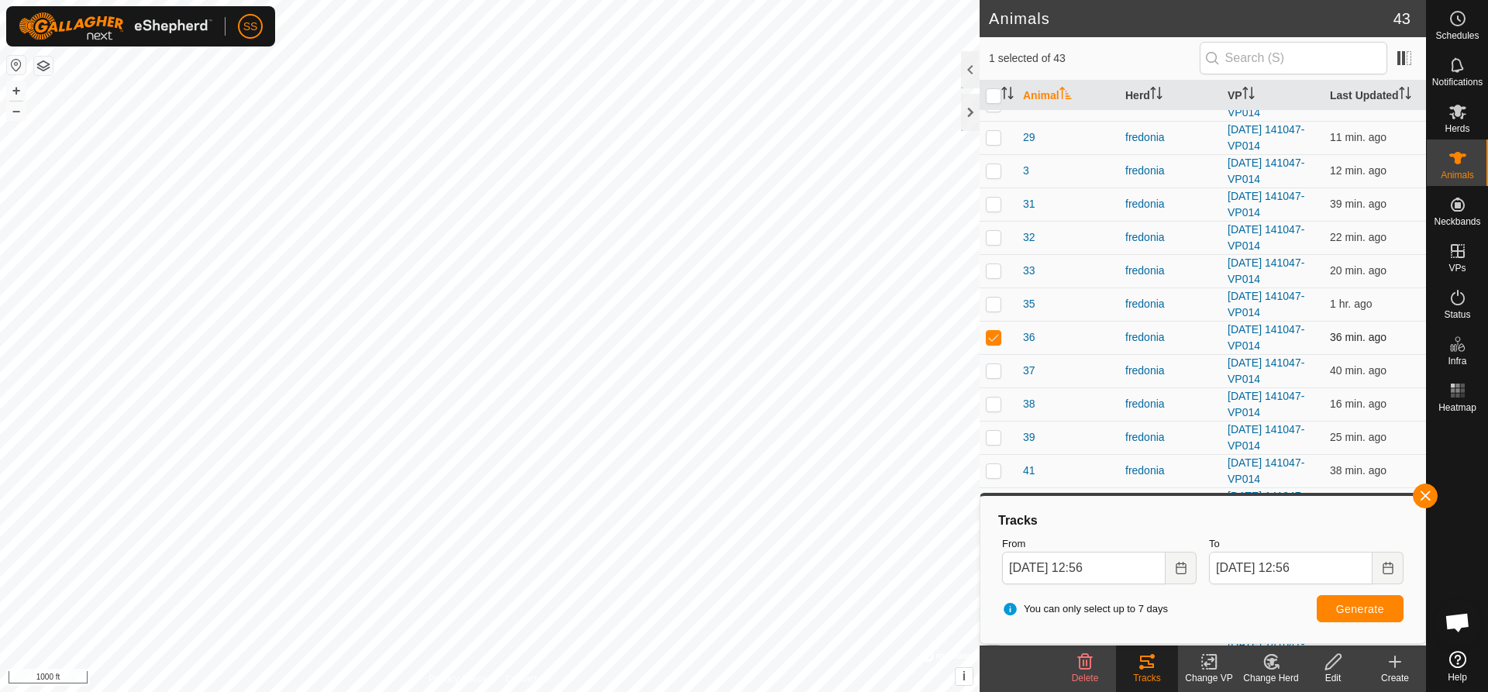
checkbox input "false"
click at [997, 371] on p-checkbox at bounding box center [994, 370] width 16 height 12
click at [1353, 610] on span "Generate" at bounding box center [1360, 609] width 48 height 12
click at [990, 370] on p-checkbox at bounding box center [994, 370] width 16 height 12
checkbox input "false"
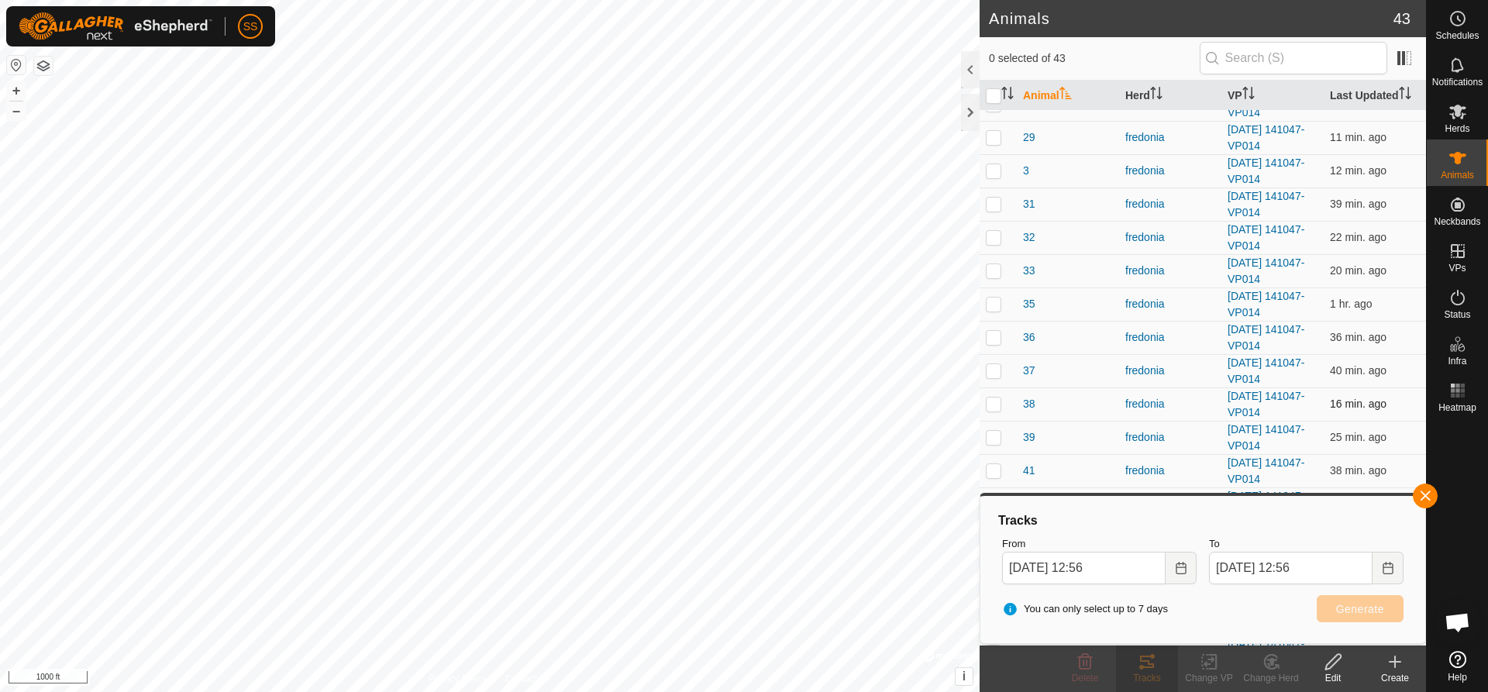
click at [998, 409] on p-checkbox at bounding box center [994, 404] width 16 height 12
click at [1367, 605] on span "Generate" at bounding box center [1360, 609] width 48 height 12
click at [1383, 611] on span "Generate" at bounding box center [1360, 609] width 48 height 12
click at [995, 402] on p-checkbox at bounding box center [994, 404] width 16 height 12
checkbox input "false"
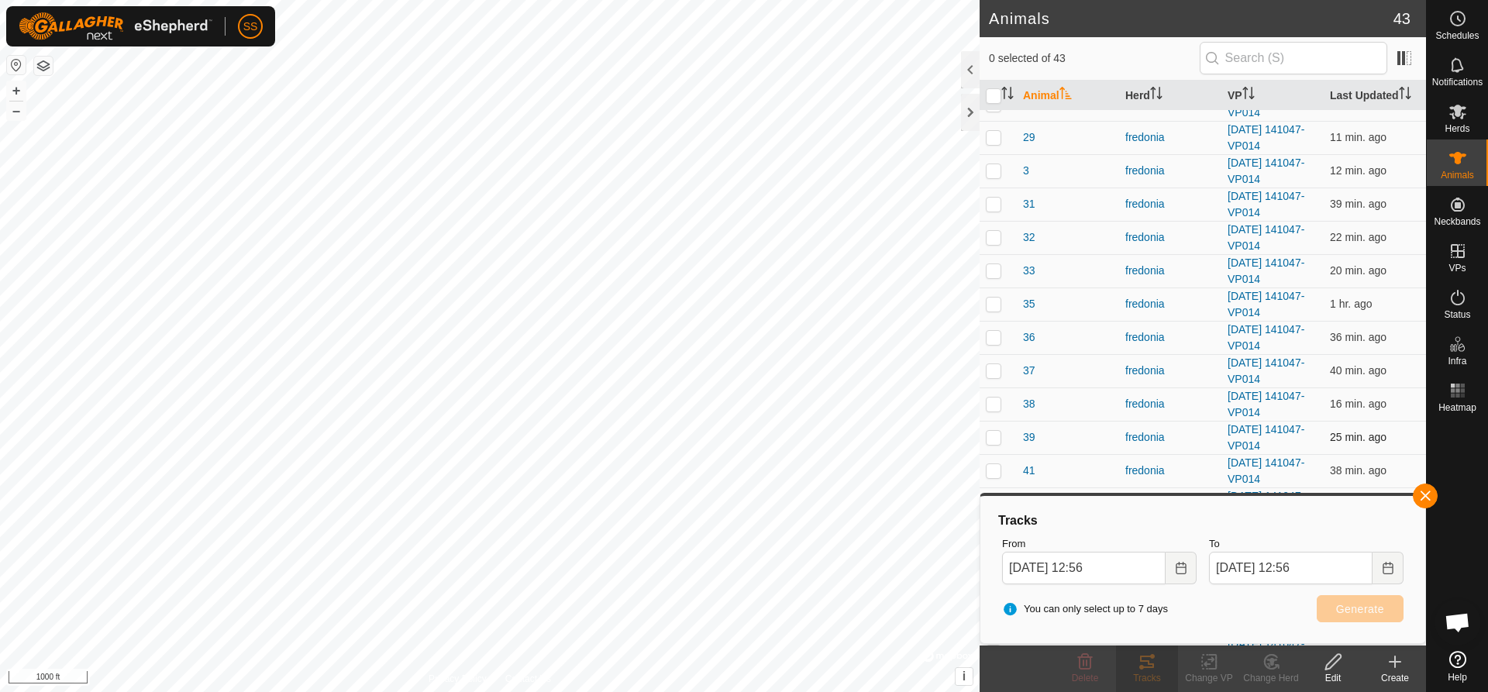
click at [997, 438] on p-checkbox at bounding box center [994, 437] width 16 height 12
click at [1371, 611] on span "Generate" at bounding box center [1360, 609] width 48 height 12
click at [1001, 436] on p-checkbox at bounding box center [994, 437] width 16 height 12
checkbox input "false"
click at [999, 478] on td at bounding box center [998, 470] width 37 height 33
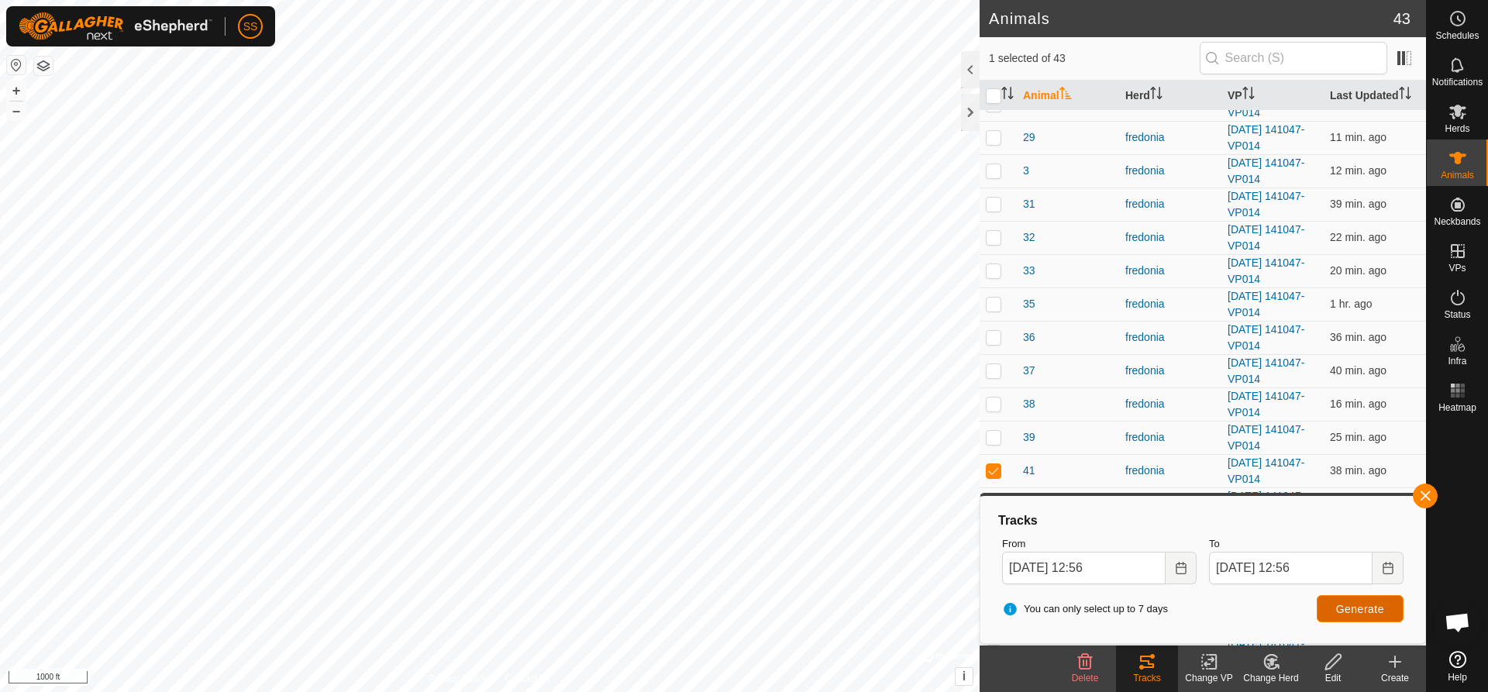
click at [1379, 612] on span "Generate" at bounding box center [1360, 609] width 48 height 12
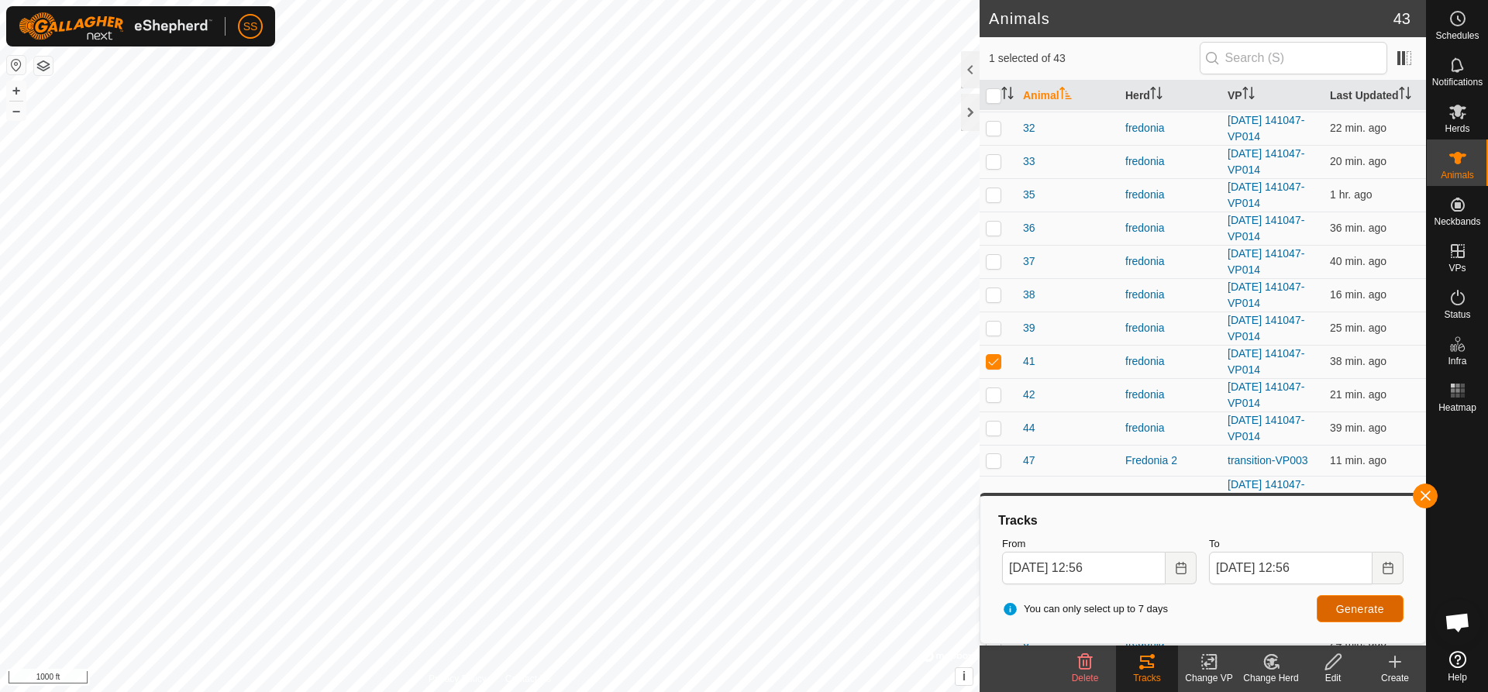
scroll to position [775, 0]
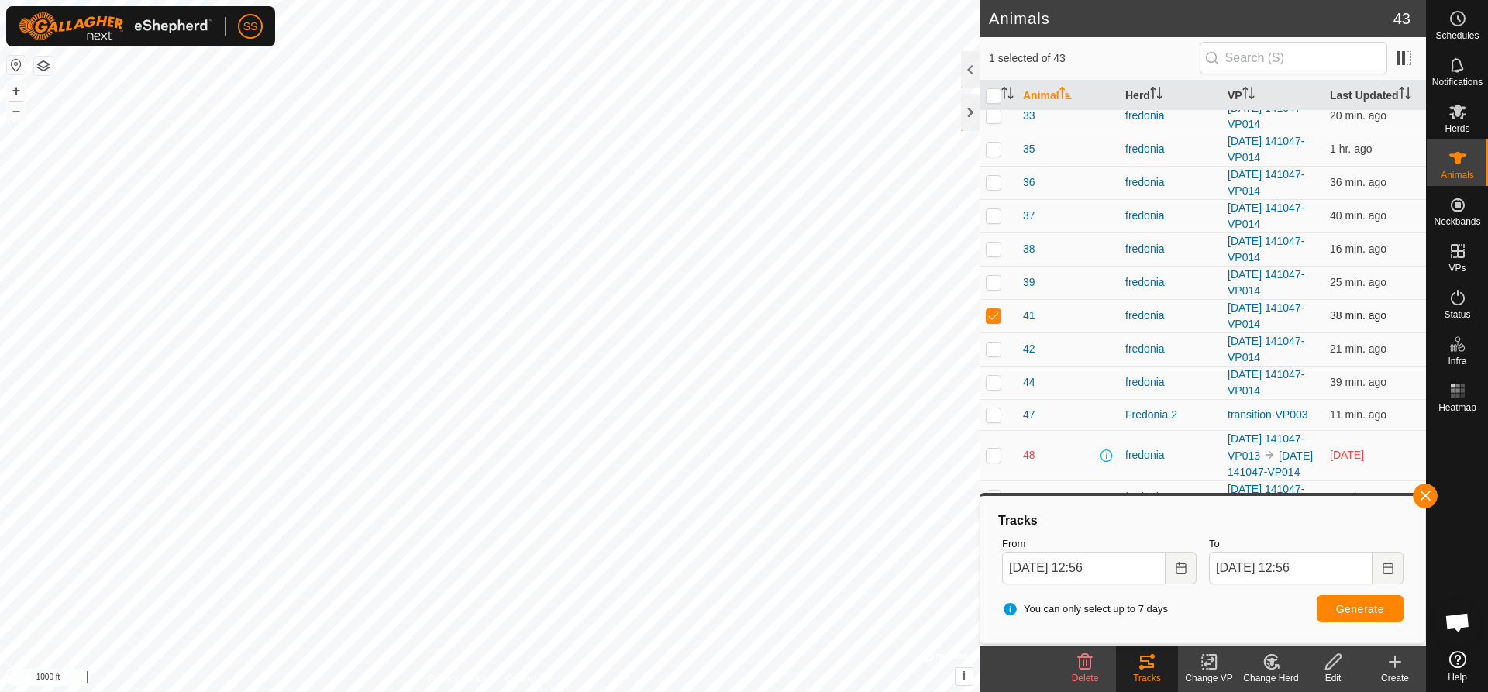
click at [991, 317] on p-checkbox at bounding box center [994, 315] width 16 height 12
checkbox input "false"
click at [997, 350] on p-checkbox at bounding box center [994, 349] width 16 height 12
click at [1371, 612] on span "Generate" at bounding box center [1360, 609] width 48 height 12
click at [995, 350] on p-checkbox at bounding box center [994, 349] width 16 height 12
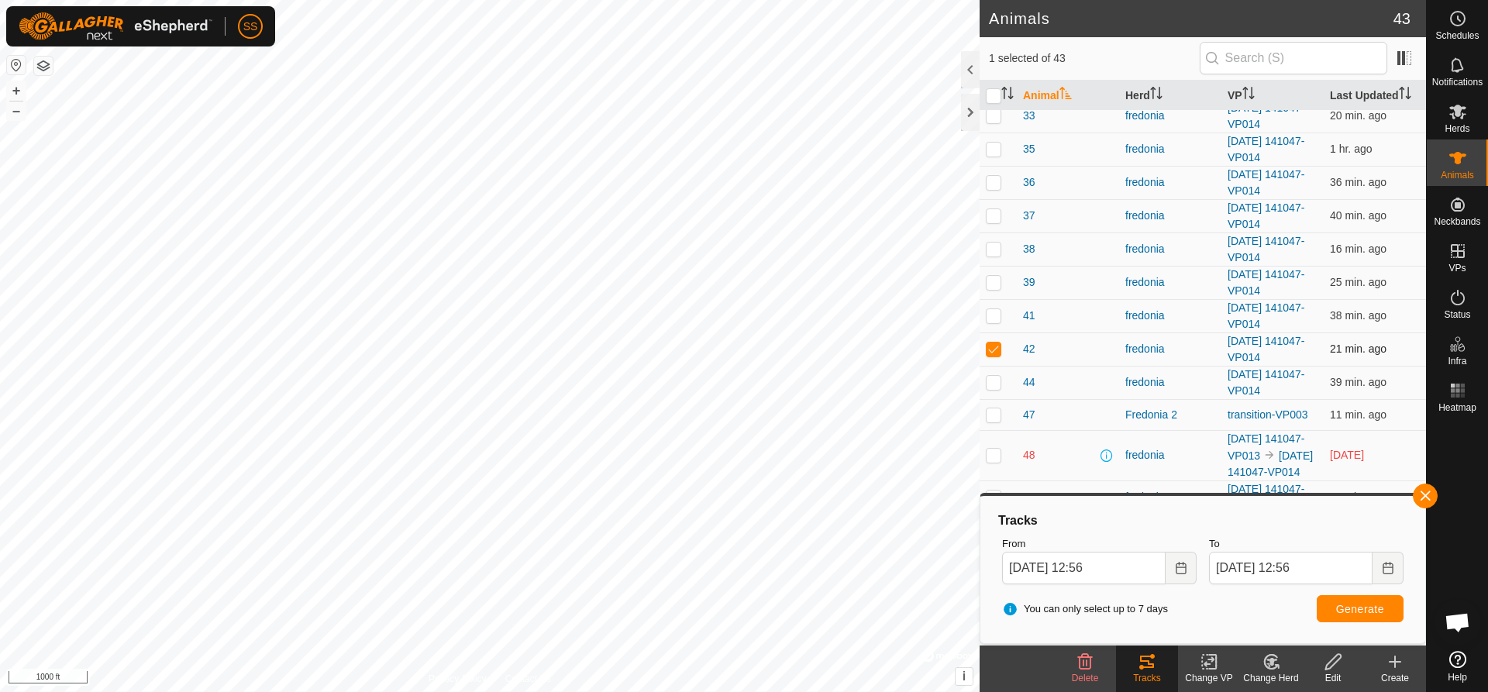
checkbox input "false"
click at [995, 387] on p-checkbox at bounding box center [994, 382] width 16 height 12
click at [1363, 612] on span "Generate" at bounding box center [1360, 609] width 48 height 12
click at [992, 382] on p-checkbox at bounding box center [994, 382] width 16 height 12
checkbox input "false"
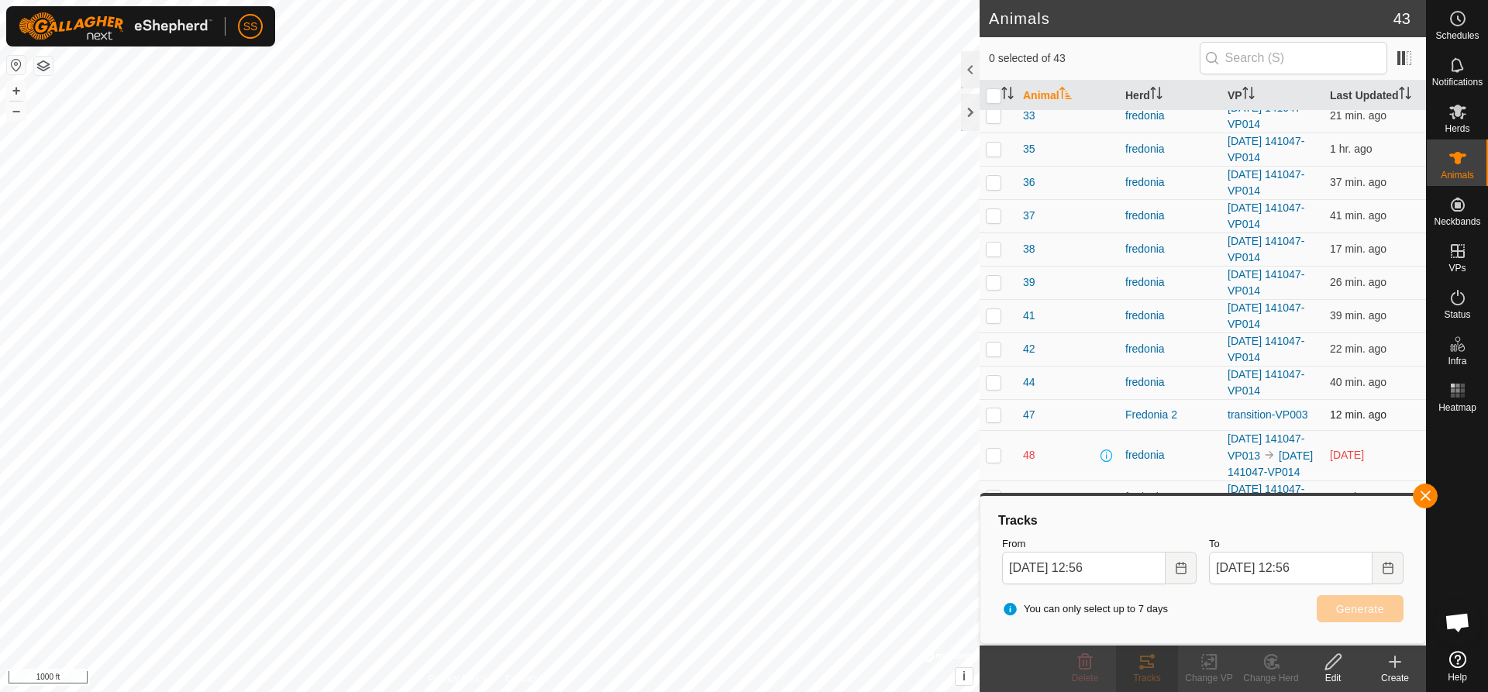
click at [995, 414] on p-checkbox at bounding box center [994, 415] width 16 height 12
click at [1364, 616] on button "Generate" at bounding box center [1360, 608] width 87 height 27
click at [993, 418] on p-checkbox at bounding box center [994, 415] width 16 height 12
checkbox input "false"
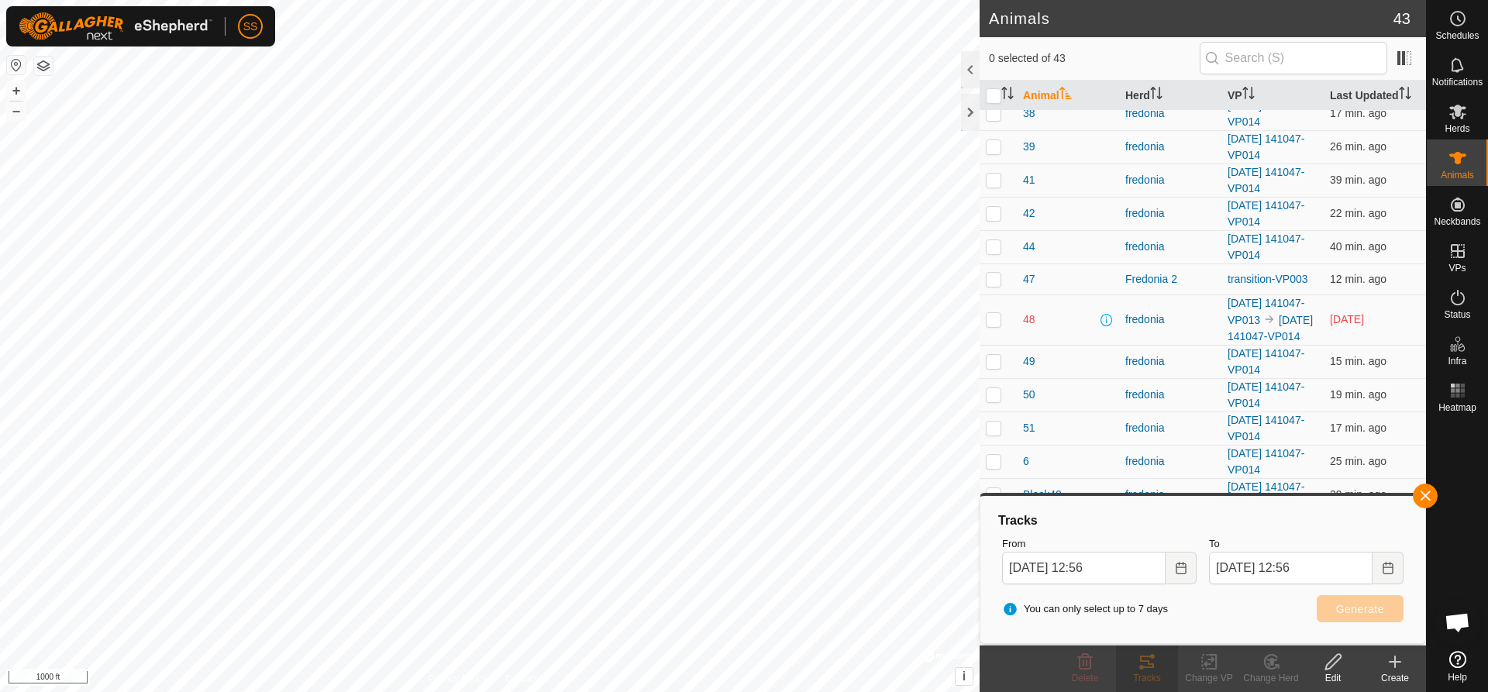
scroll to position [927, 0]
click at [992, 363] on p-checkbox at bounding box center [994, 361] width 16 height 12
click at [1347, 603] on span "Generate" at bounding box center [1360, 609] width 48 height 12
click at [992, 362] on p-checkbox at bounding box center [994, 361] width 16 height 12
checkbox input "false"
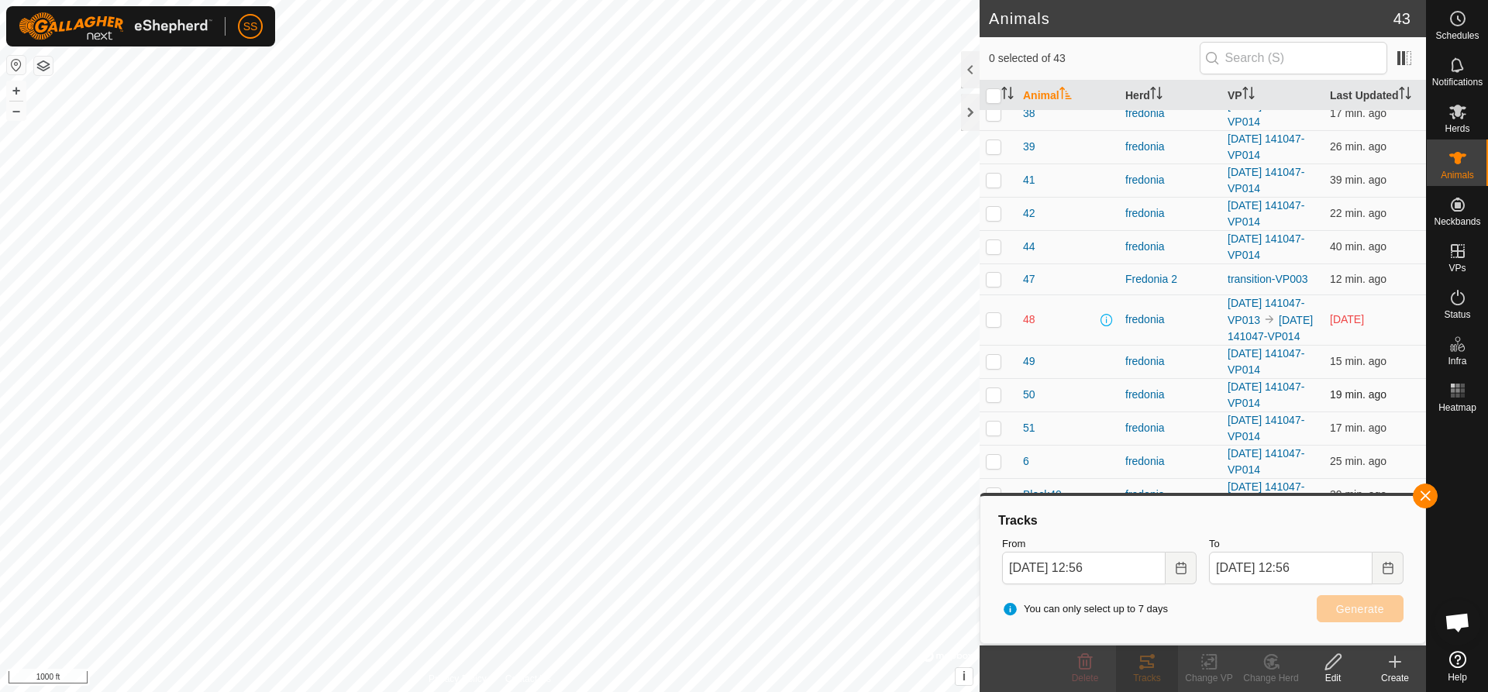
click at [992, 391] on p-checkbox at bounding box center [994, 394] width 16 height 12
click at [1342, 603] on span "Generate" at bounding box center [1360, 609] width 48 height 12
click at [995, 395] on p-checkbox at bounding box center [994, 394] width 16 height 12
checkbox input "false"
click at [998, 428] on p-checkbox at bounding box center [994, 428] width 16 height 12
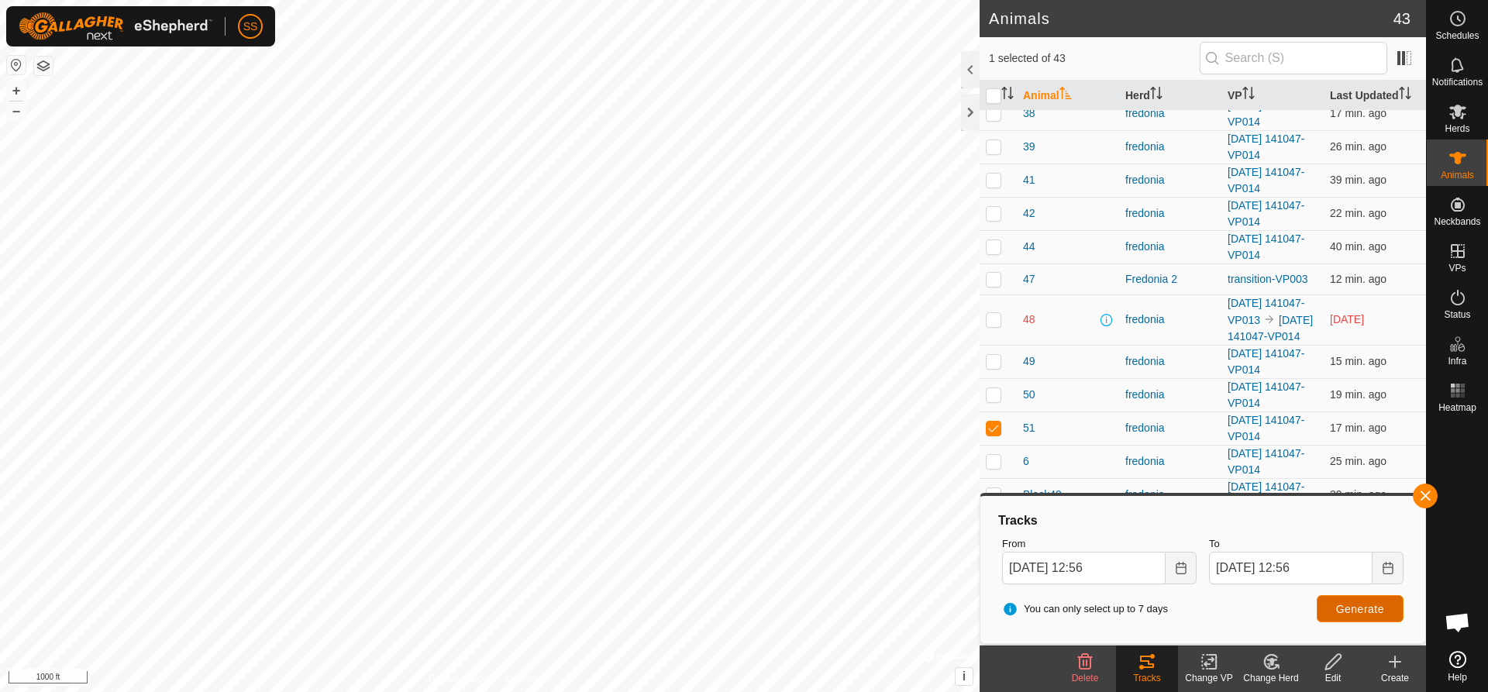
click at [1347, 609] on span "Generate" at bounding box center [1360, 609] width 48 height 12
click at [997, 425] on p-checkbox at bounding box center [994, 428] width 16 height 12
checkbox input "false"
click at [997, 462] on p-checkbox at bounding box center [994, 461] width 16 height 12
click at [1375, 616] on button "Generate" at bounding box center [1360, 608] width 87 height 27
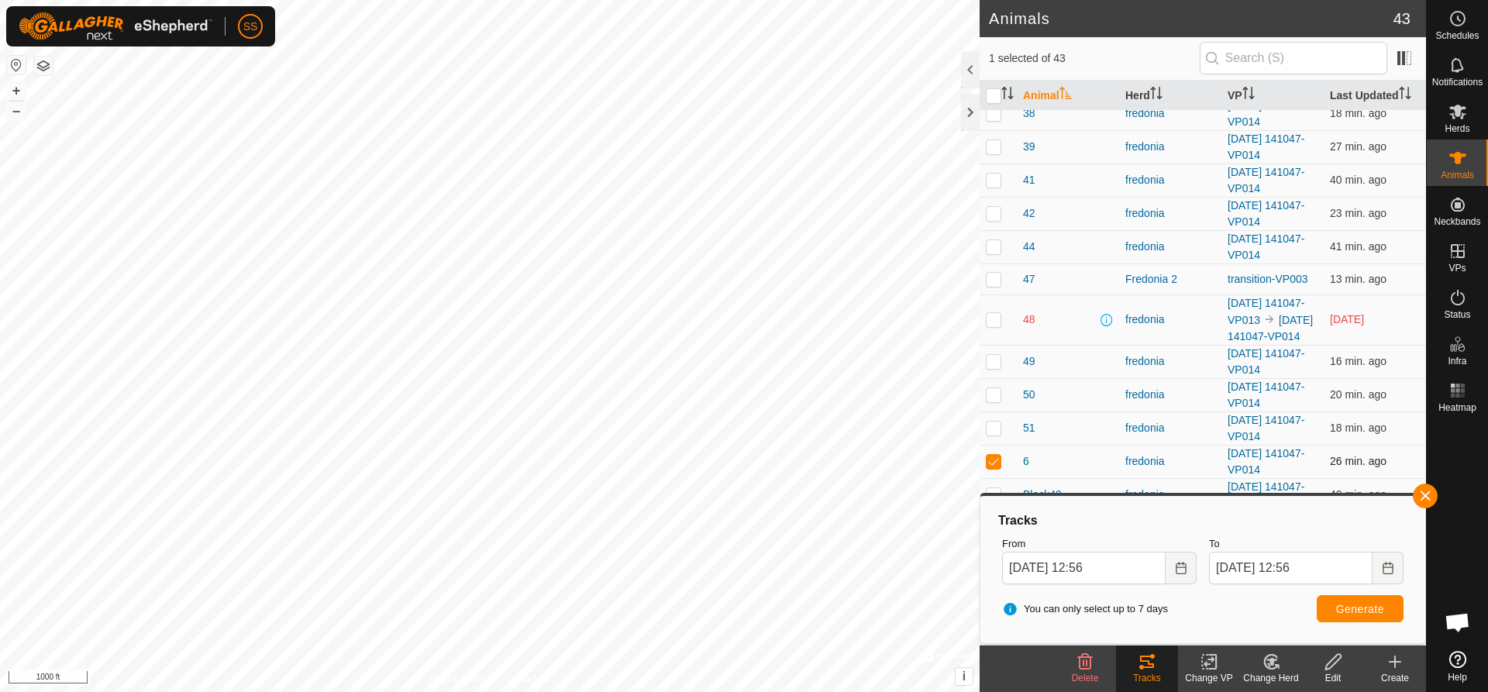
click at [991, 462] on p-checkbox at bounding box center [994, 461] width 16 height 12
checkbox input "false"
click at [994, 489] on p-checkbox at bounding box center [994, 494] width 16 height 12
checkbox input "true"
click at [1366, 605] on span "Generate" at bounding box center [1360, 609] width 48 height 12
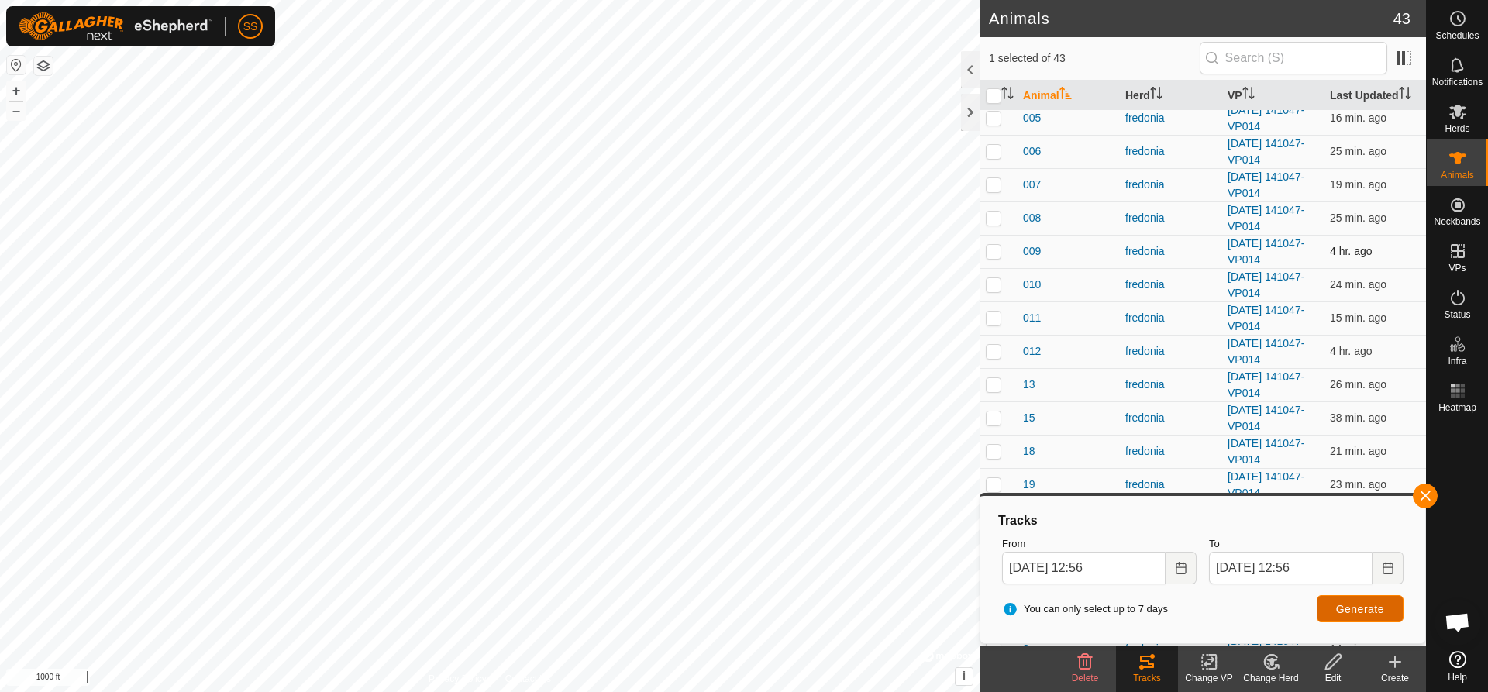
scroll to position [155, 0]
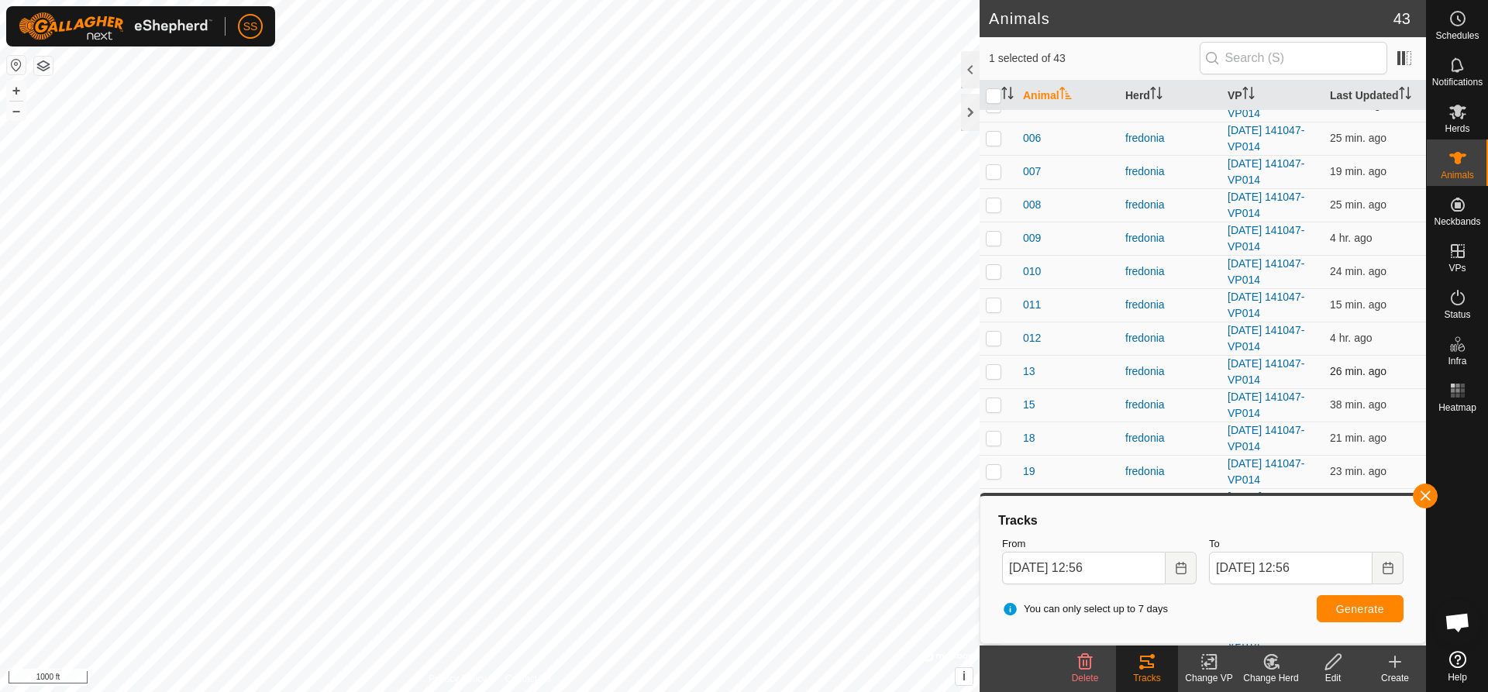
click at [996, 370] on p-checkbox at bounding box center [994, 371] width 16 height 12
checkbox input "true"
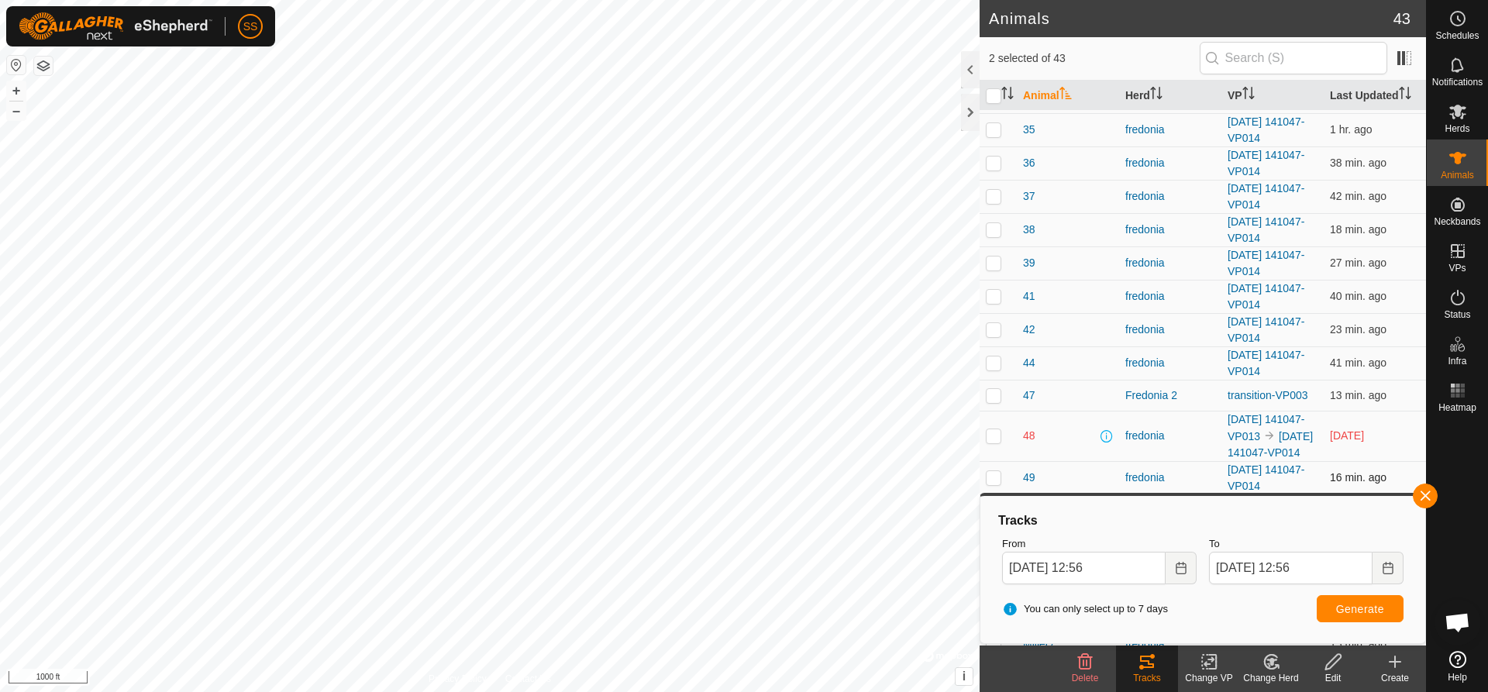
scroll to position [927, 0]
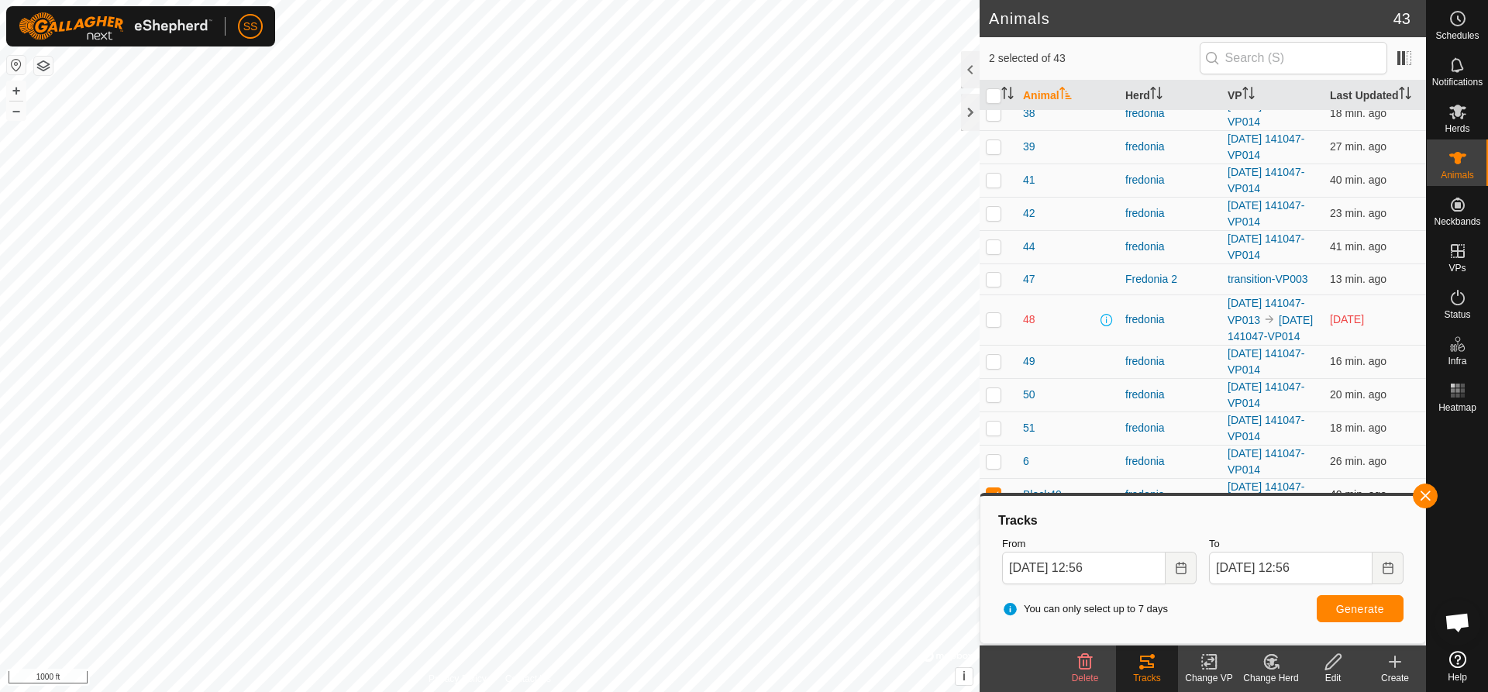
click at [995, 491] on p-checkbox at bounding box center [994, 494] width 16 height 12
checkbox input "false"
click at [1372, 609] on span "Generate" at bounding box center [1360, 609] width 48 height 12
checkbox input "true"
checkbox input "false"
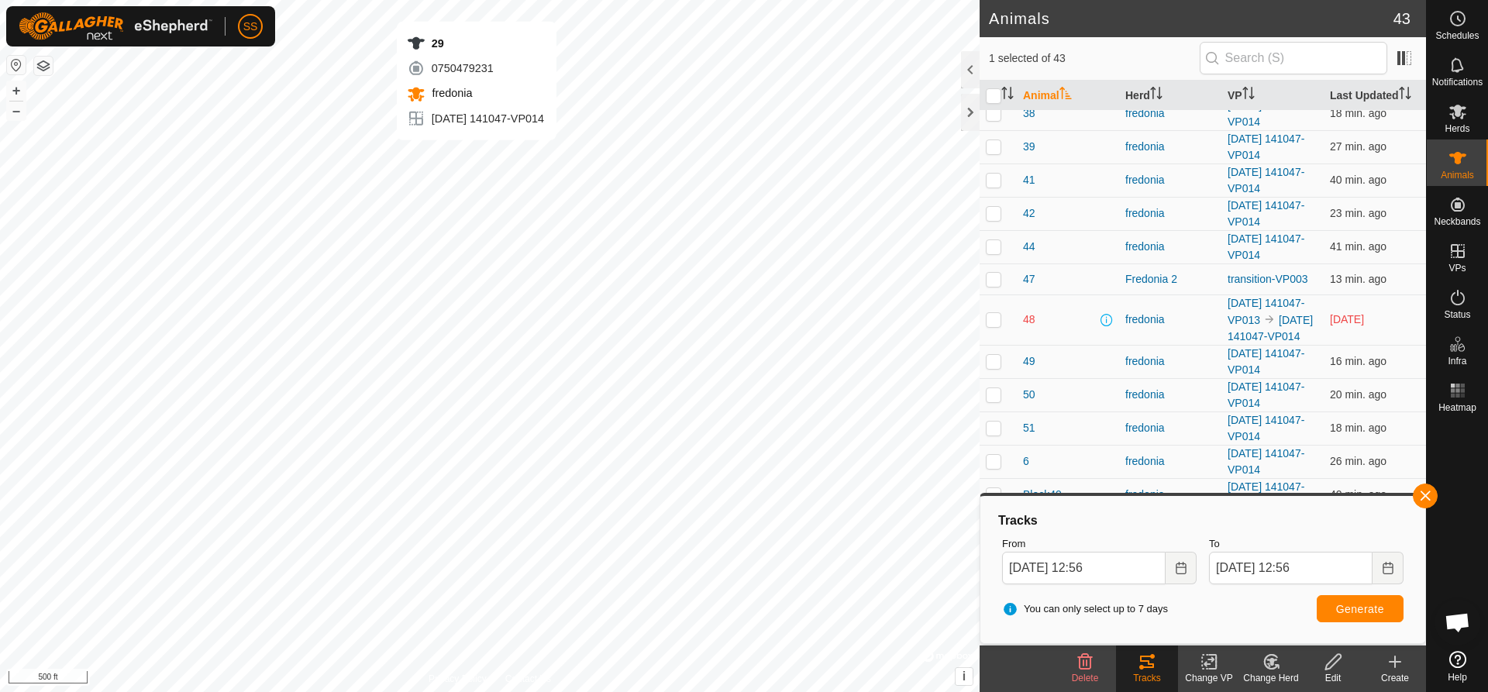
checkbox input "false"
checkbox input "true"
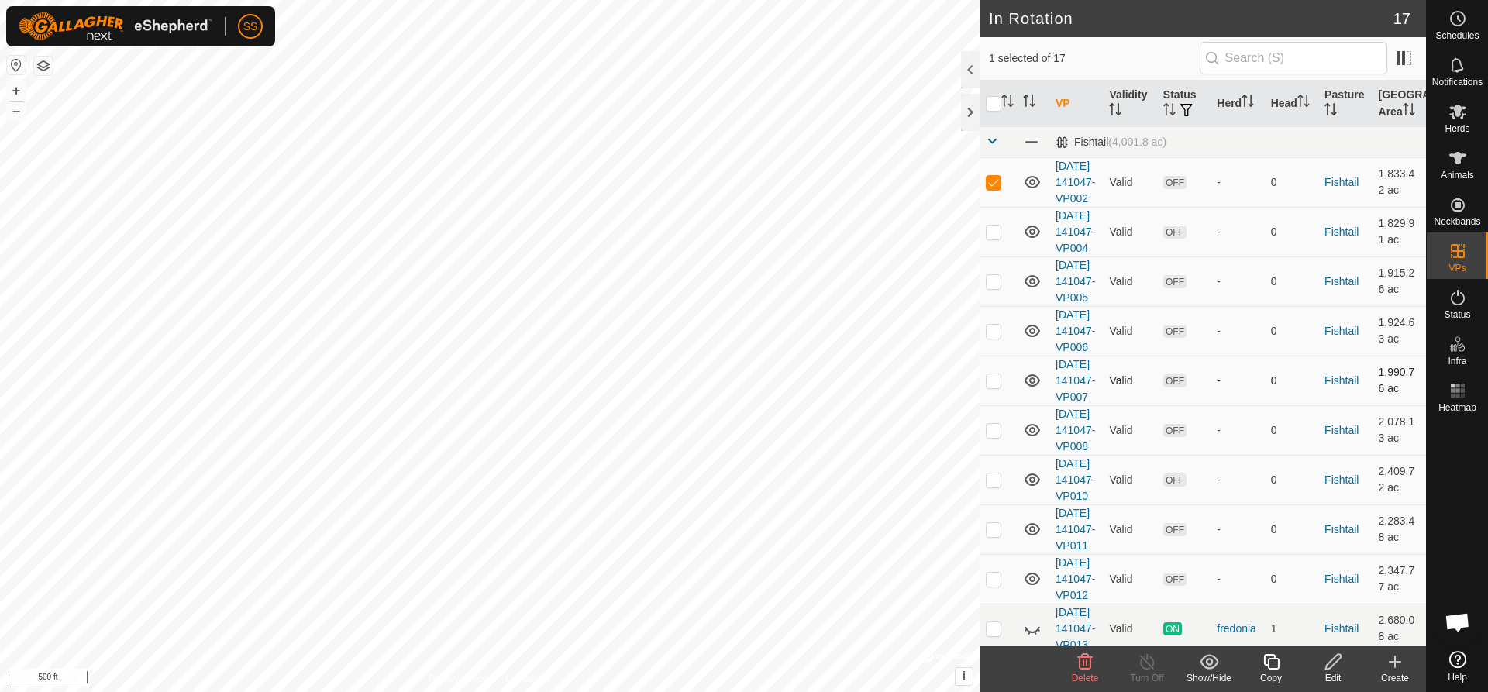
checkbox input "true"
checkbox input "false"
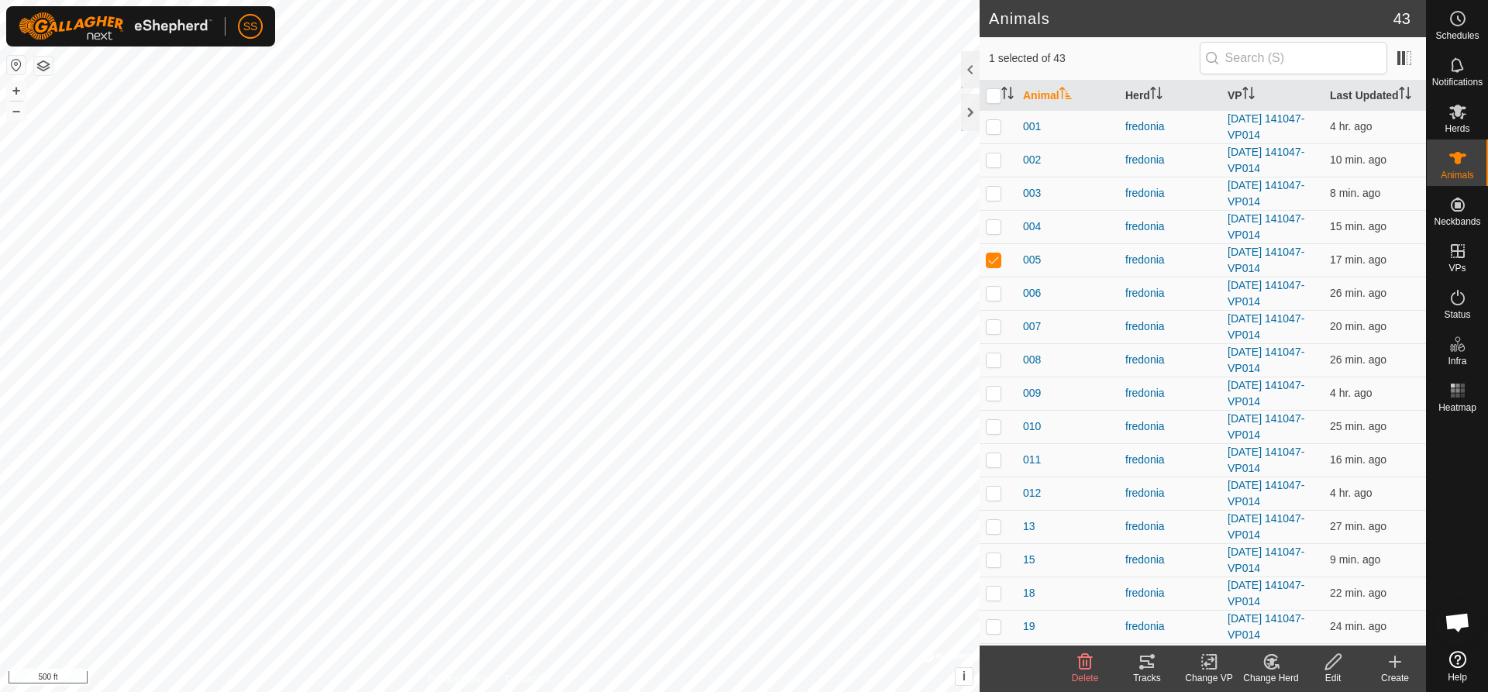
click at [1147, 664] on icon at bounding box center [1147, 662] width 19 height 19
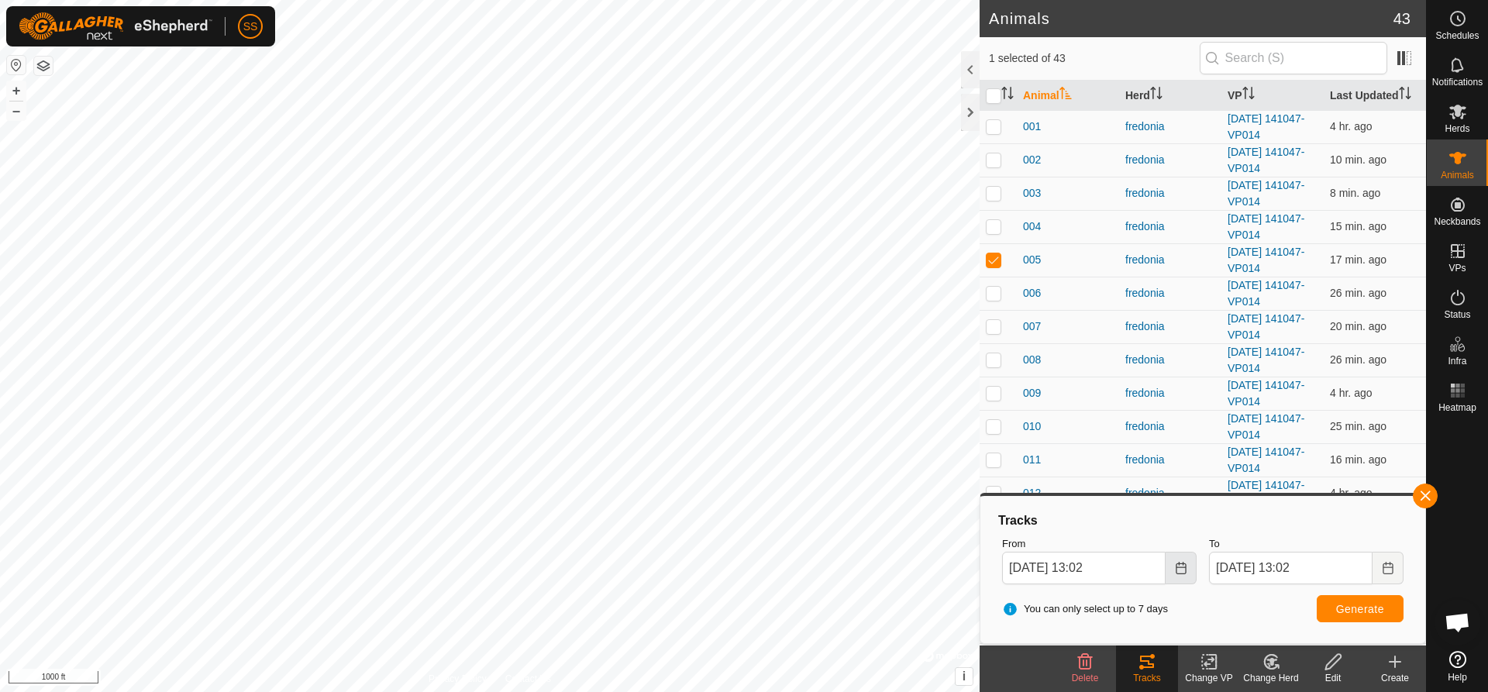
click at [1182, 569] on icon "Choose Date" at bounding box center [1181, 568] width 12 height 12
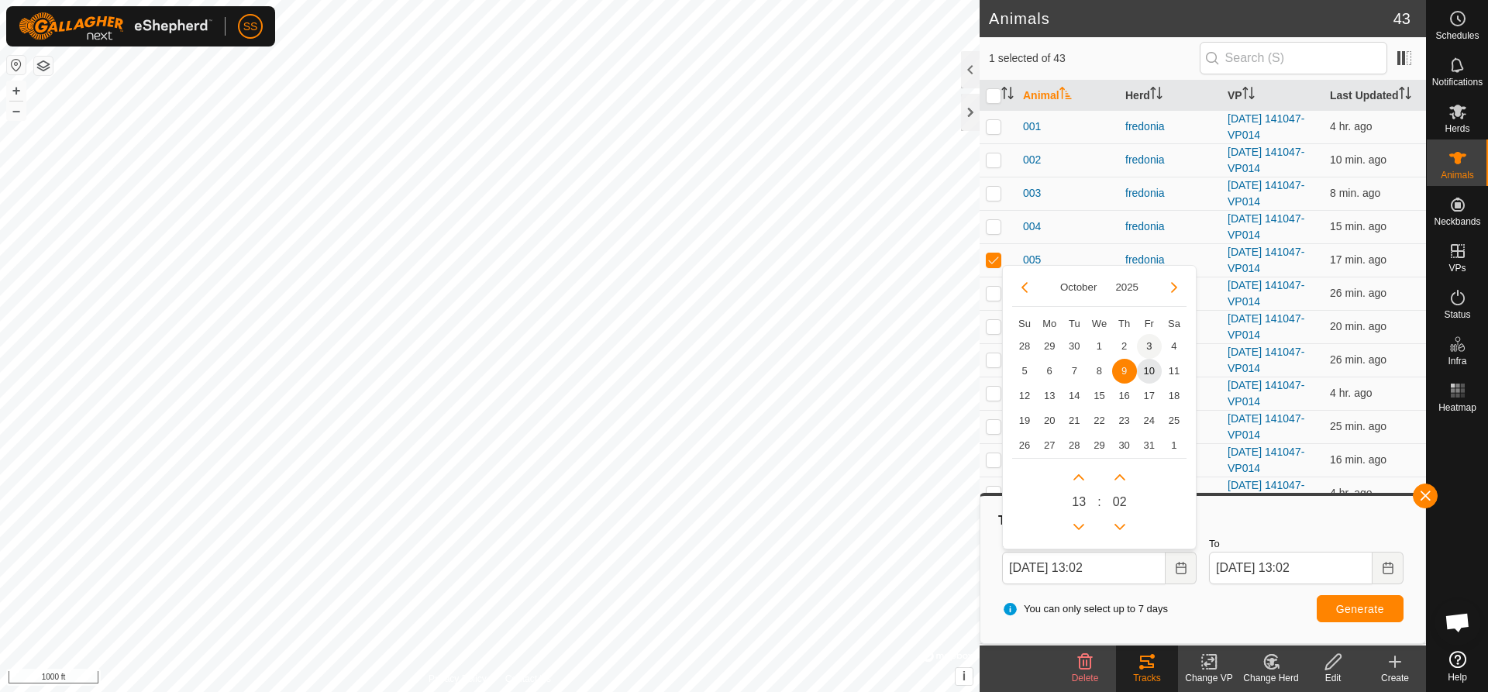
click at [1153, 343] on span "3" at bounding box center [1149, 346] width 25 height 25
type input "[DATE] 13:02"
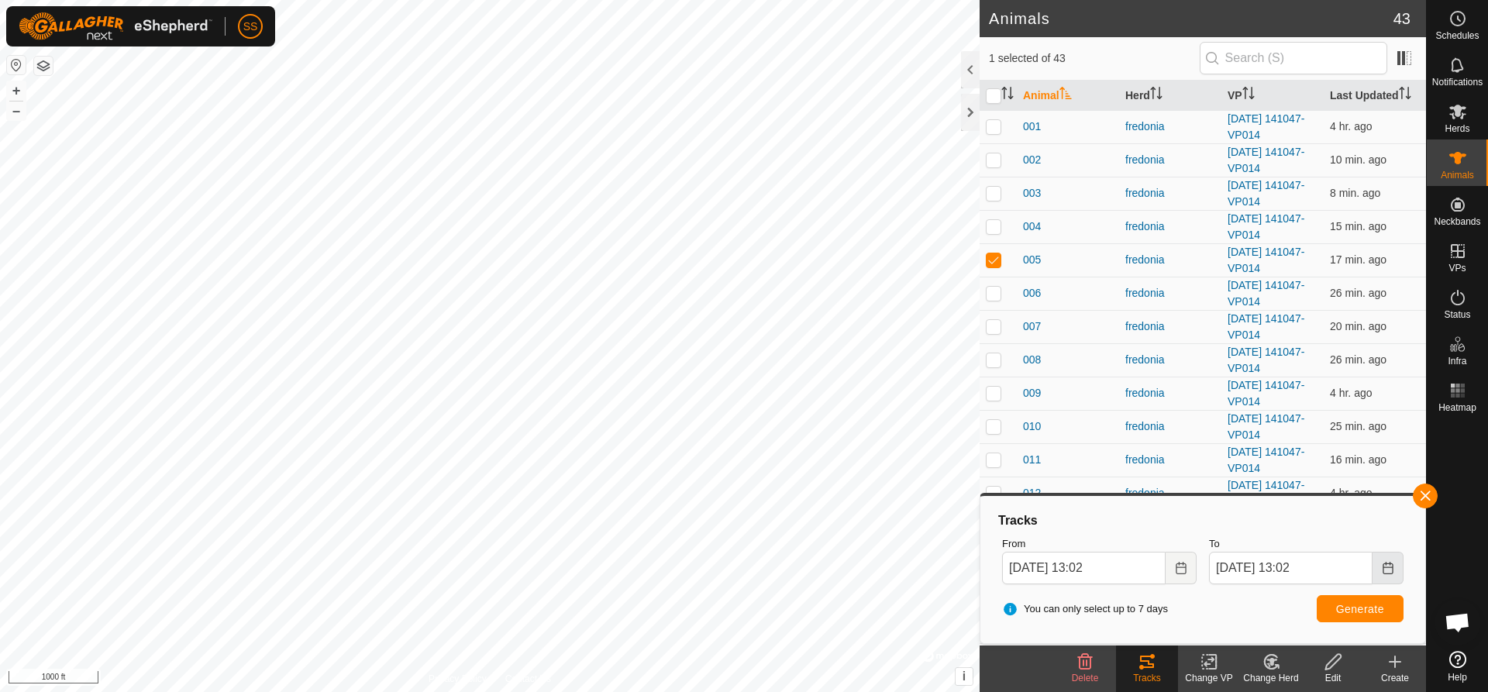
click at [1385, 568] on icon "Choose Date" at bounding box center [1388, 568] width 12 height 12
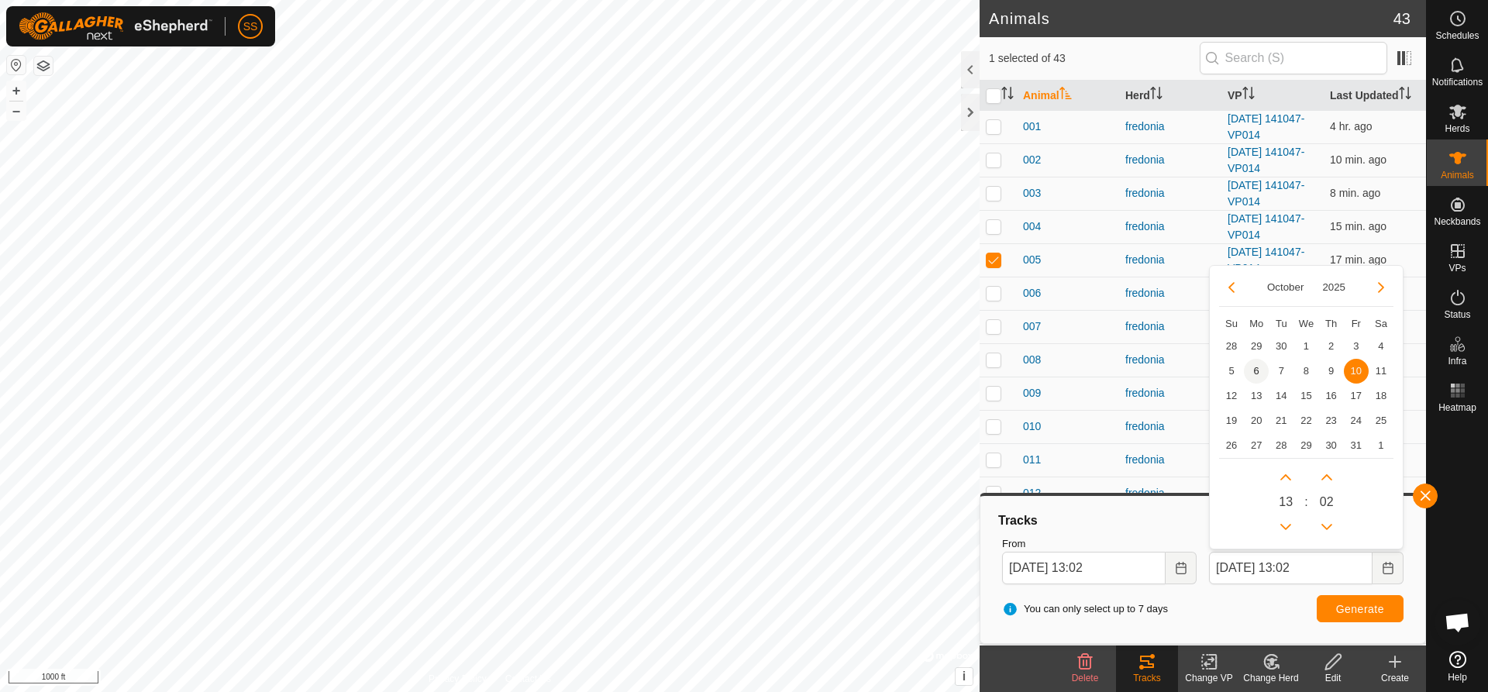
click at [1261, 371] on span "6" at bounding box center [1256, 371] width 25 height 25
type input "[DATE] 13:02"
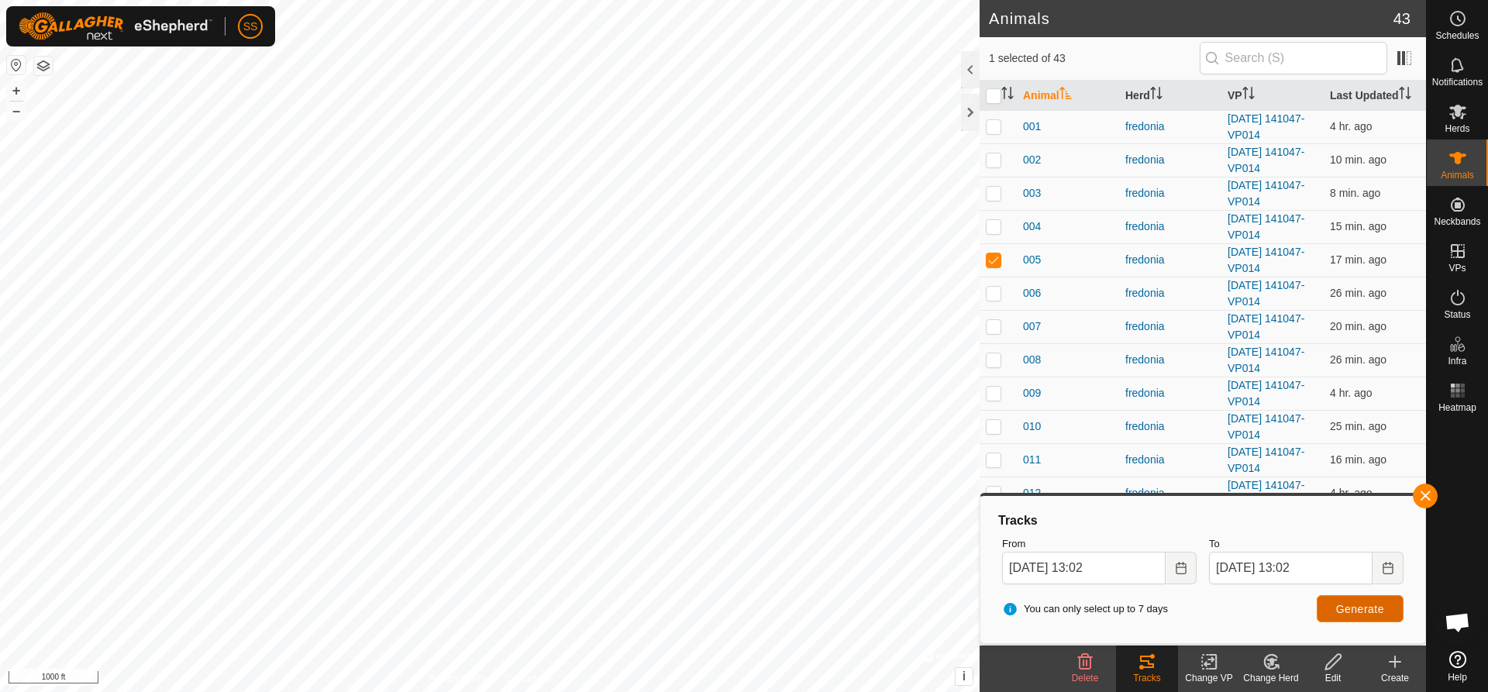
click at [1347, 602] on button "Generate" at bounding box center [1360, 608] width 87 height 27
click at [992, 262] on p-checkbox at bounding box center [994, 259] width 16 height 12
checkbox input "false"
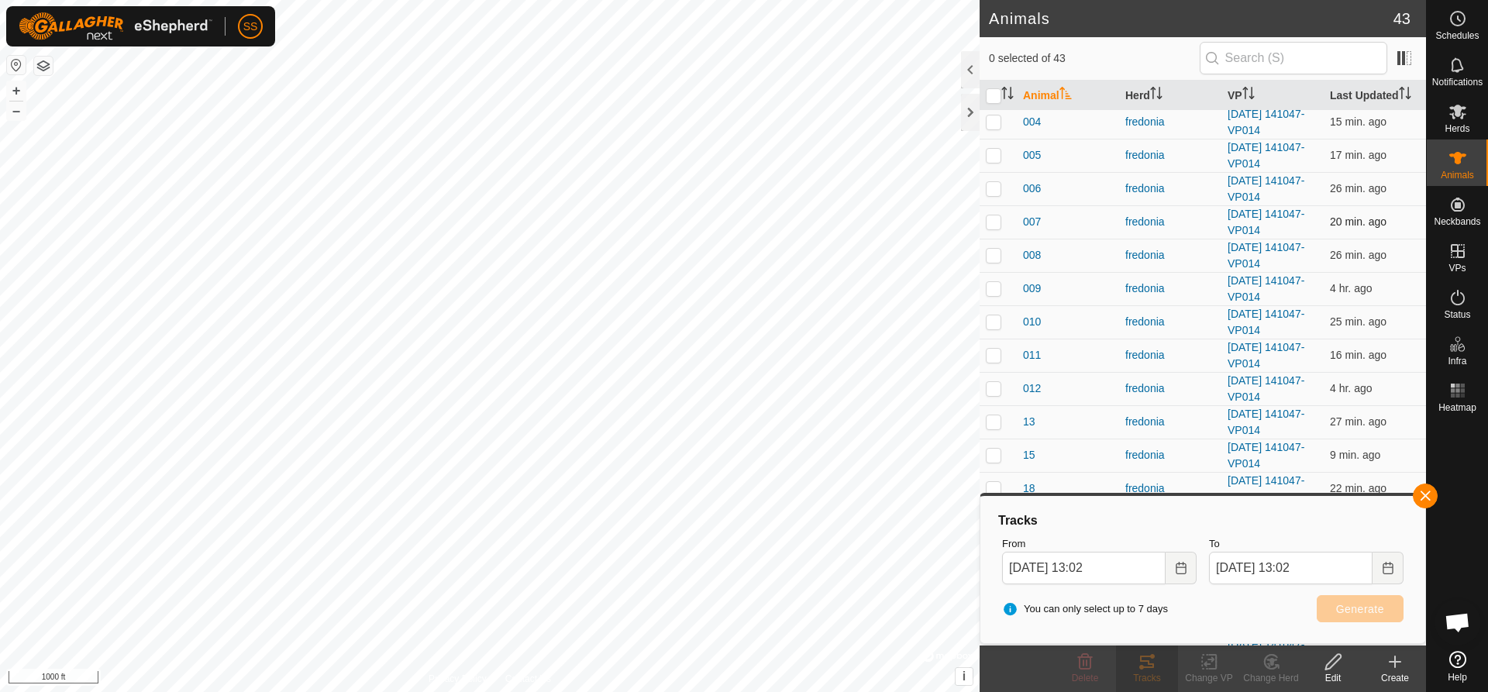
scroll to position [78, 0]
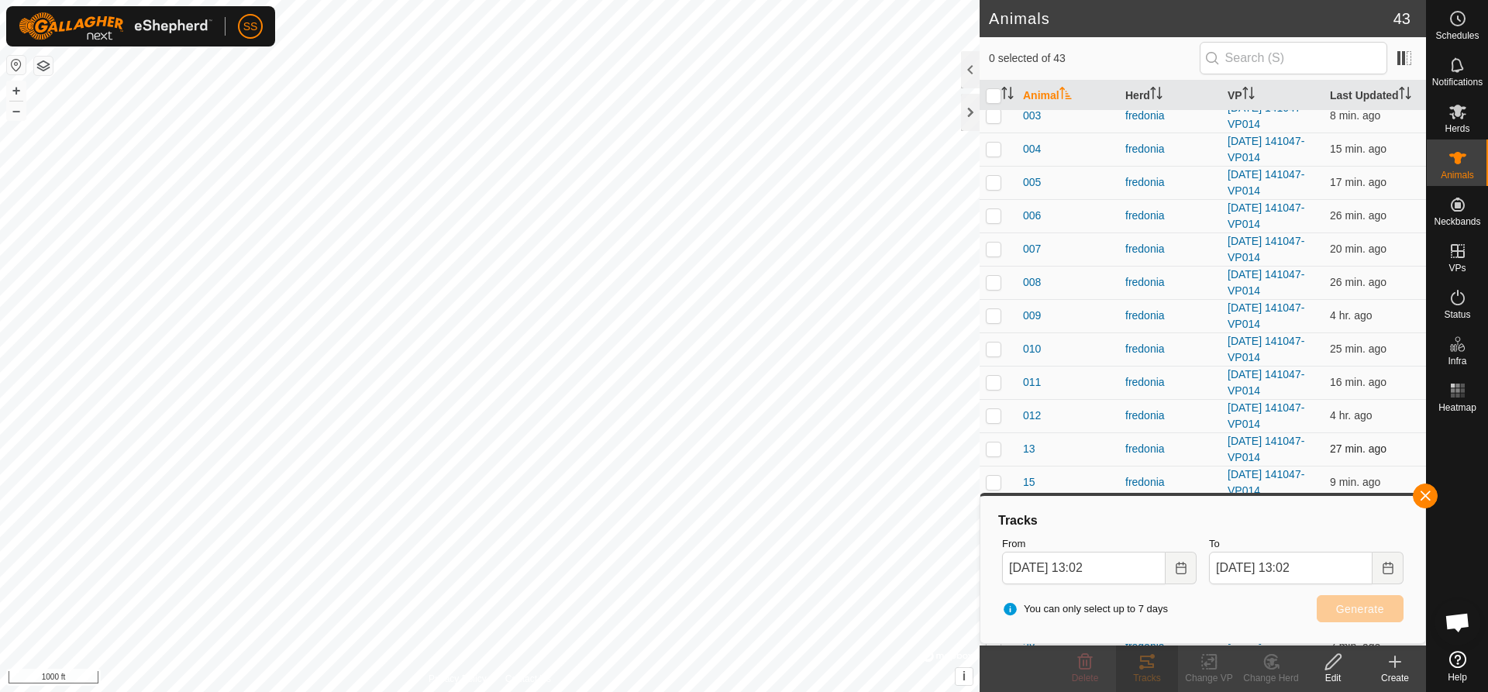
click at [992, 452] on p-checkbox at bounding box center [994, 449] width 16 height 12
click at [1343, 612] on span "Generate" at bounding box center [1360, 609] width 48 height 12
click at [1001, 449] on p-checkbox at bounding box center [994, 449] width 16 height 12
checkbox input "false"
click at [998, 345] on p-checkbox at bounding box center [994, 349] width 16 height 12
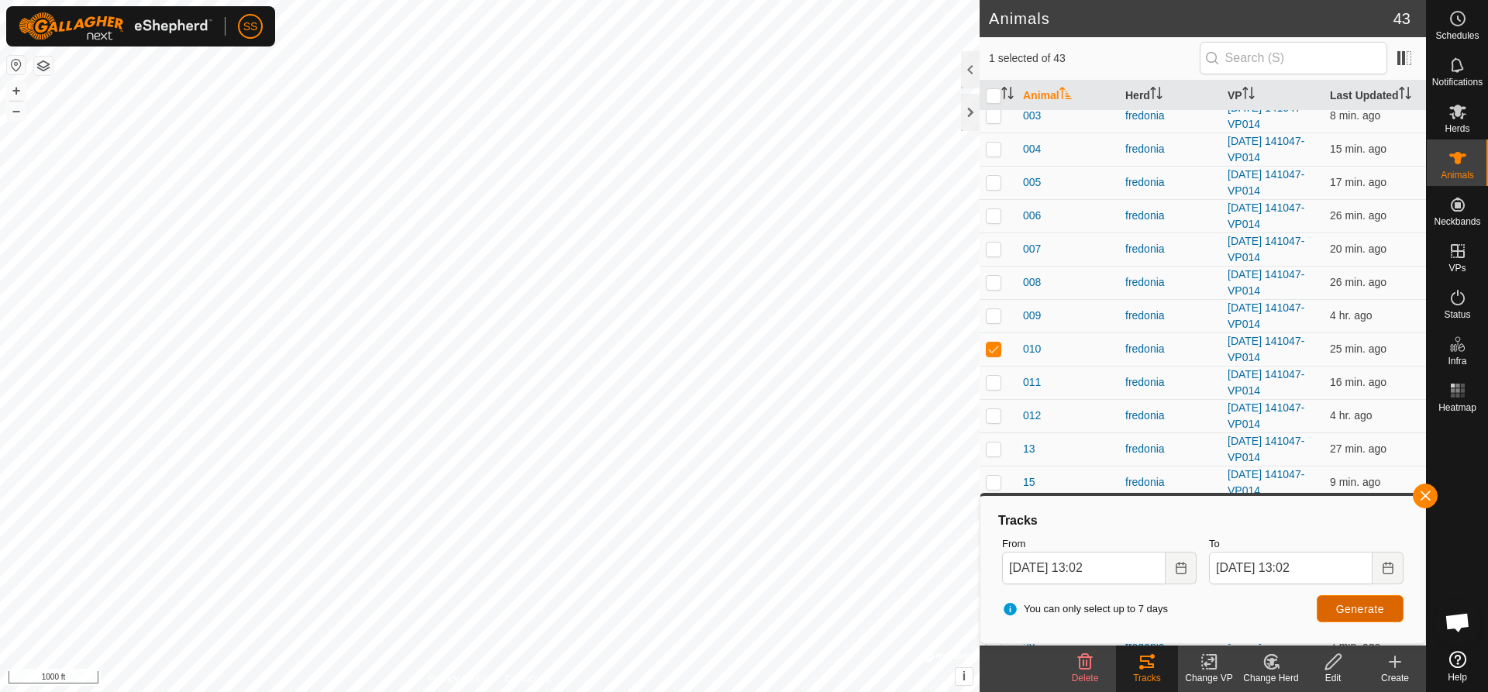
click at [1364, 613] on span "Generate" at bounding box center [1360, 609] width 48 height 12
click at [988, 348] on p-checkbox at bounding box center [994, 349] width 16 height 12
checkbox input "false"
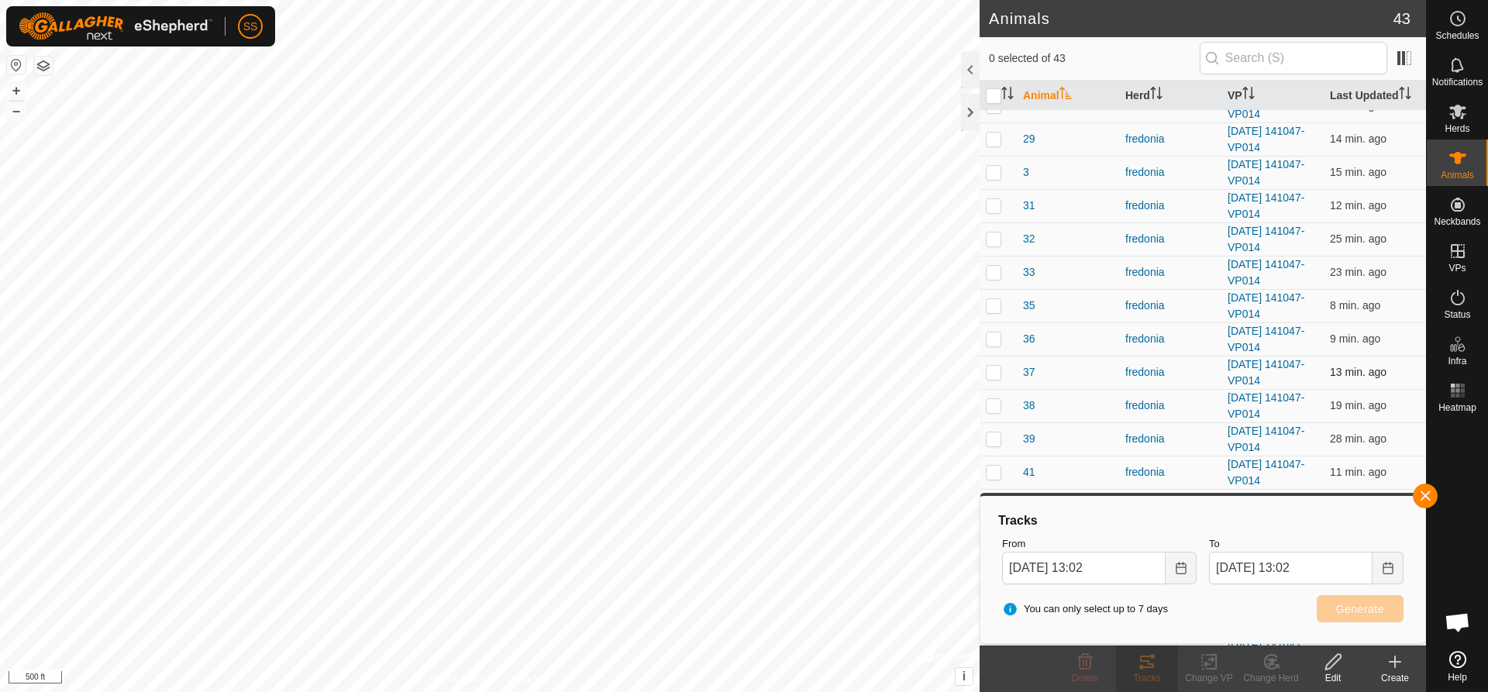
scroll to position [620, 0]
click at [998, 336] on p-checkbox at bounding box center [994, 337] width 16 height 12
click at [1337, 605] on span "Generate" at bounding box center [1360, 609] width 48 height 12
click at [995, 335] on p-checkbox at bounding box center [994, 337] width 16 height 12
checkbox input "false"
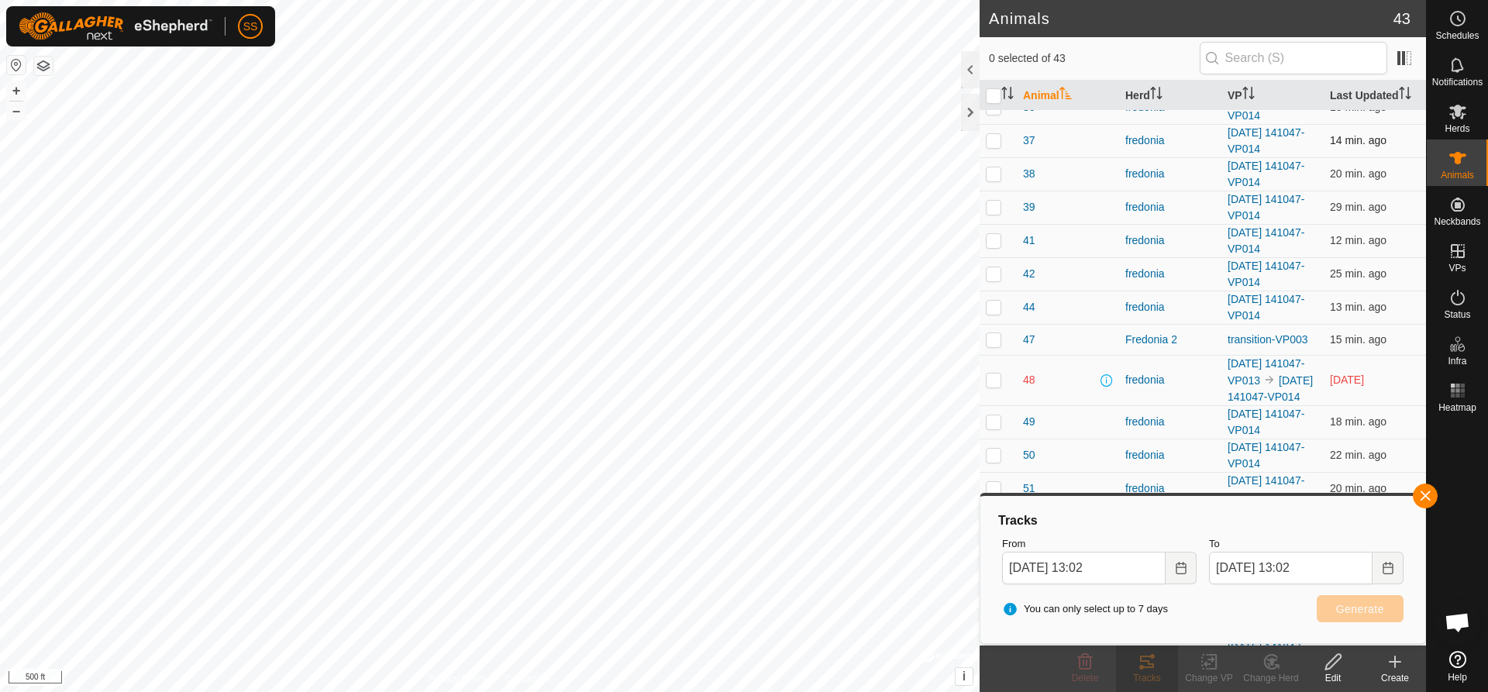
scroll to position [853, 0]
click at [992, 384] on p-checkbox at bounding box center [994, 377] width 16 height 12
checkbox input "true"
click at [1361, 609] on span "Generate" at bounding box center [1360, 609] width 48 height 12
click at [1432, 490] on button "button" at bounding box center [1425, 496] width 25 height 25
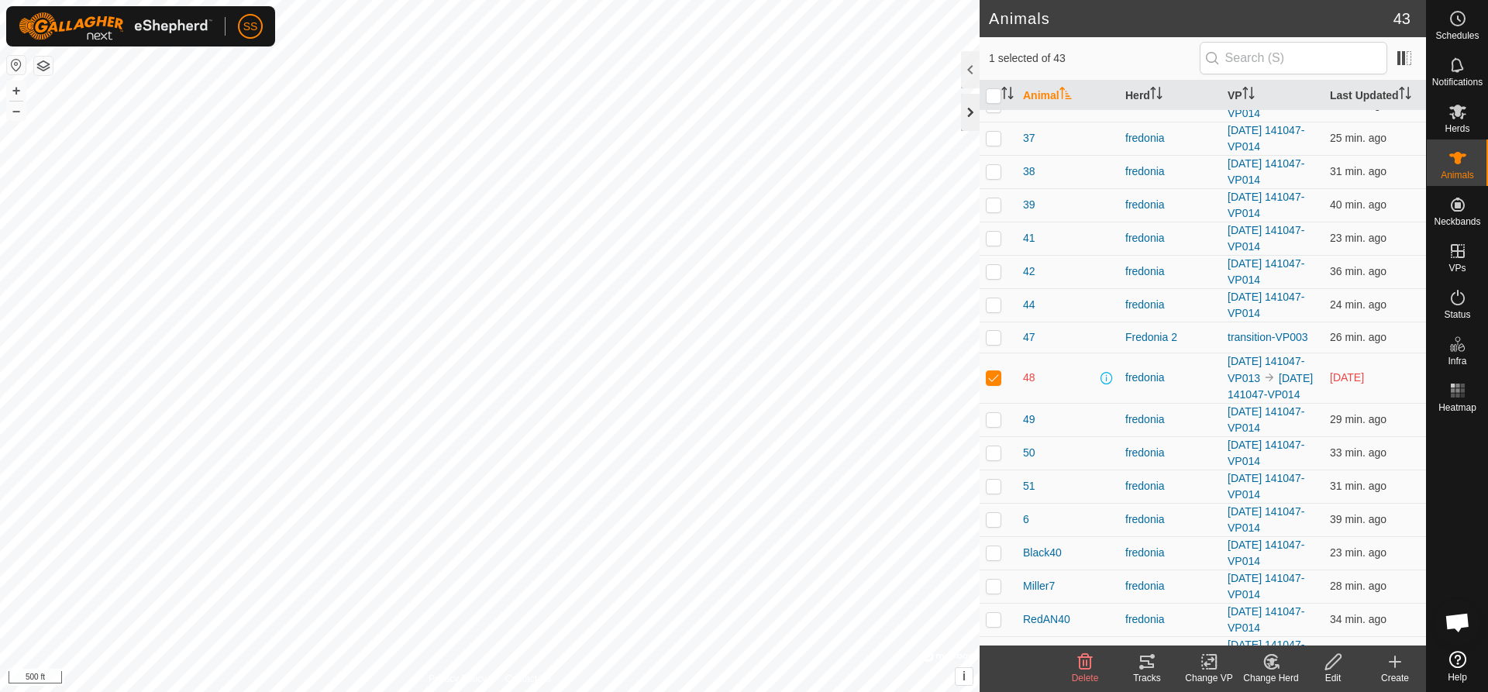
click at [968, 109] on div at bounding box center [970, 112] width 19 height 37
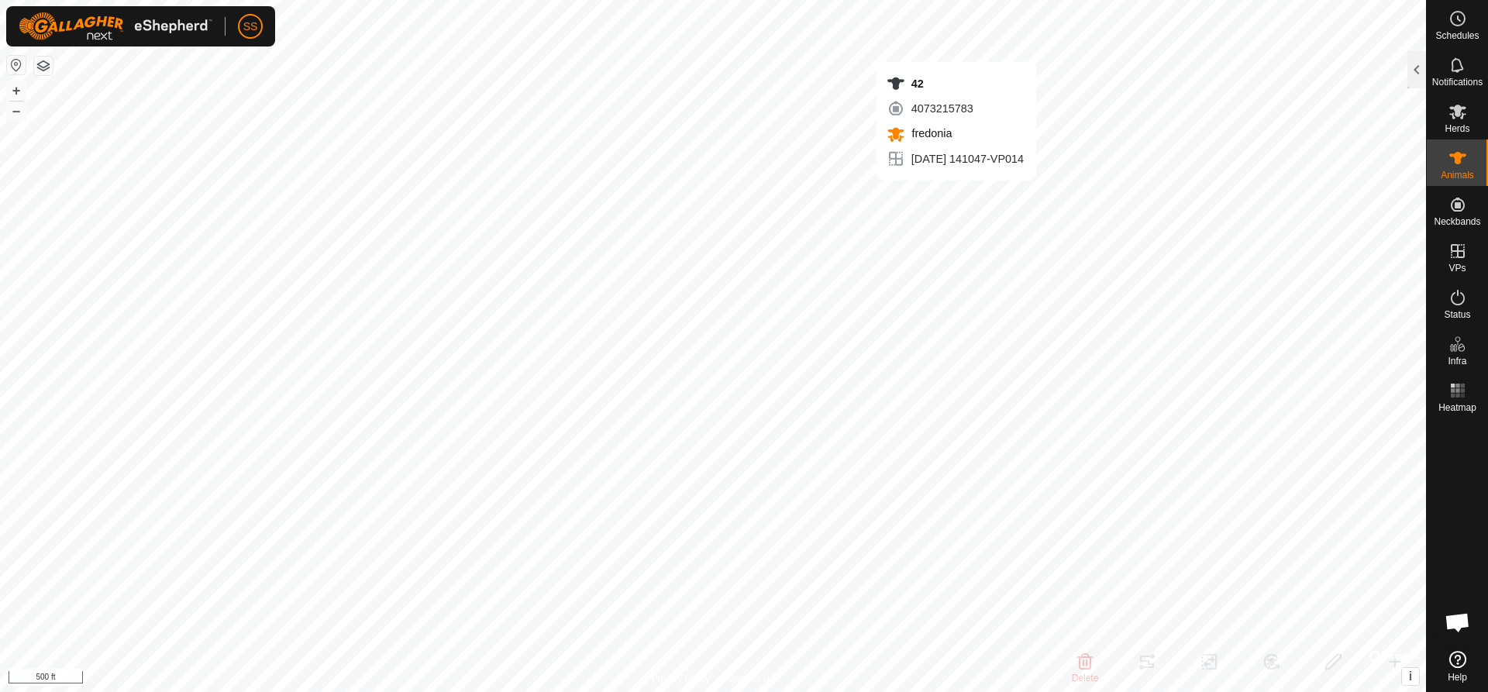
checkbox input "true"
checkbox input "false"
click at [1412, 72] on div at bounding box center [1417, 69] width 19 height 37
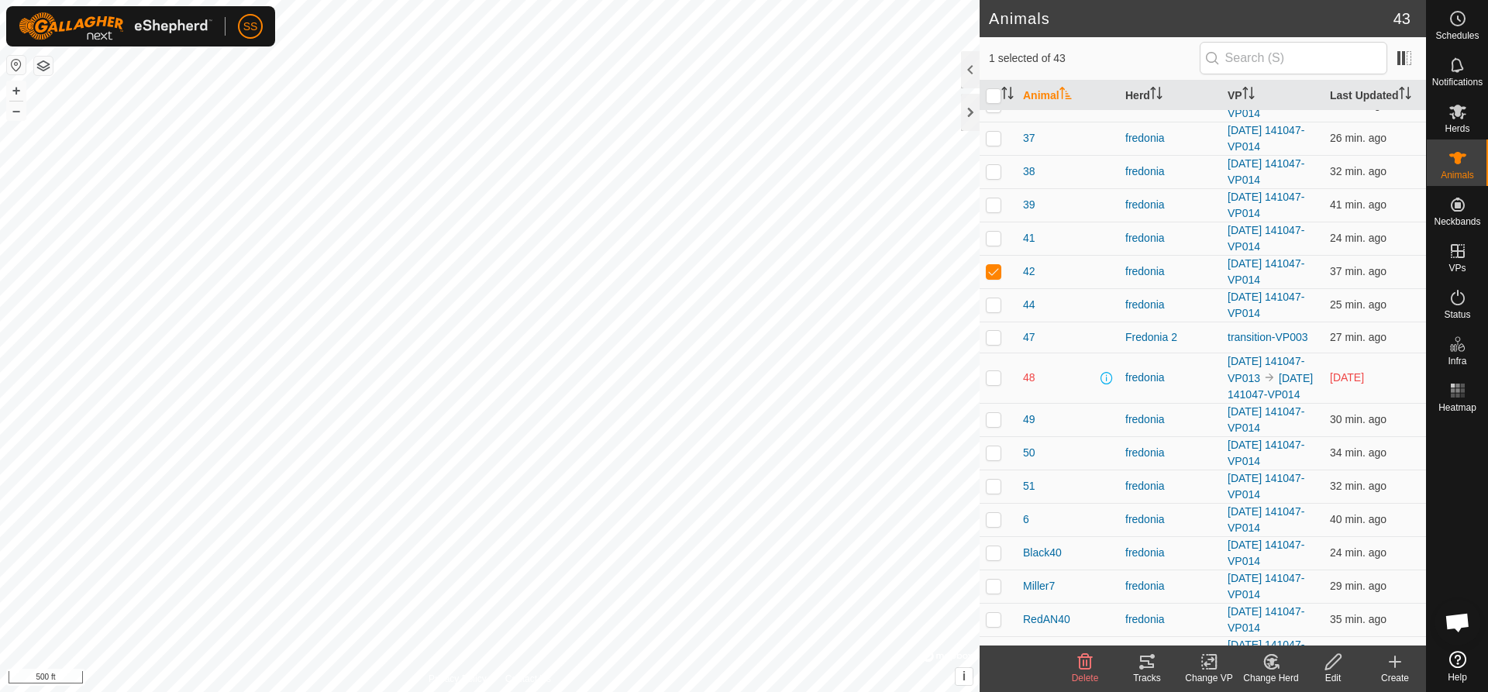
click at [1158, 670] on tracks-svg-icon at bounding box center [1147, 662] width 62 height 19
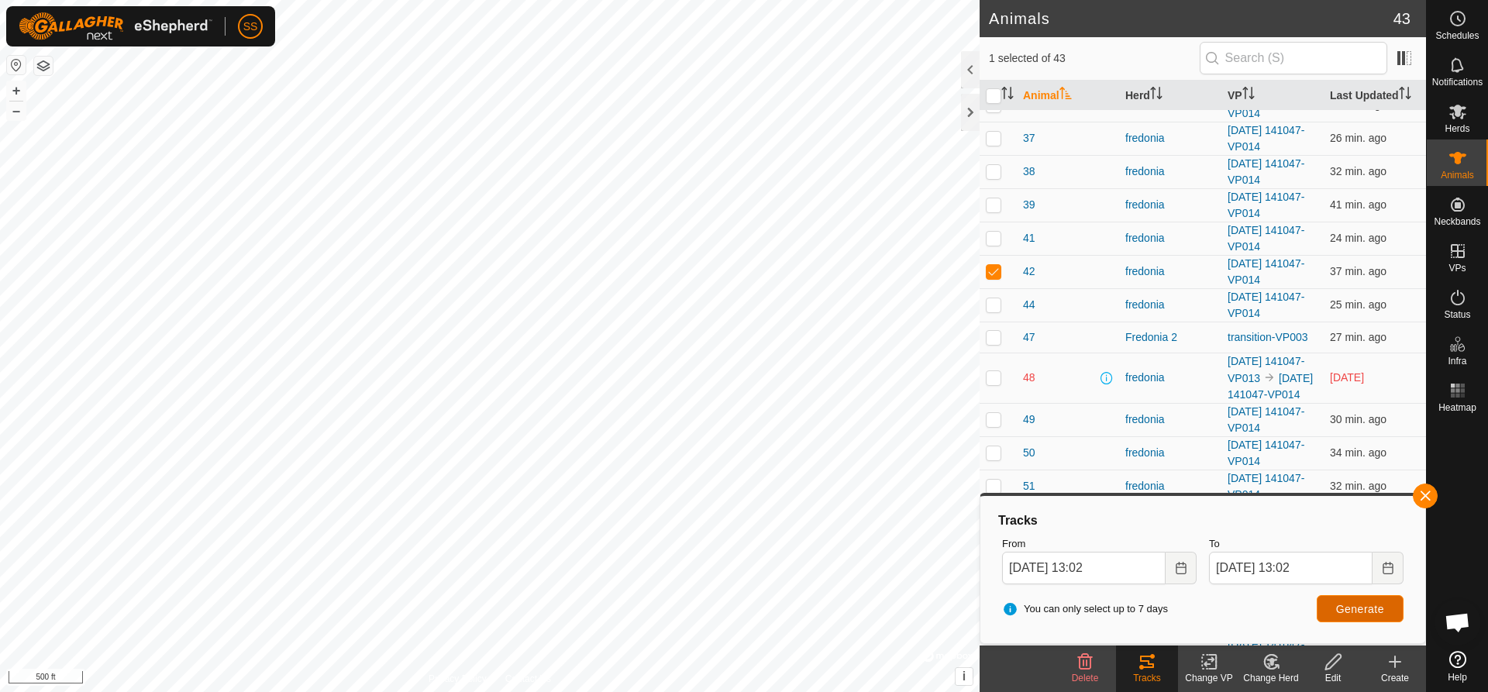
click at [1363, 610] on span "Generate" at bounding box center [1360, 609] width 48 height 12
click at [1179, 566] on icon "Choose Date" at bounding box center [1181, 568] width 12 height 12
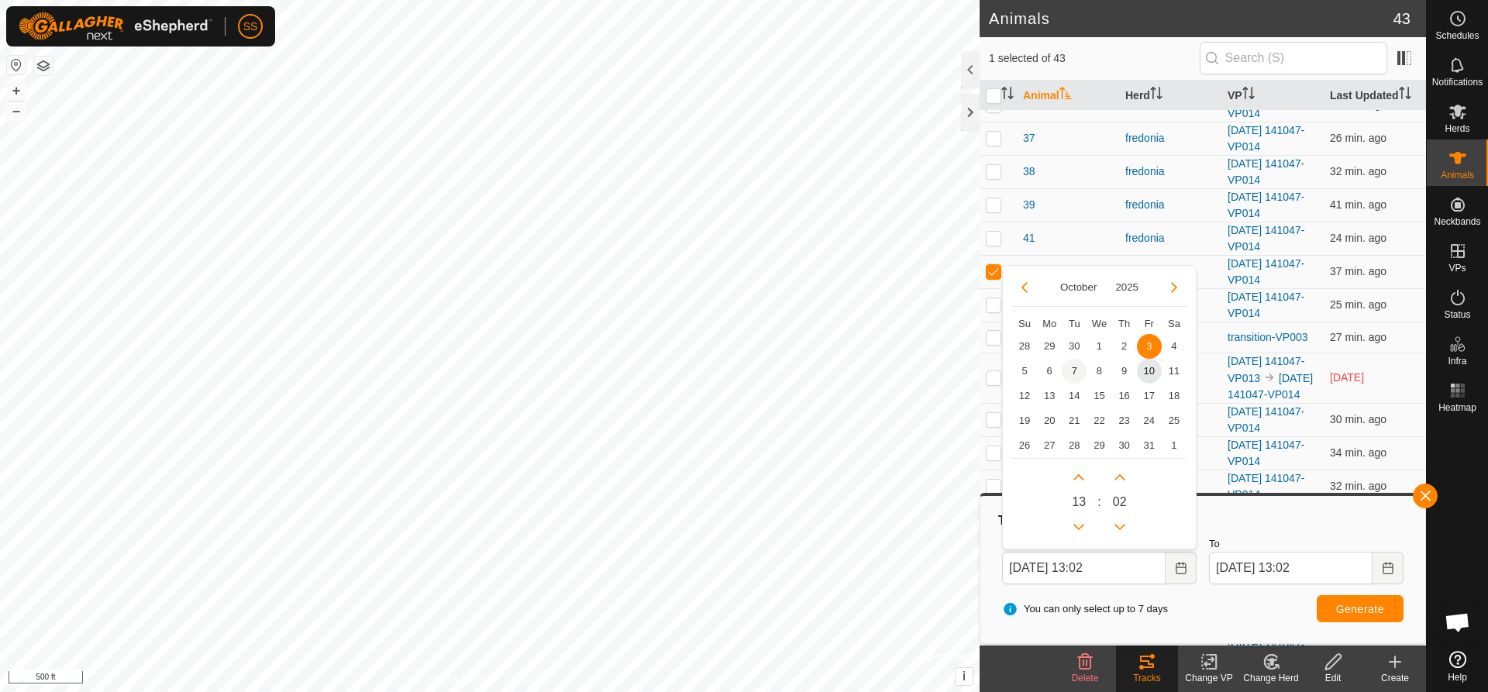
click at [1074, 370] on span "7" at bounding box center [1074, 371] width 25 height 25
type input "[DATE] 13:02"
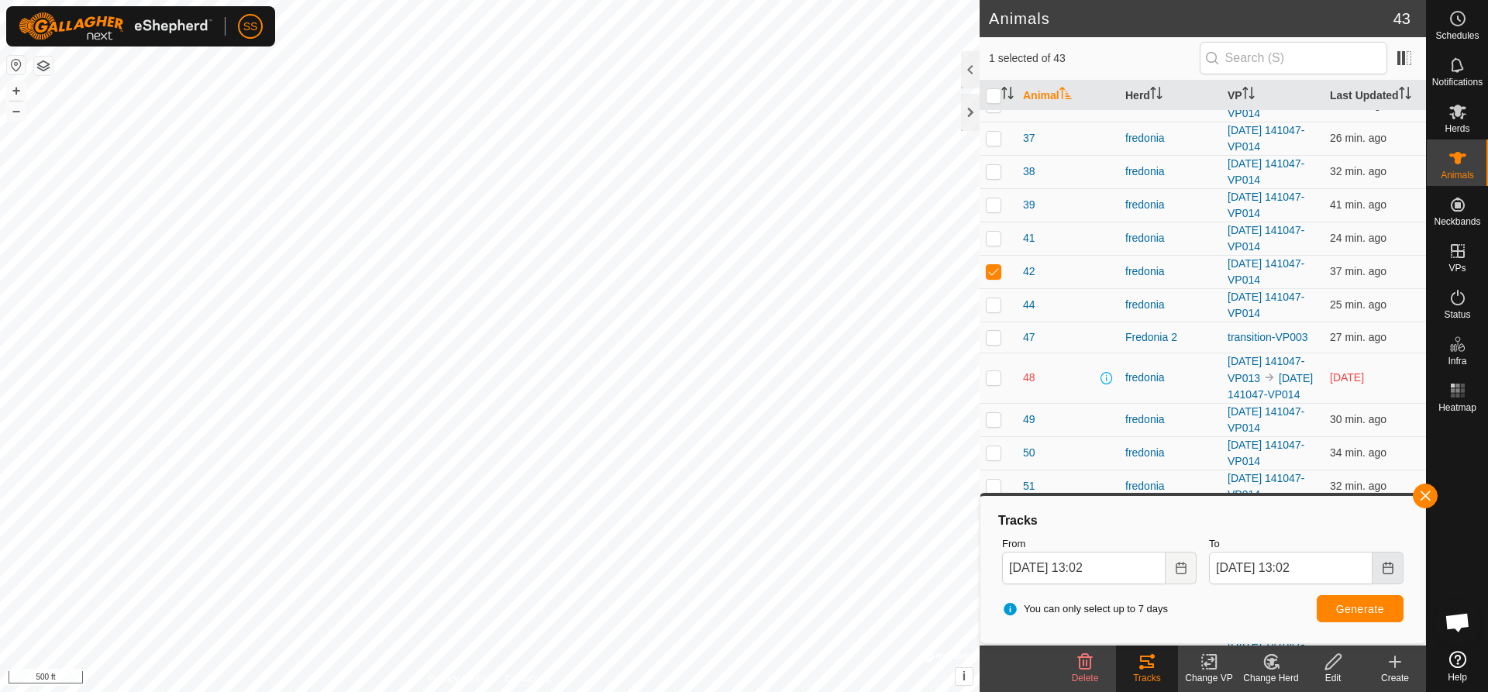
click at [1387, 567] on icon "Choose Date" at bounding box center [1388, 568] width 10 height 12
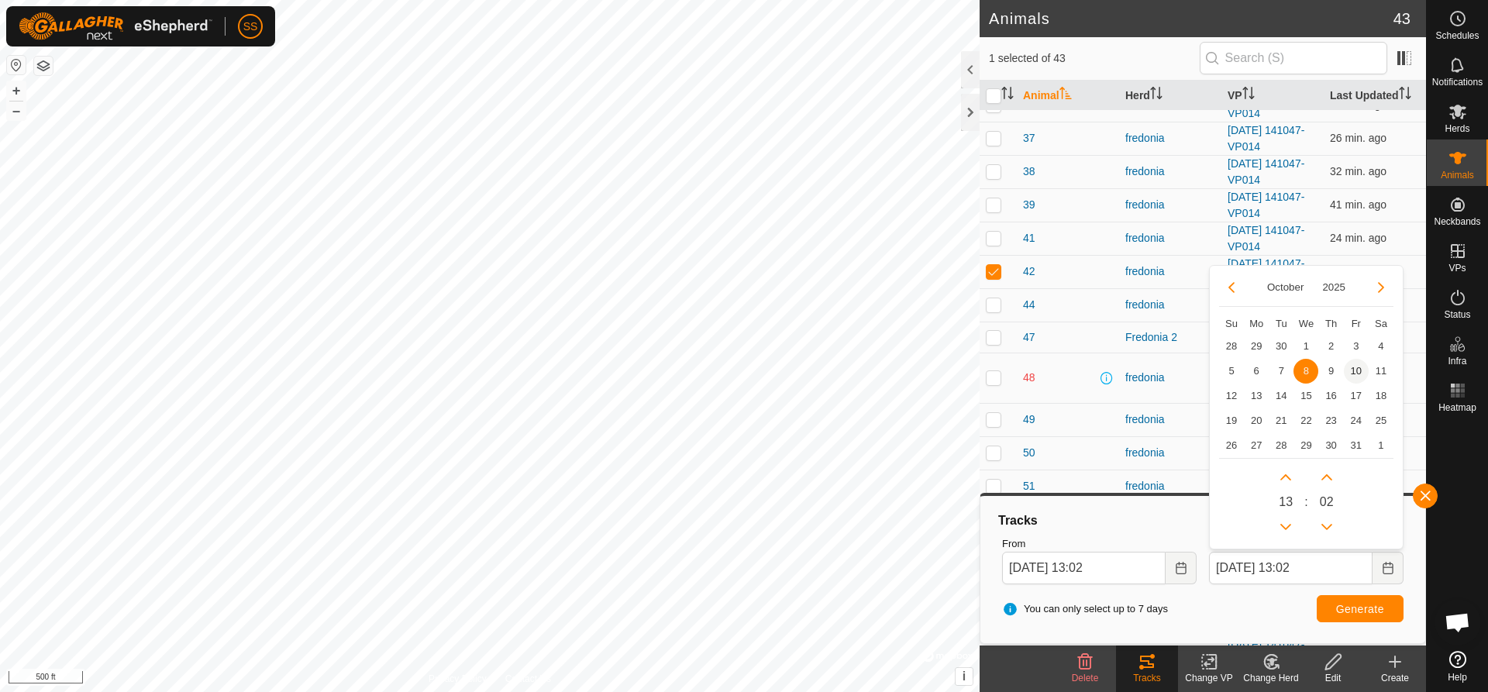
click at [1358, 372] on span "10" at bounding box center [1356, 371] width 25 height 25
type input "[DATE] 13:02"
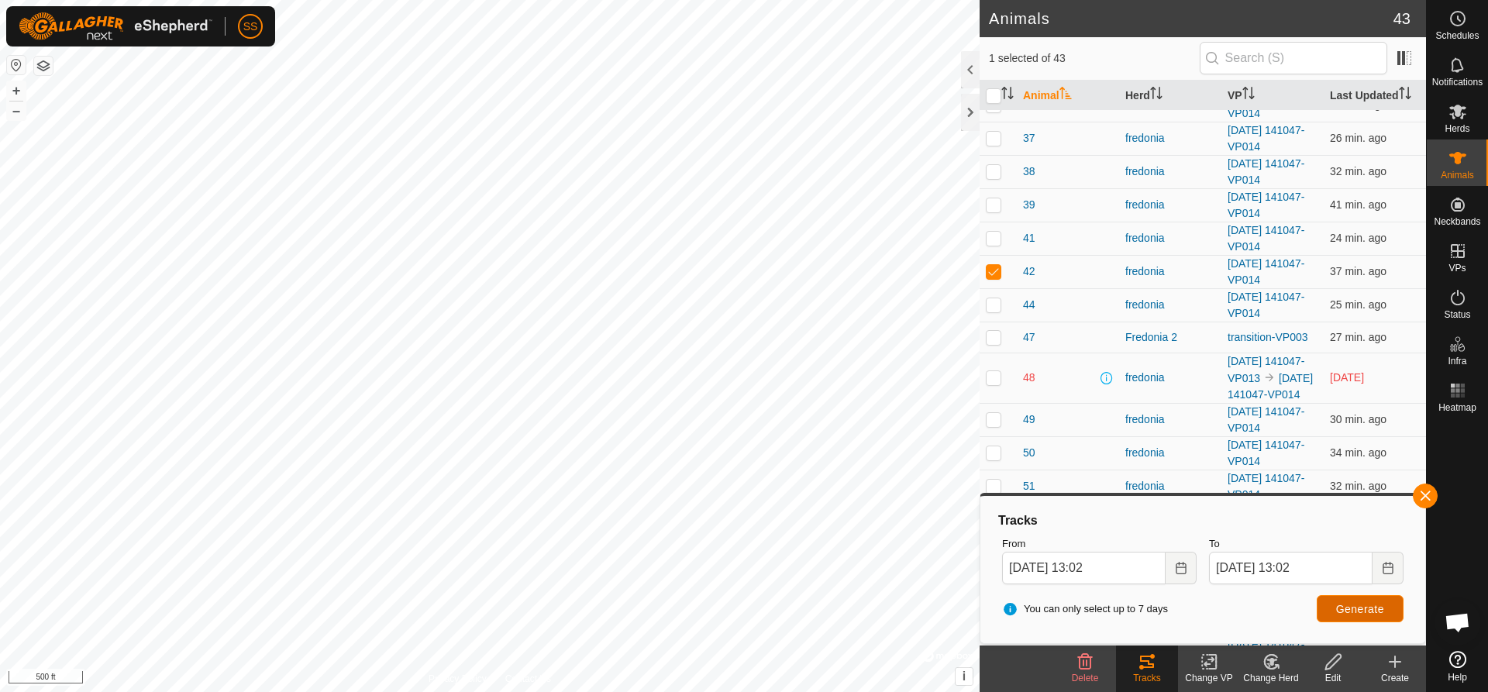
click at [1373, 610] on span "Generate" at bounding box center [1360, 609] width 48 height 12
click at [993, 266] on p-checkbox at bounding box center [994, 271] width 16 height 12
checkbox input "false"
click at [995, 384] on p-checkbox at bounding box center [994, 377] width 16 height 12
checkbox input "true"
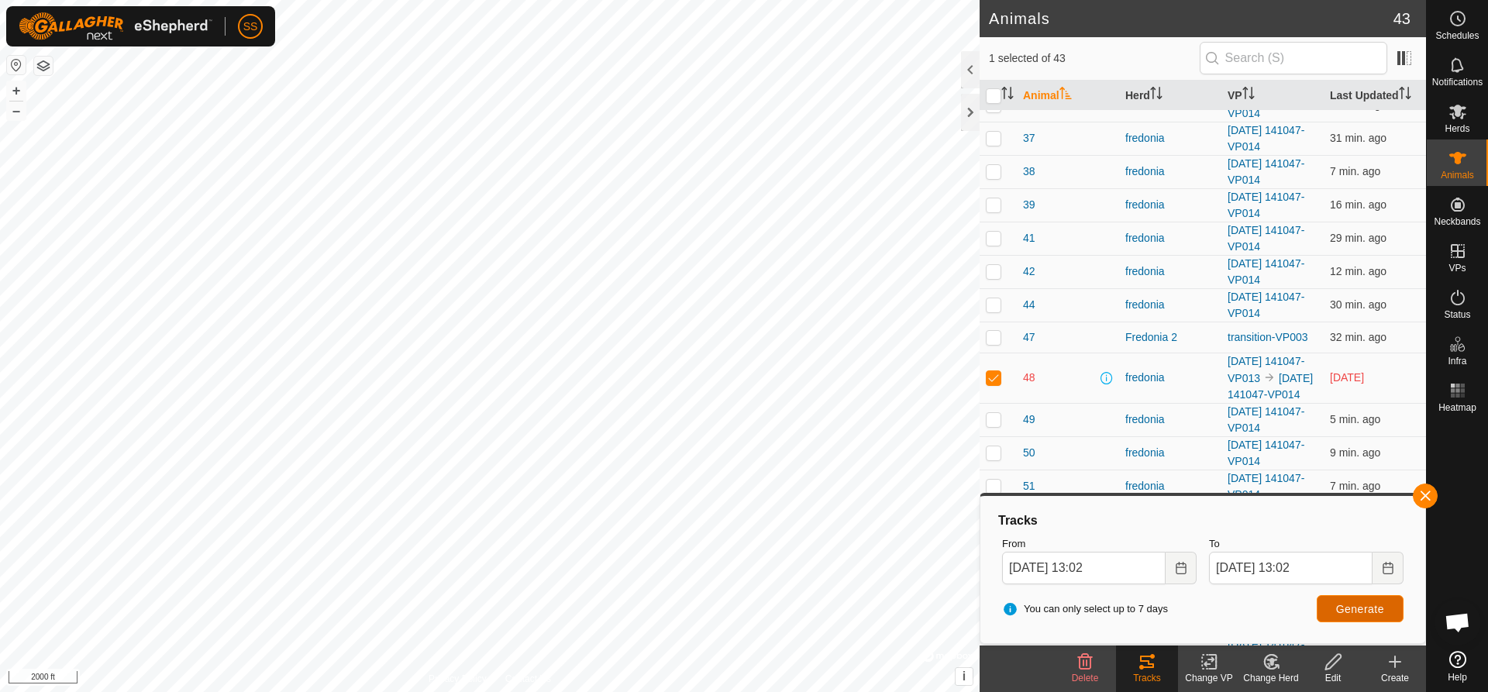
click at [1385, 612] on button "Generate" at bounding box center [1360, 608] width 87 height 27
checkbox input "true"
checkbox input "false"
click at [1362, 618] on button "Generate" at bounding box center [1360, 608] width 87 height 27
checkbox input "false"
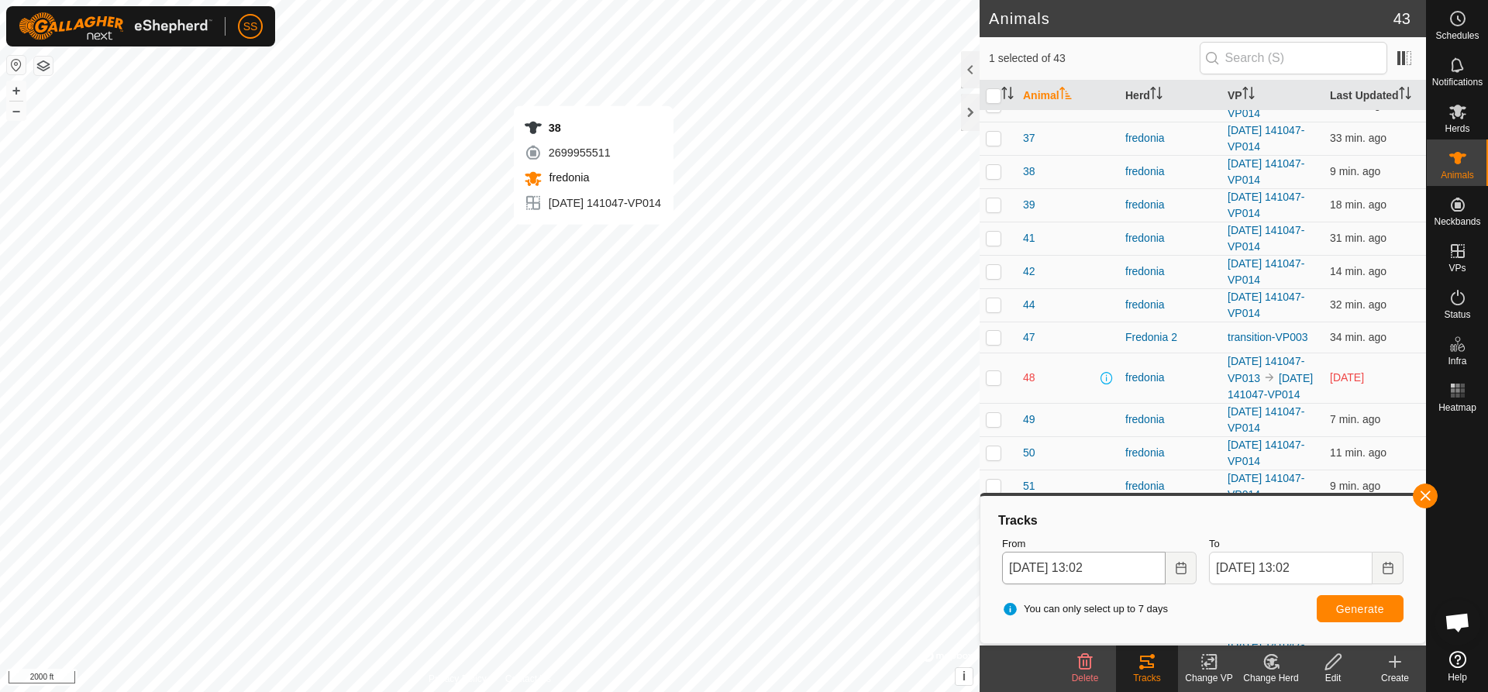
checkbox input "true"
click at [1357, 606] on span "Generate" at bounding box center [1360, 609] width 48 height 12
click at [1179, 567] on icon "Choose Date" at bounding box center [1181, 568] width 12 height 12
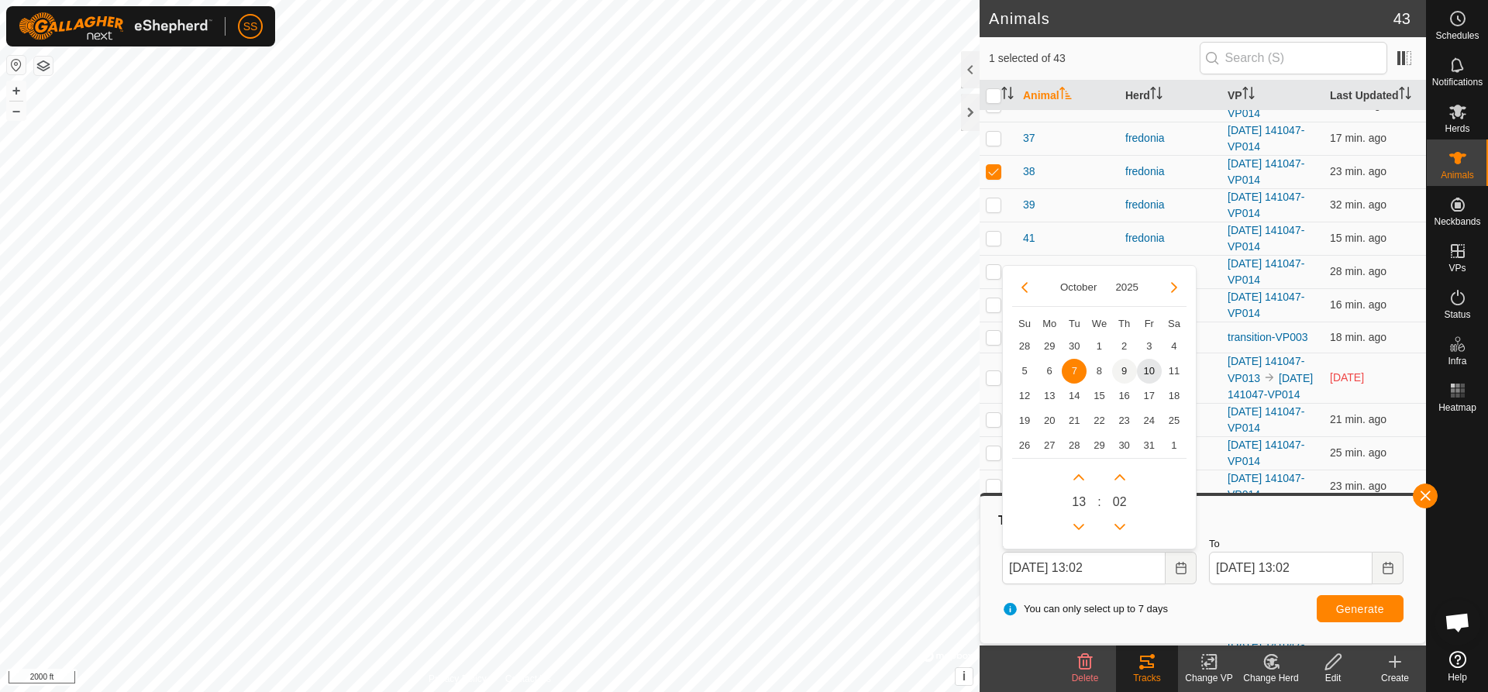
click at [1123, 364] on span "9" at bounding box center [1124, 371] width 25 height 25
type input "[DATE] 13:02"
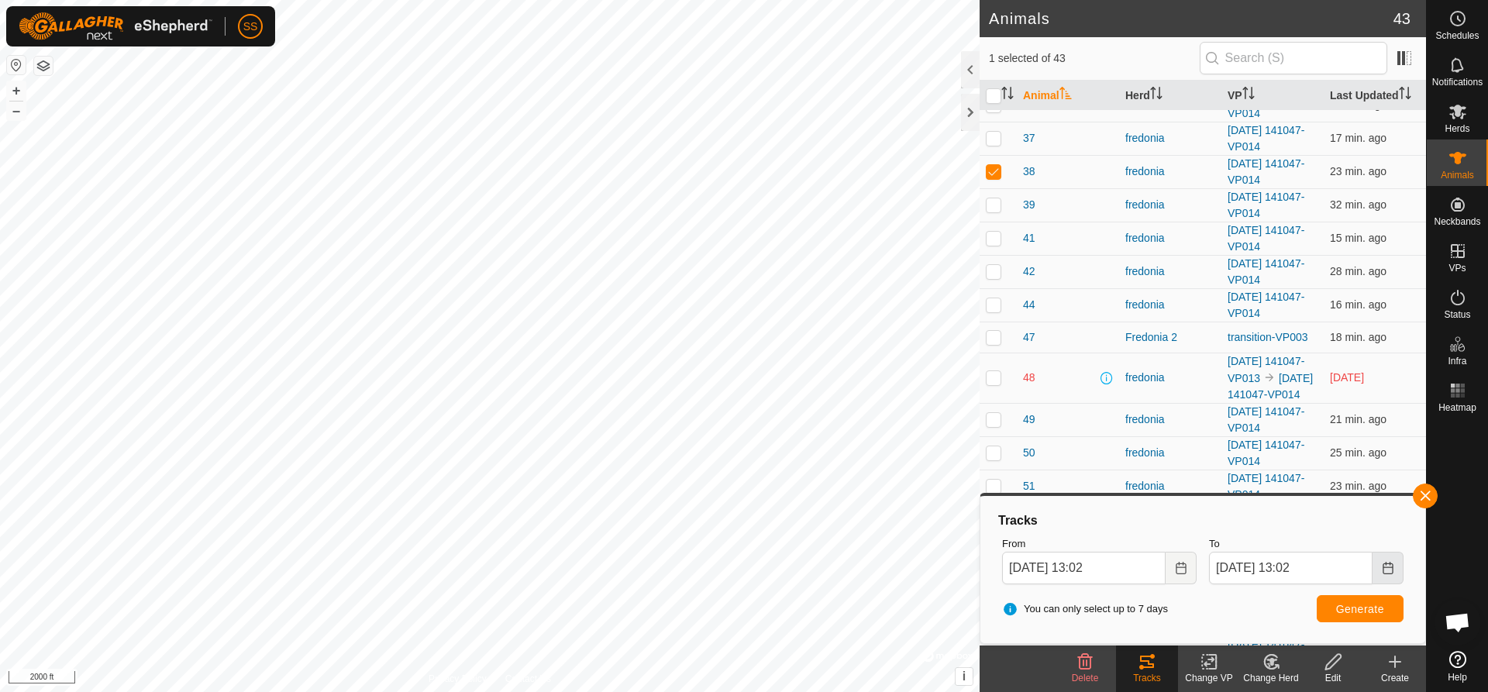
click at [1389, 571] on icon "Choose Date" at bounding box center [1388, 568] width 12 height 12
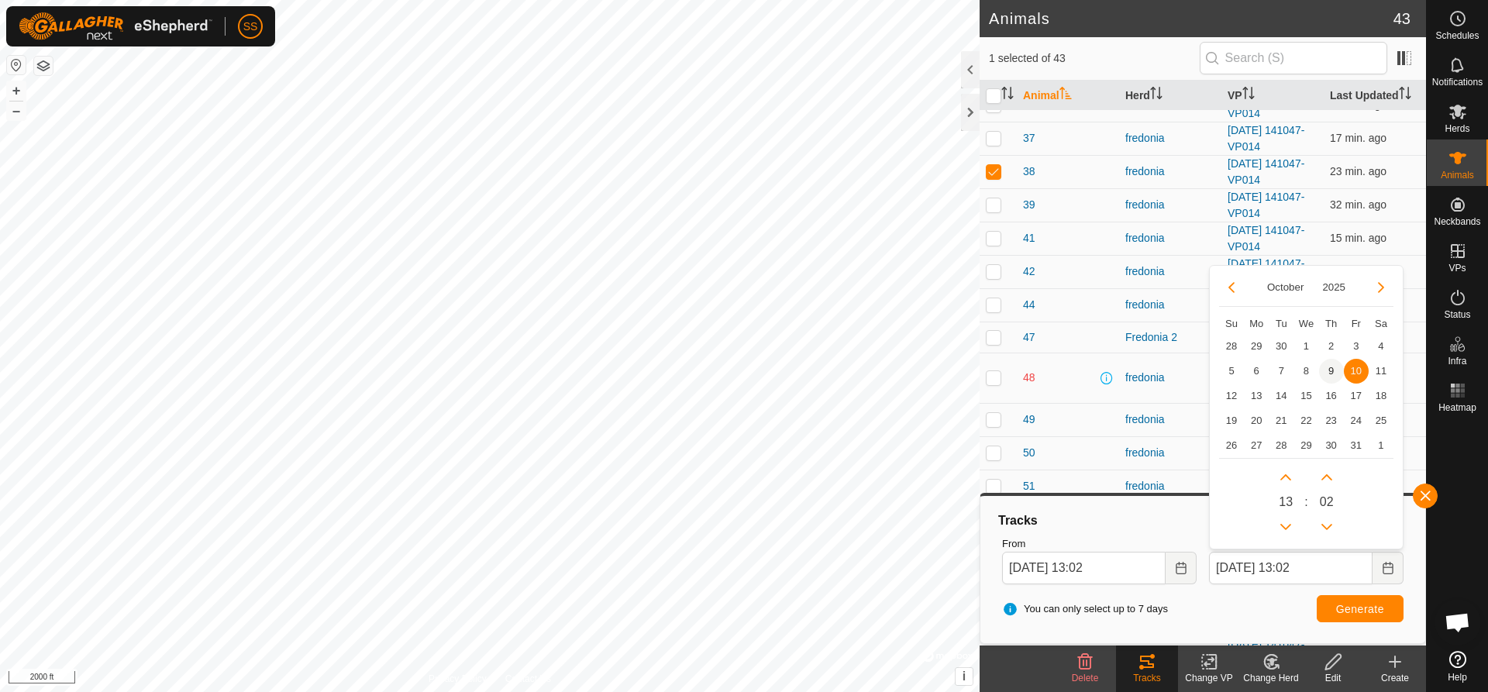
click at [1333, 367] on span "9" at bounding box center [1331, 371] width 25 height 25
type input "[DATE] 13:02"
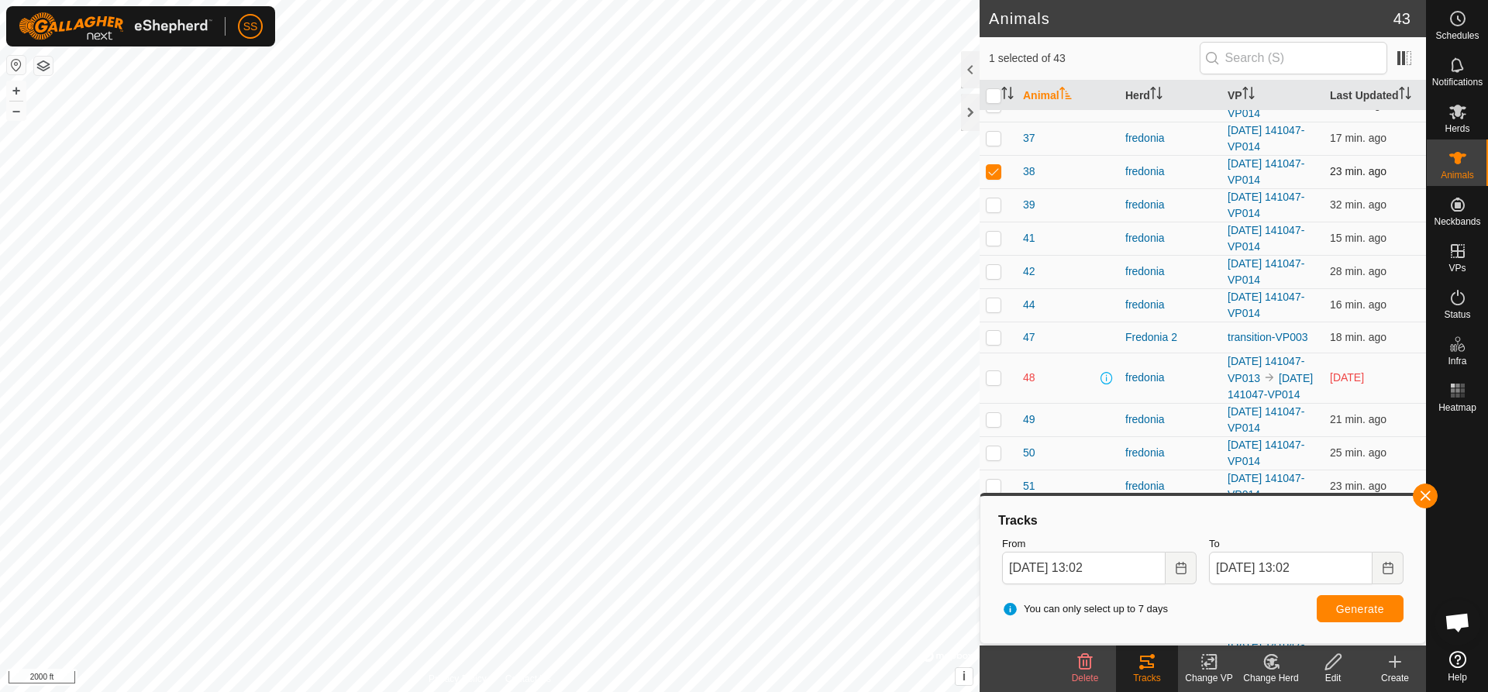
click at [995, 172] on p-checkbox at bounding box center [994, 171] width 16 height 12
checkbox input "false"
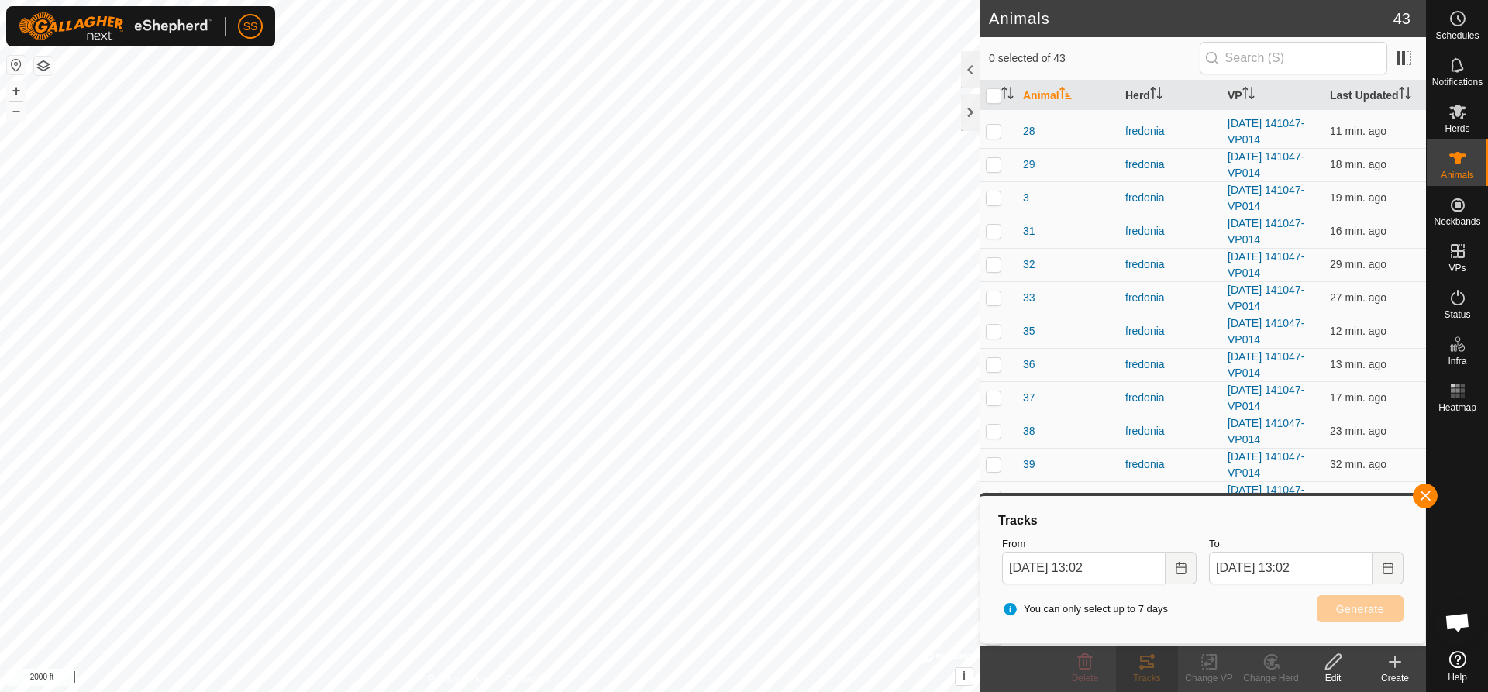
scroll to position [620, 0]
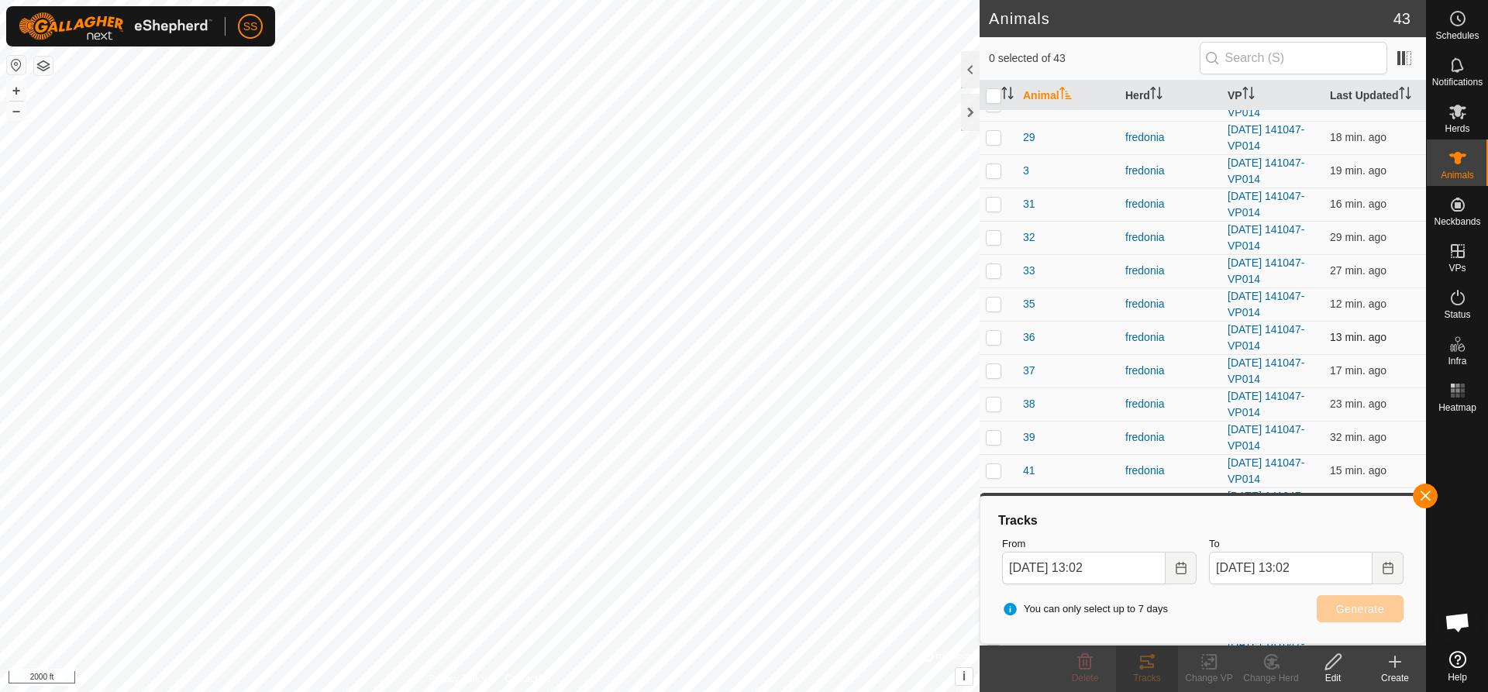
click at [995, 331] on p-checkbox at bounding box center [994, 337] width 16 height 12
checkbox input "true"
click at [1387, 612] on button "Generate" at bounding box center [1360, 608] width 87 height 27
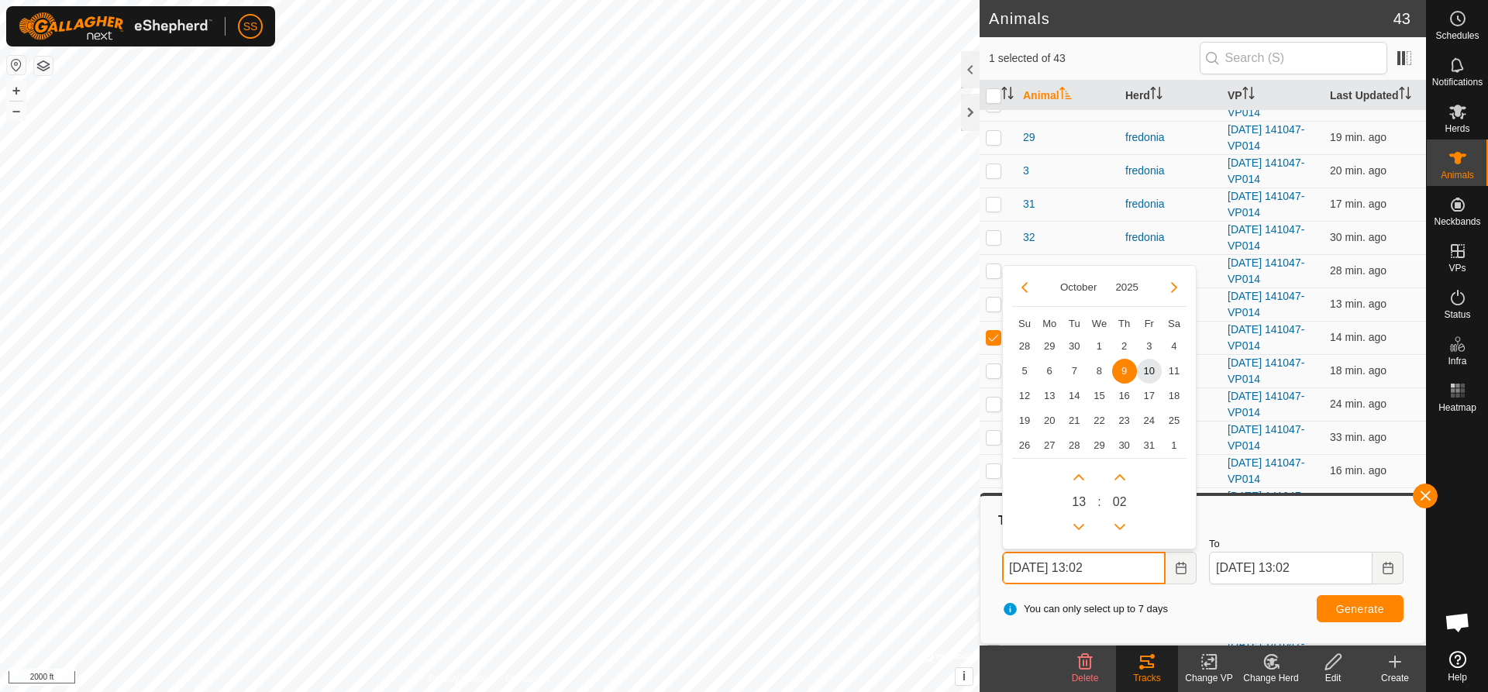
click at [1085, 567] on input "[DATE] 13:02" at bounding box center [1084, 568] width 164 height 33
click at [1083, 478] on button "Next Hour" at bounding box center [1079, 477] width 25 height 25
type input "[DATE] 14:02"
click at [1082, 531] on button "Previous Hour" at bounding box center [1079, 527] width 25 height 25
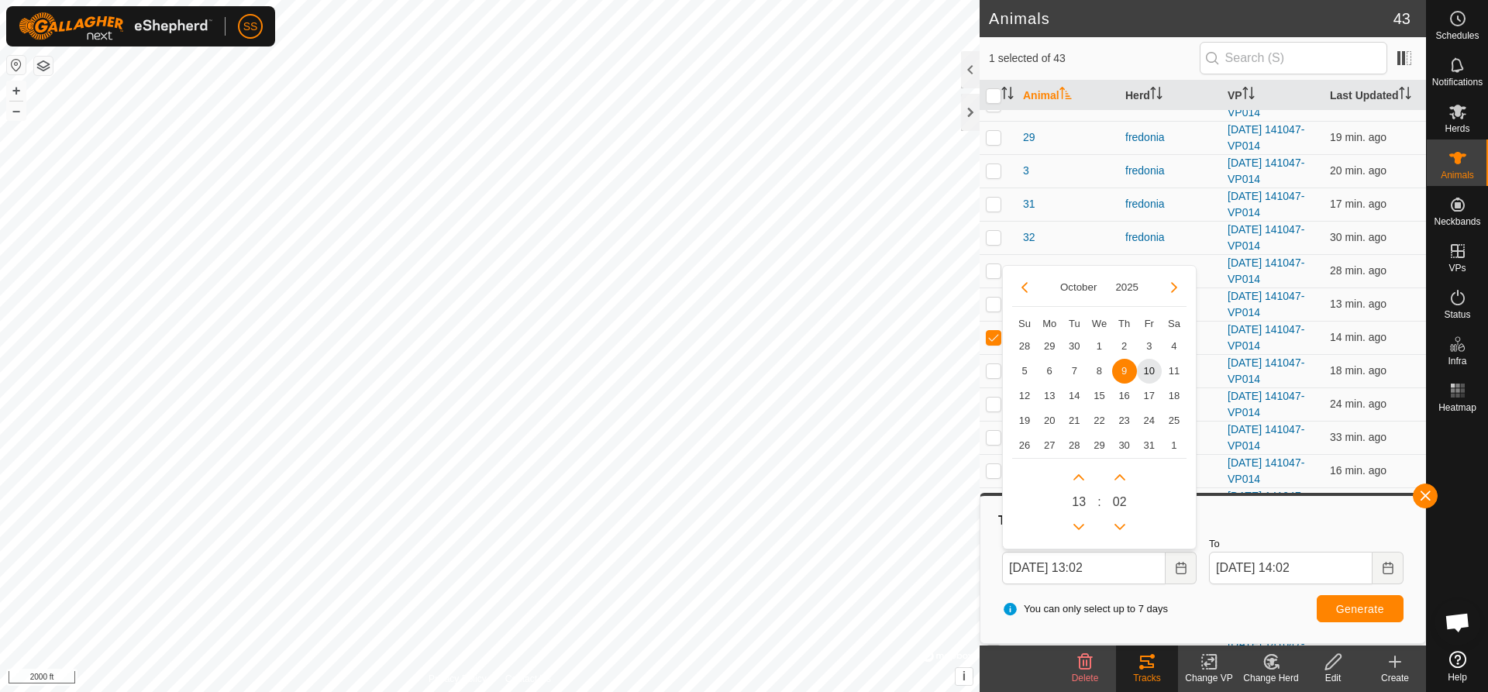
drag, startPoint x: 1084, startPoint y: 500, endPoint x: 1049, endPoint y: 505, distance: 35.2
click at [1049, 505] on div "13 : 0 2" at bounding box center [1099, 498] width 174 height 81
click at [1085, 475] on button "Next Hour" at bounding box center [1079, 477] width 25 height 25
click at [1078, 523] on button "Previous Hour" at bounding box center [1079, 527] width 25 height 25
click at [1079, 523] on span "Previous Hour" at bounding box center [1079, 523] width 0 height 0
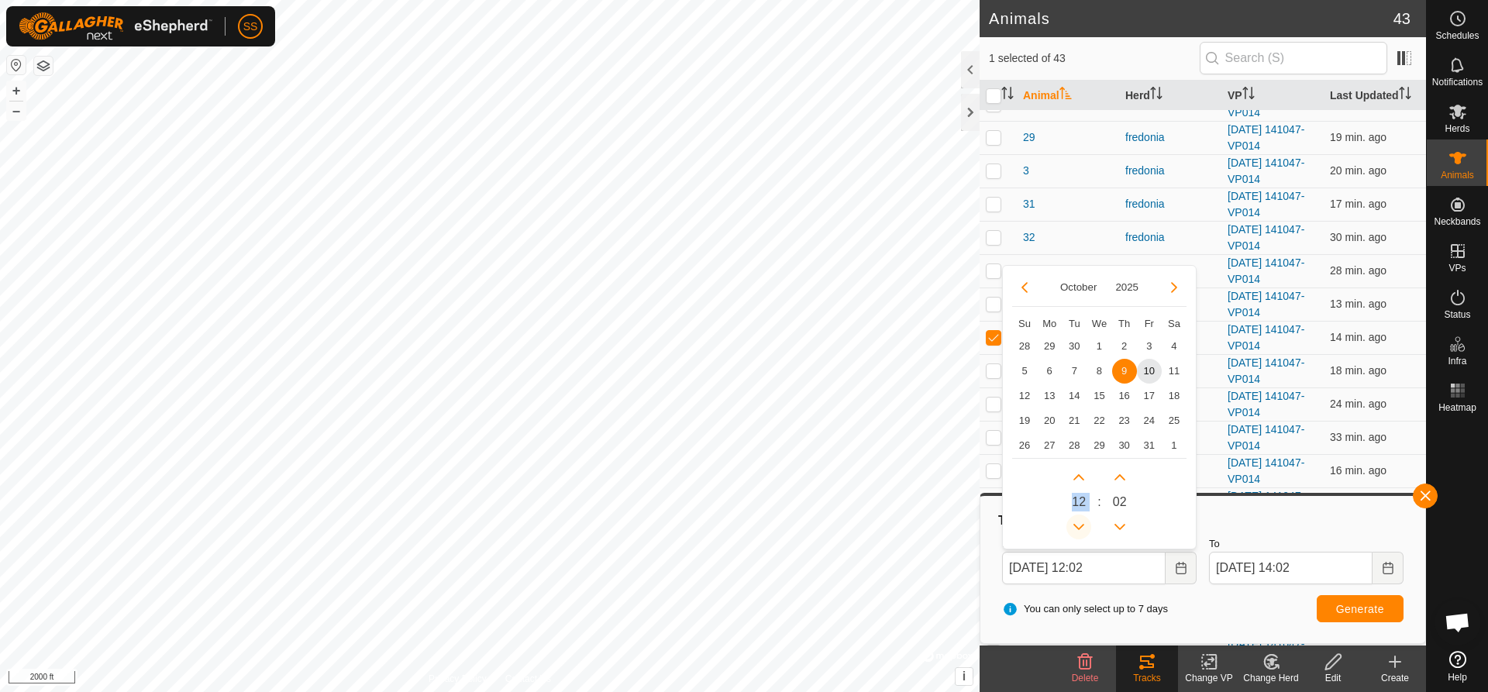
click at [1078, 523] on button "Previous Hour" at bounding box center [1079, 527] width 25 height 25
click at [1078, 523] on icon "Previous Hour" at bounding box center [1079, 527] width 12 height 12
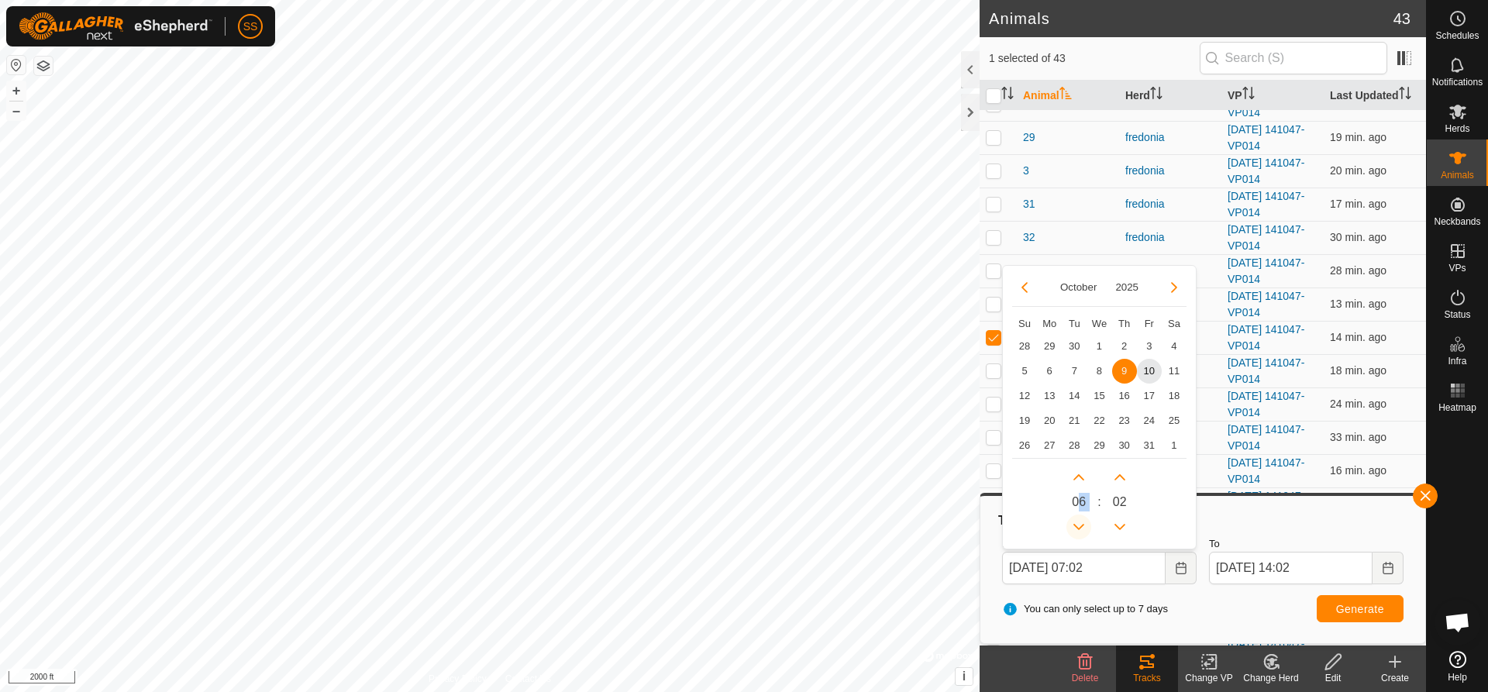
click at [1078, 523] on icon "Previous Hour" at bounding box center [1079, 527] width 12 height 12
click at [1078, 523] on button "Previous Hour" at bounding box center [1079, 527] width 25 height 25
click at [1079, 523] on span "Previous Hour" at bounding box center [1079, 523] width 0 height 0
click at [1078, 523] on button "Previous Hour" at bounding box center [1079, 527] width 25 height 25
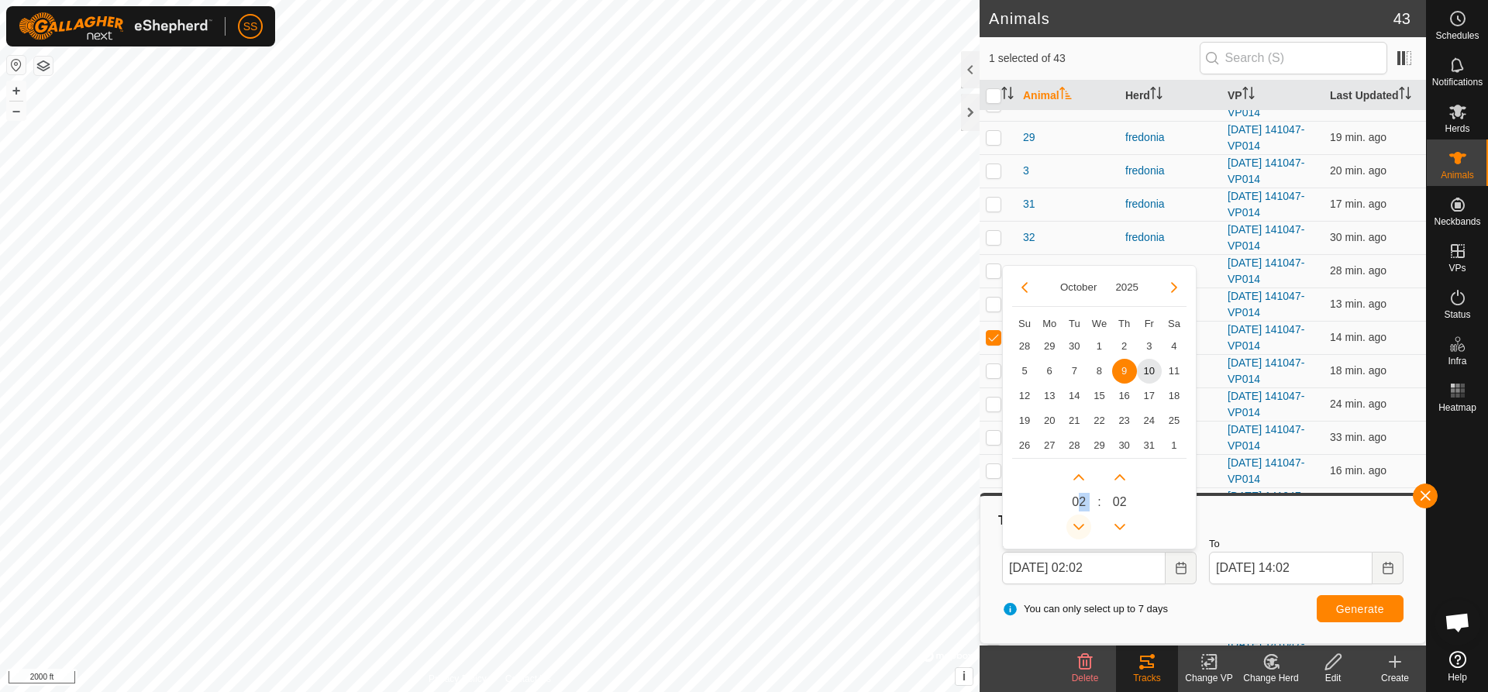
click at [1078, 523] on button "Previous Hour" at bounding box center [1079, 527] width 25 height 25
click at [1078, 526] on button "Previous Hour" at bounding box center [1079, 527] width 25 height 25
type input "[DATE] 00:02"
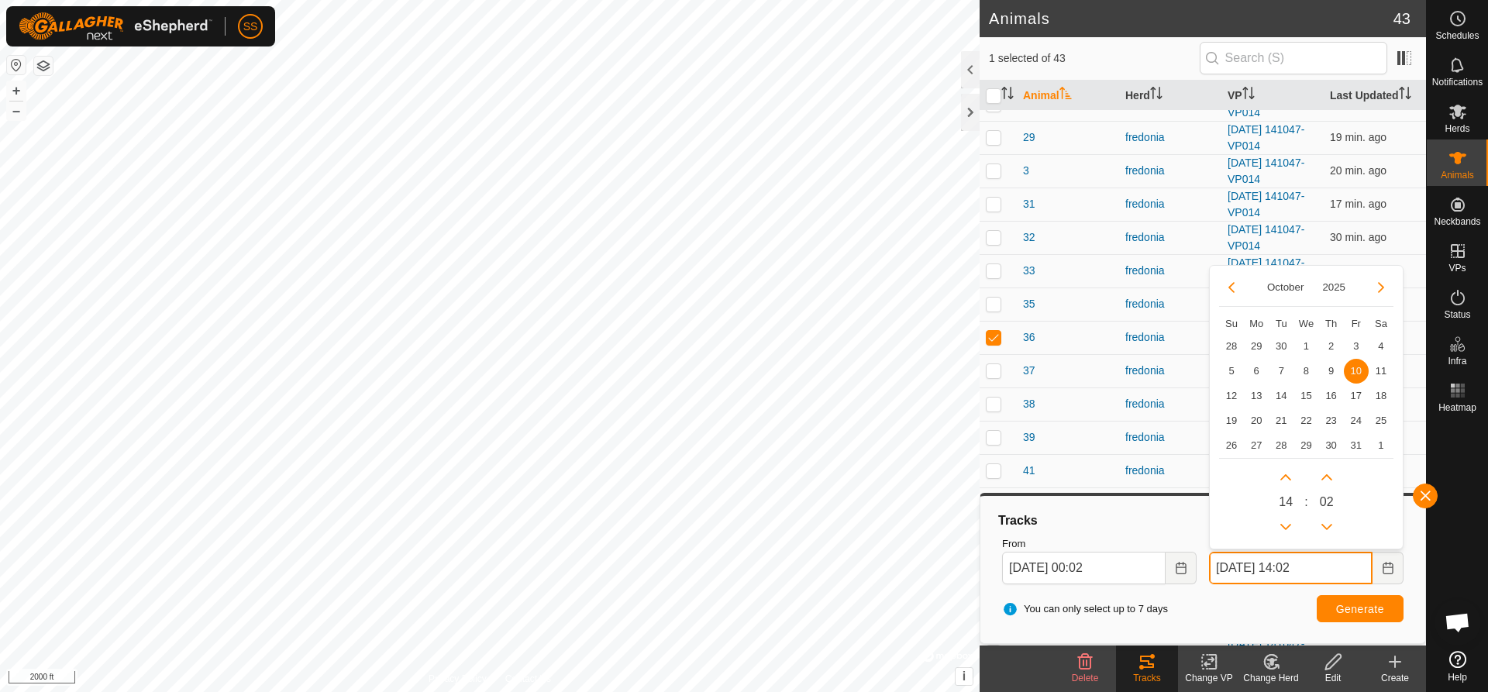
click at [1328, 565] on input "[DATE] 14:02" at bounding box center [1291, 568] width 164 height 33
click at [1290, 476] on button "Next Hour" at bounding box center [1286, 477] width 25 height 25
click at [1291, 477] on span "Next Hour" at bounding box center [1291, 477] width 0 height 0
click at [1290, 476] on button "Next Hour" at bounding box center [1286, 477] width 25 height 25
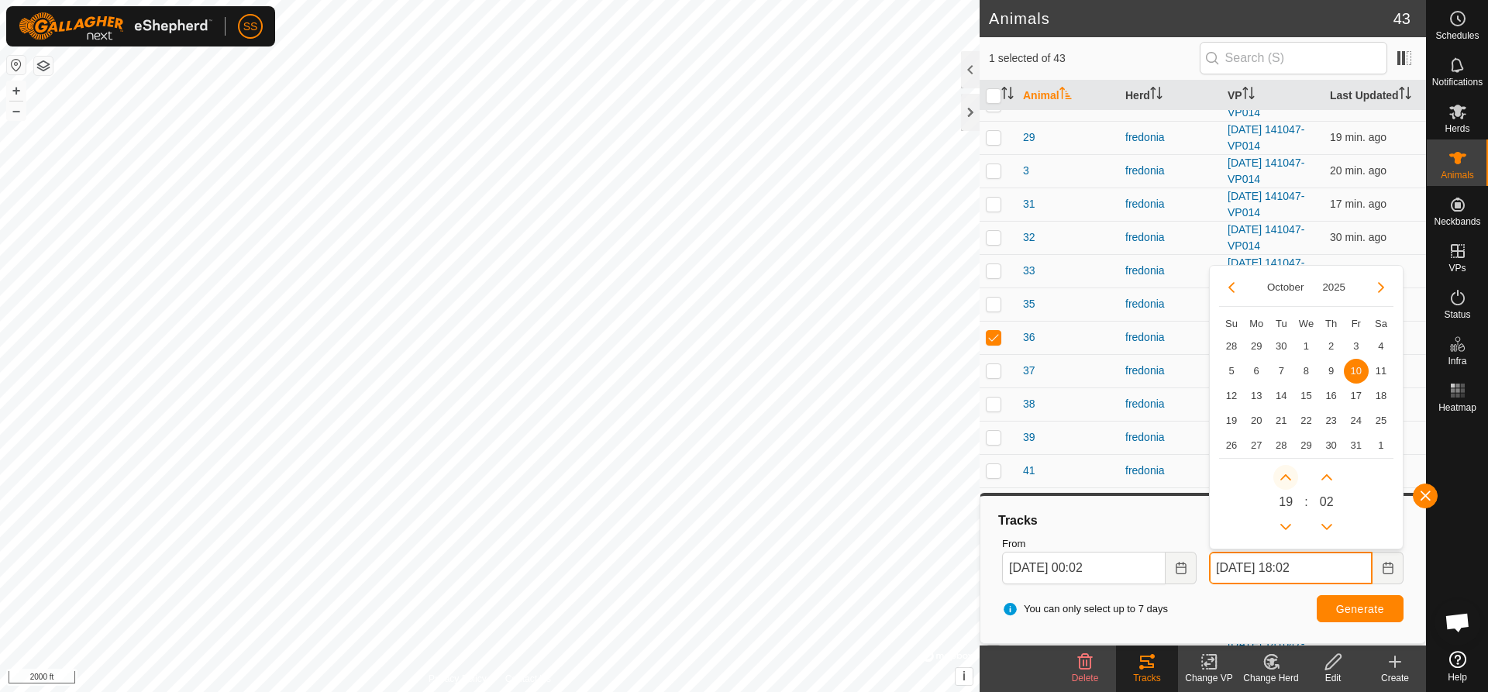
click at [1290, 476] on button "Next Hour" at bounding box center [1286, 477] width 25 height 25
click at [1290, 476] on icon "Next Hour" at bounding box center [1286, 477] width 12 height 12
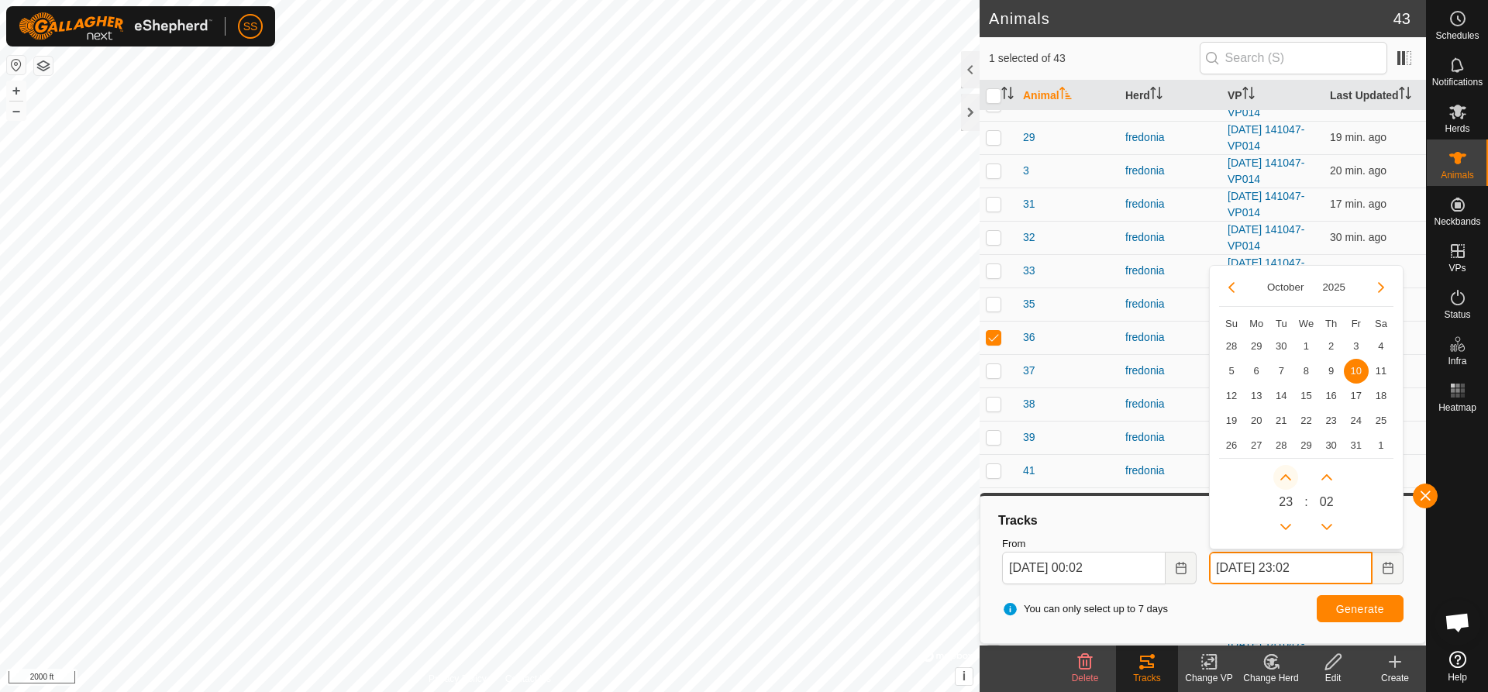
click at [1290, 476] on icon "Next Hour" at bounding box center [1286, 477] width 12 height 12
click at [1289, 526] on button "Previous Hour" at bounding box center [1286, 527] width 25 height 25
click at [1328, 526] on button "Previous Minute" at bounding box center [1327, 527] width 25 height 25
click at [1324, 528] on button "Previous Minute" at bounding box center [1327, 527] width 25 height 25
click at [1326, 528] on button "Previous Minute" at bounding box center [1327, 527] width 25 height 25
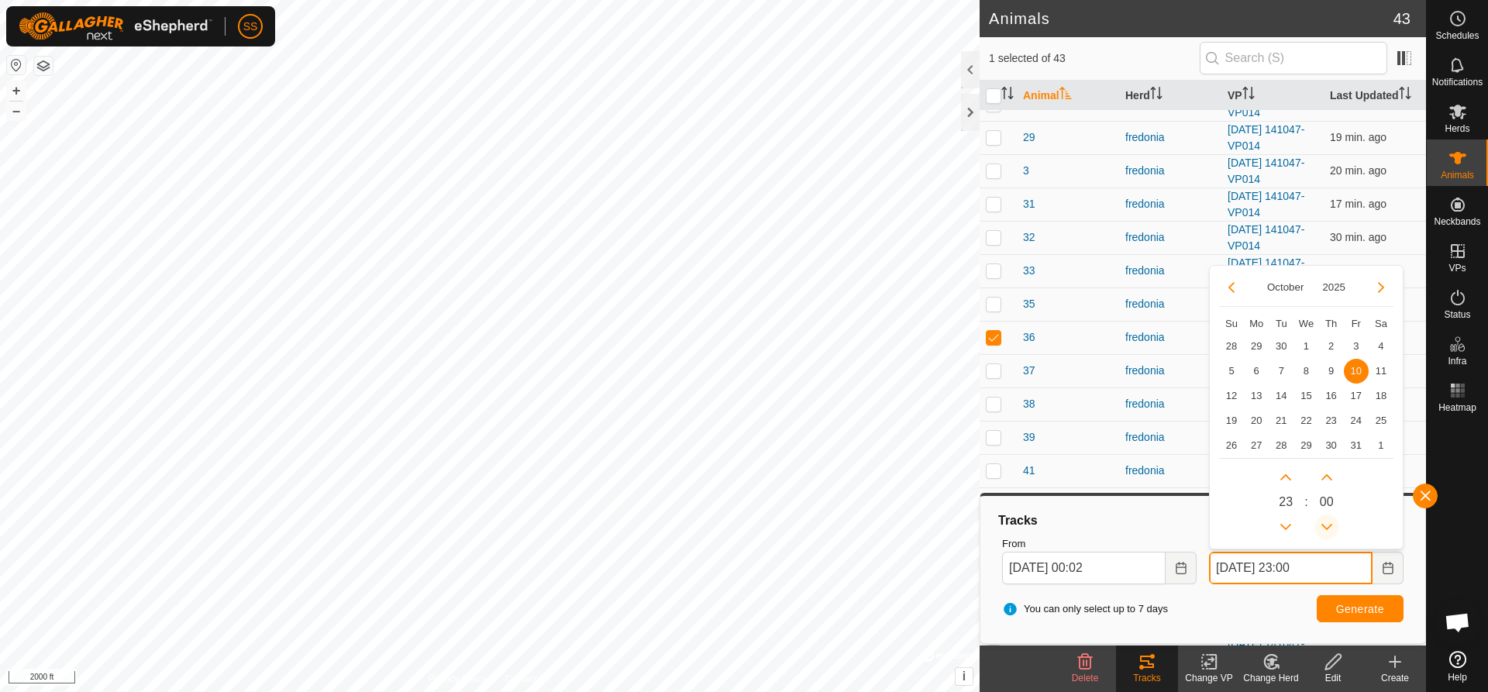
type input "[DATE] 23:59"
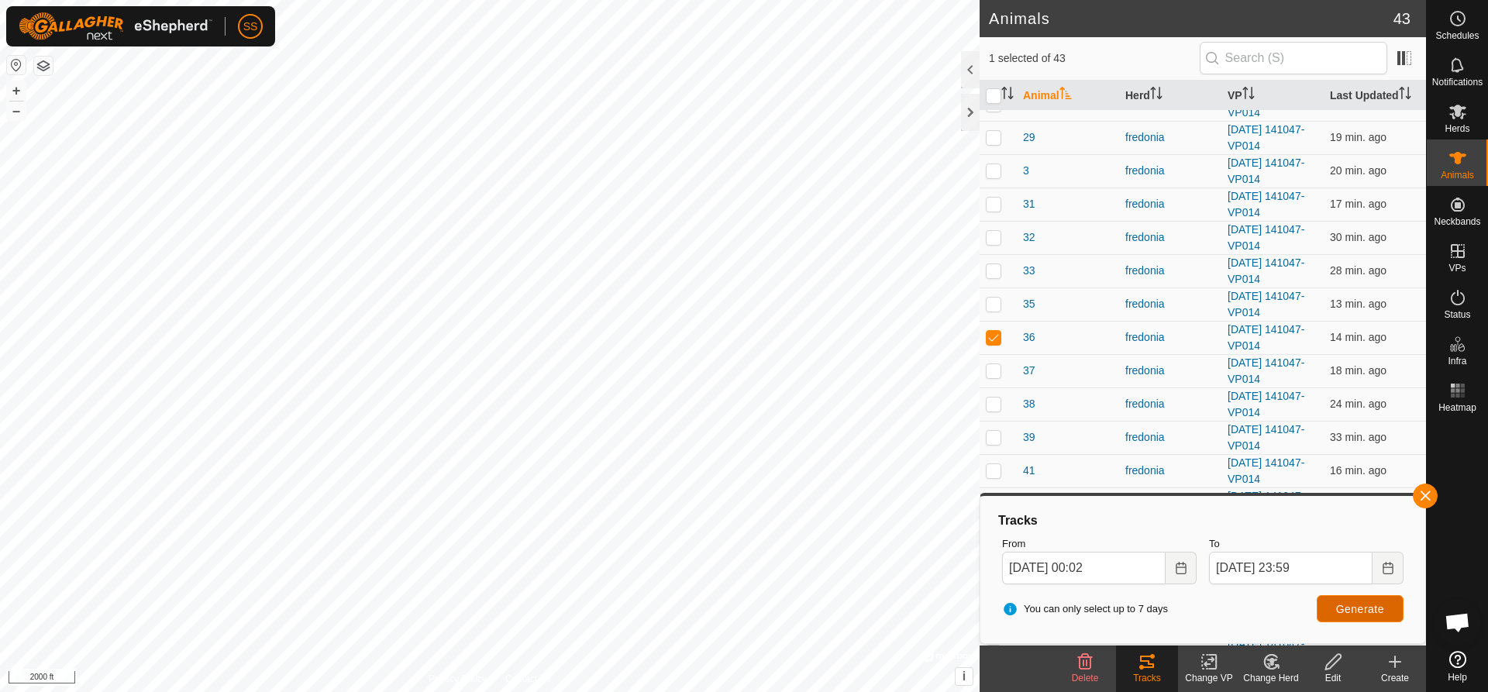
click at [1381, 607] on span "Generate" at bounding box center [1360, 609] width 48 height 12
click at [996, 336] on p-checkbox at bounding box center [994, 337] width 16 height 12
checkbox input "false"
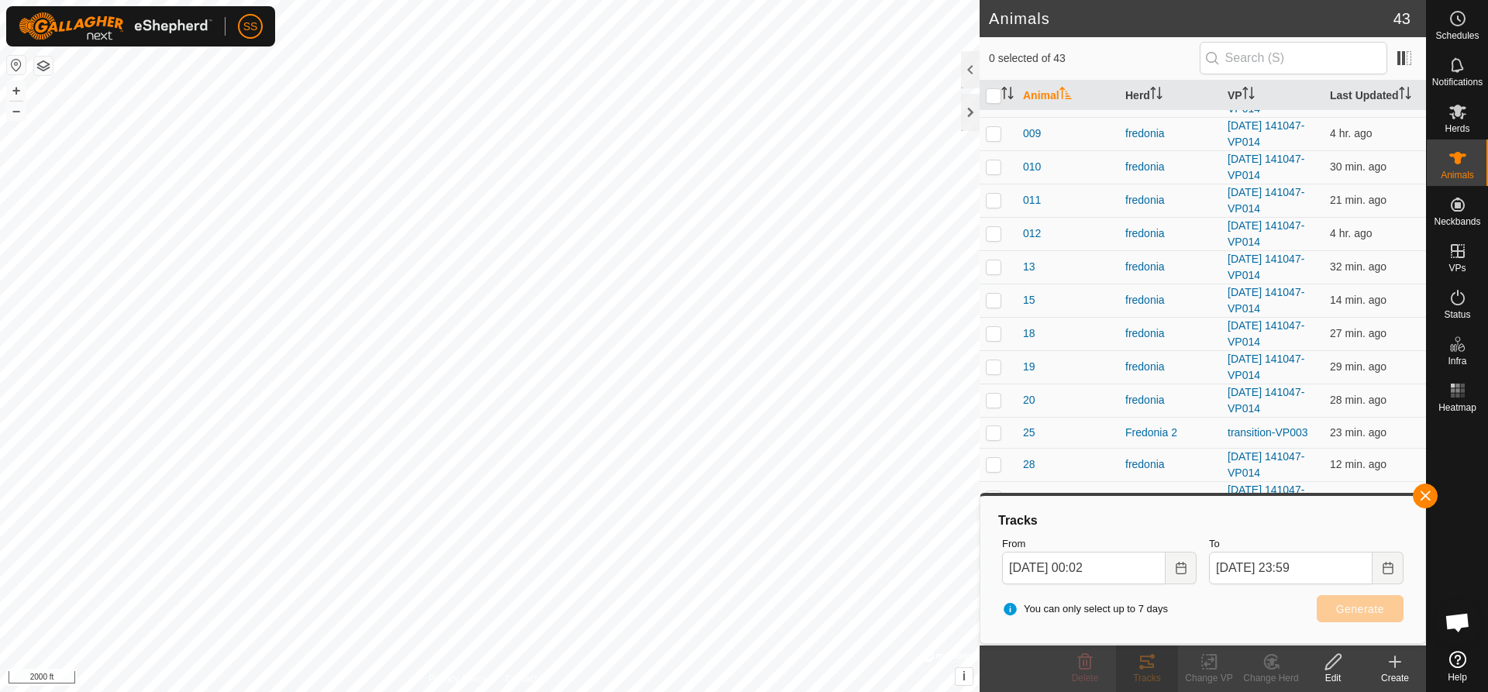
scroll to position [233, 0]
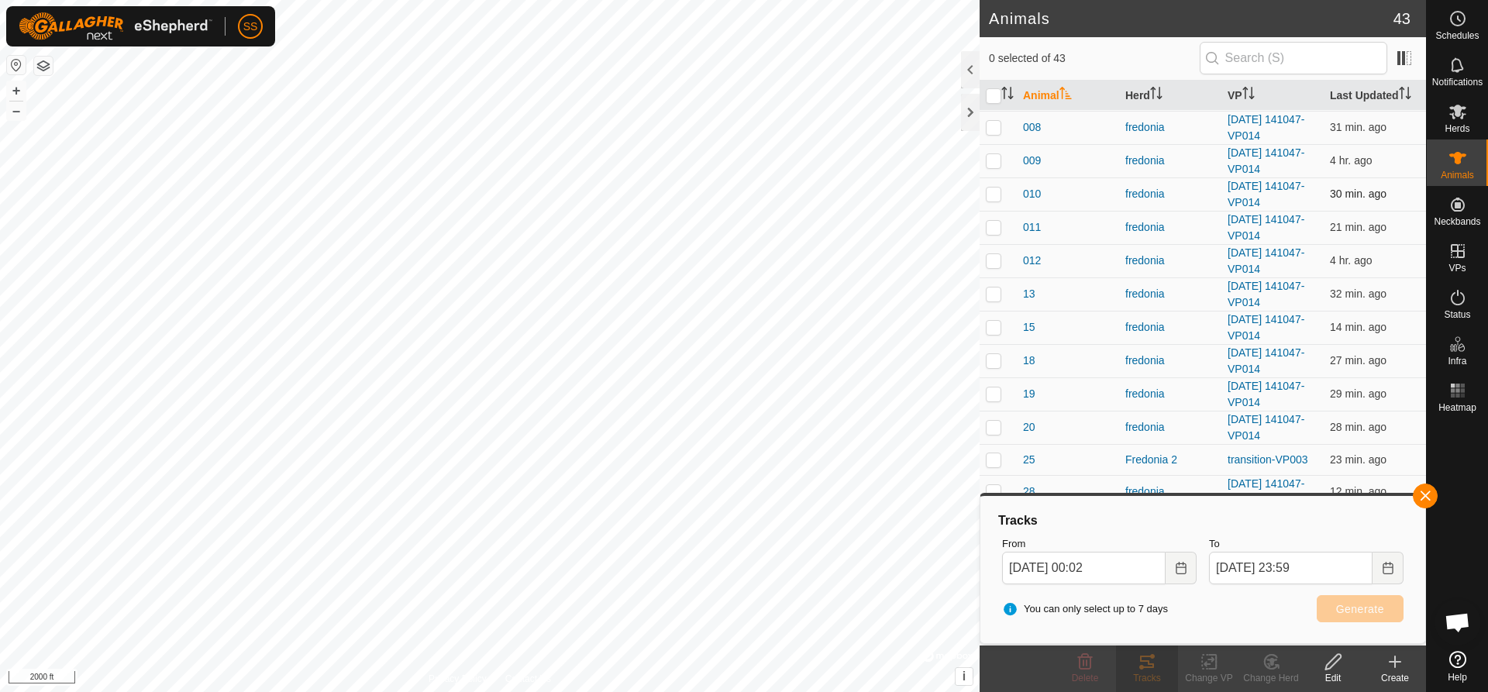
click at [995, 195] on p-checkbox at bounding box center [994, 194] width 16 height 12
checkbox input "true"
click at [1364, 605] on span "Generate" at bounding box center [1360, 609] width 48 height 12
